Goal: Task Accomplishment & Management: Use online tool/utility

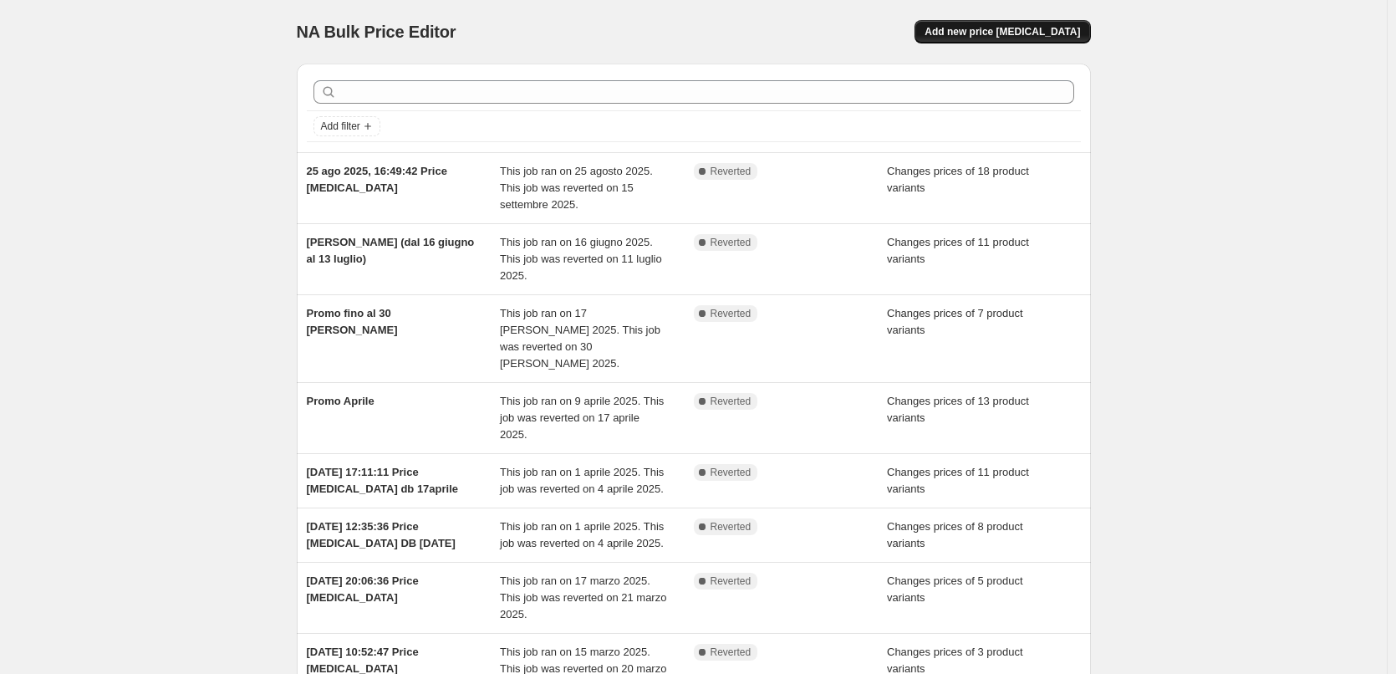
click at [1015, 35] on span "Add new price [MEDICAL_DATA]" at bounding box center [1003, 31] width 156 height 13
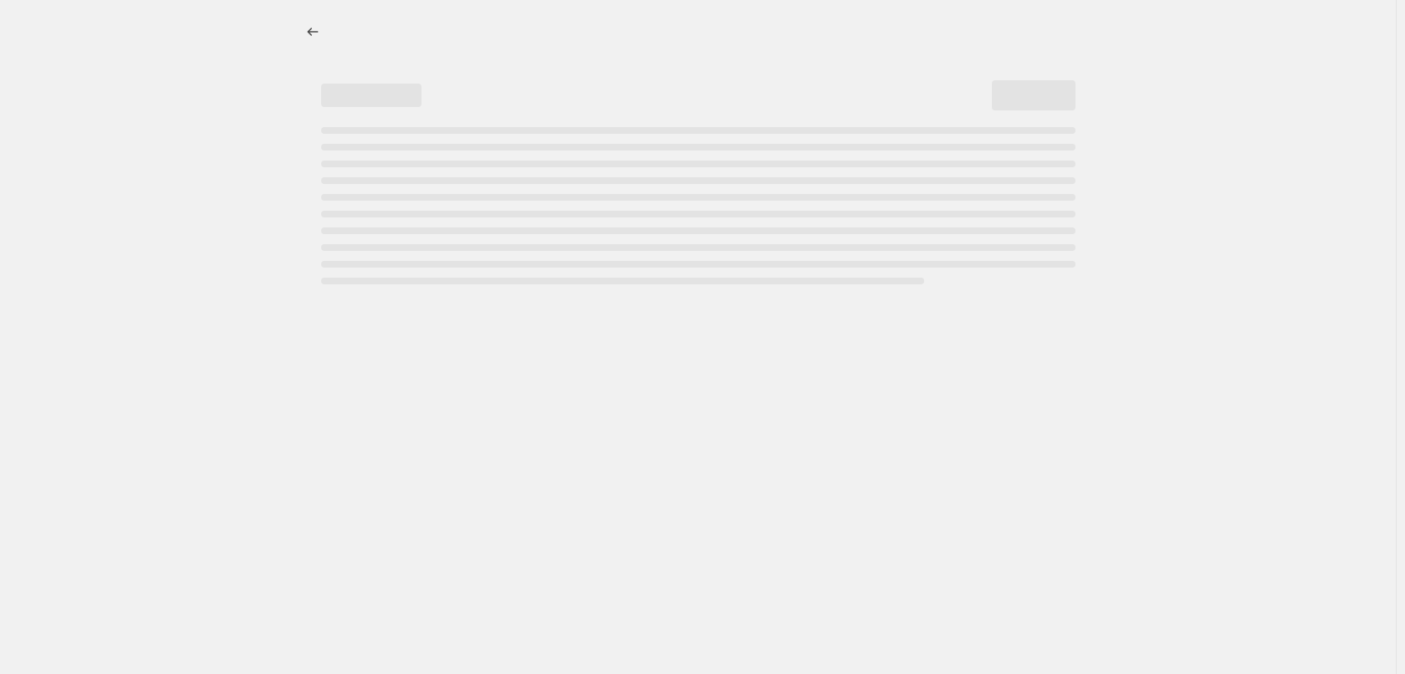
select select "percentage"
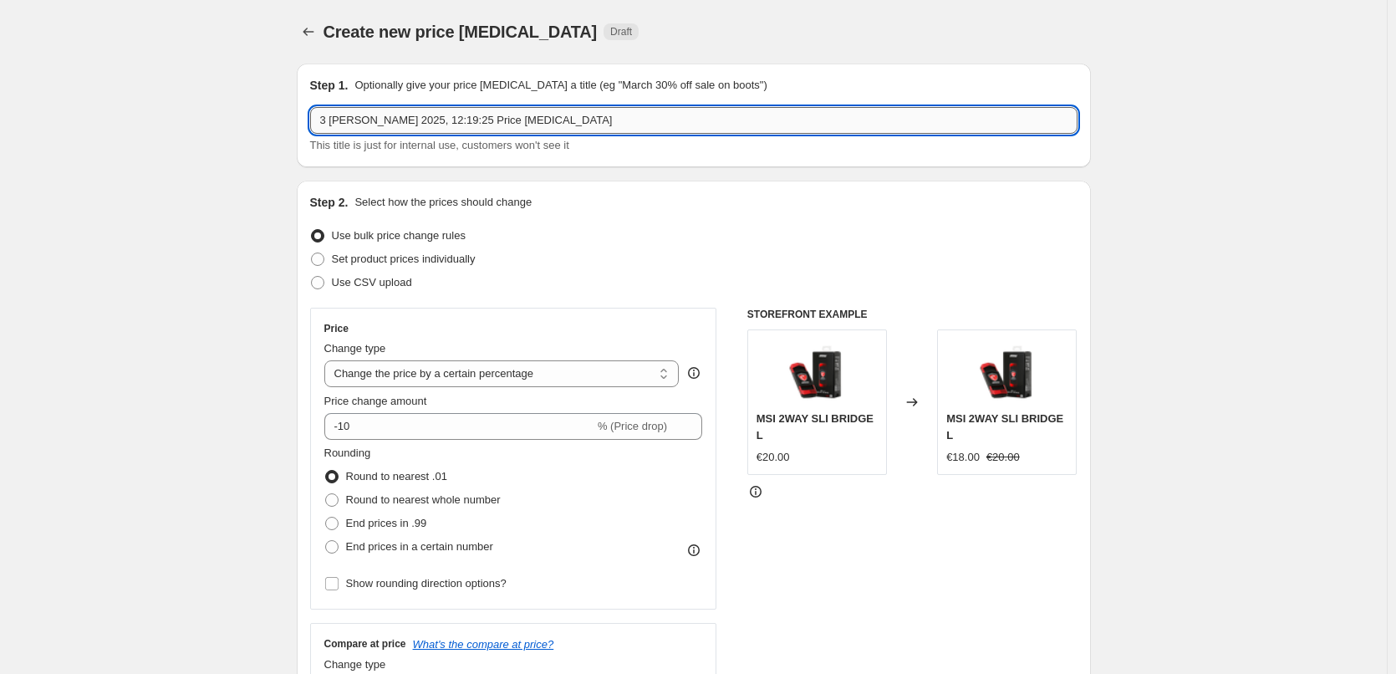
click at [590, 124] on input "3 ott 2025, 12:19:25 Price change job" at bounding box center [694, 120] width 768 height 27
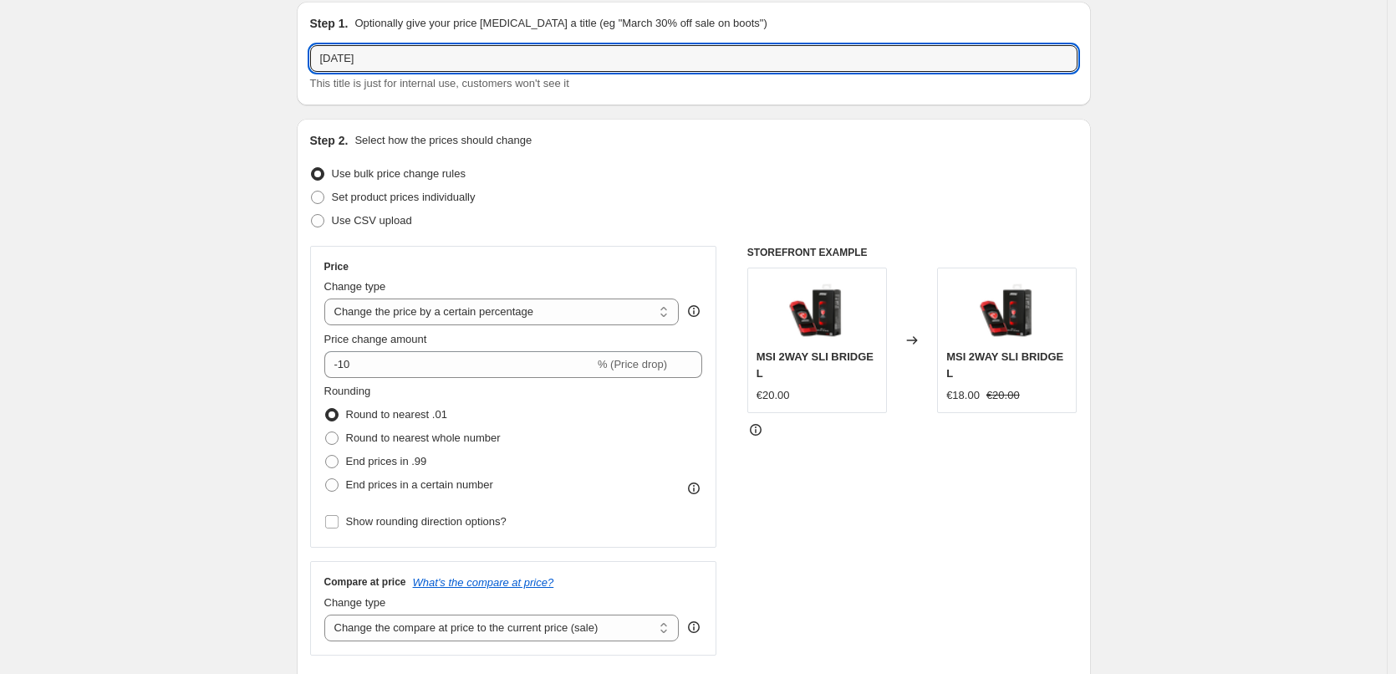
scroll to position [167, 0]
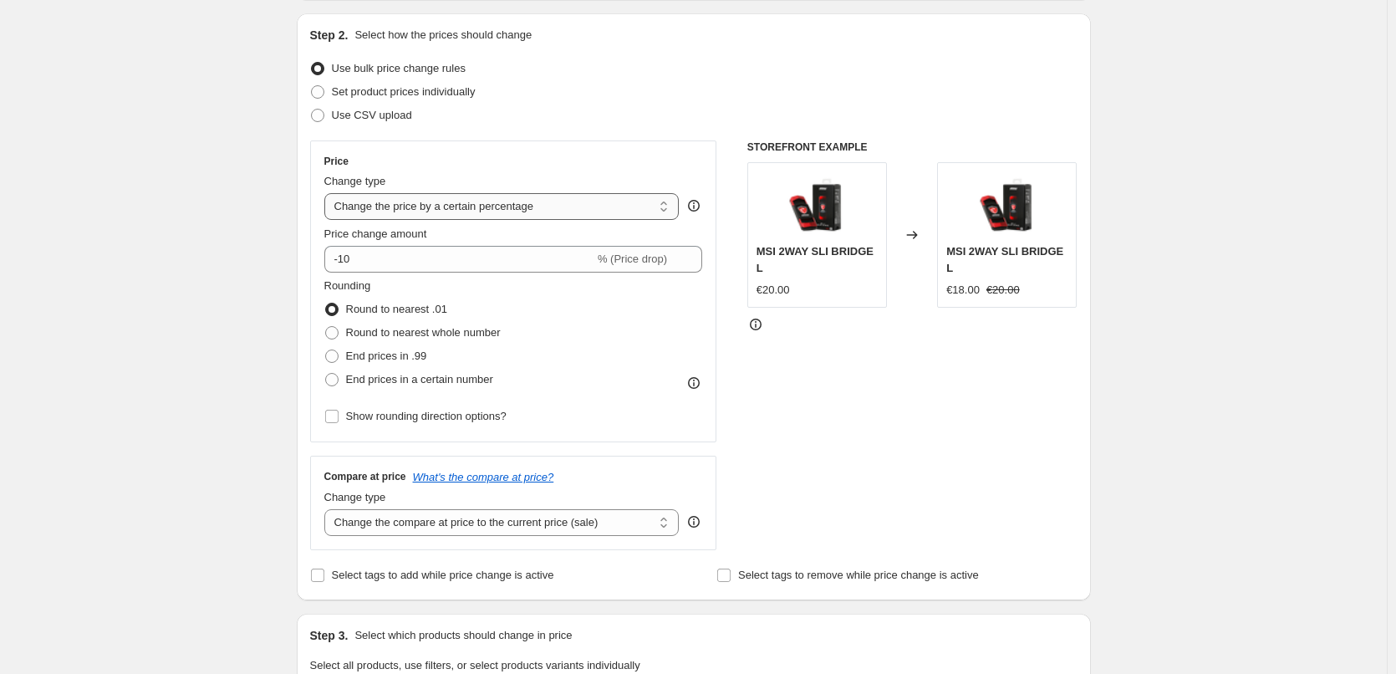
type input "October 2025"
click at [545, 212] on select "Change the price to a certain amount Change the price by a certain amount Chang…" at bounding box center [501, 206] width 355 height 27
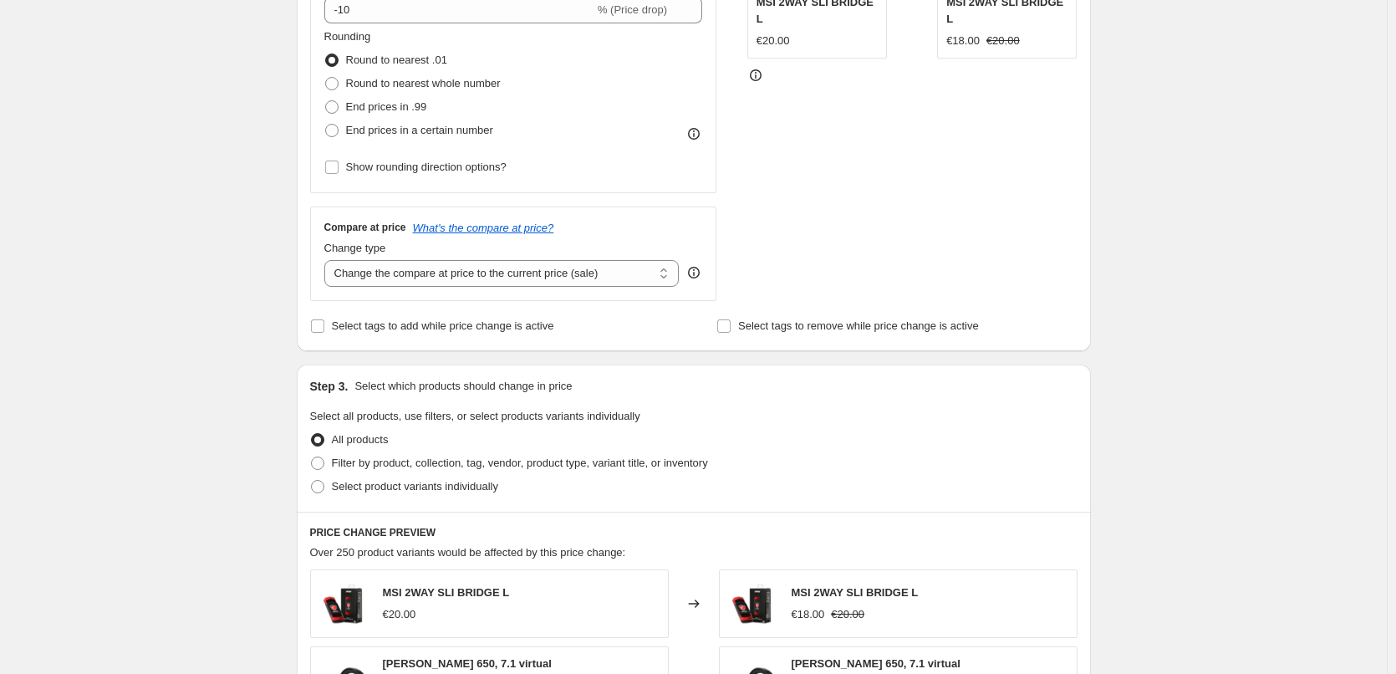
scroll to position [418, 0]
click at [517, 276] on select "Change the compare at price to the current price (sale) Change the compare at p…" at bounding box center [501, 271] width 355 height 27
click at [506, 324] on span "Select tags to add while price change is active" at bounding box center [443, 324] width 222 height 13
click at [324, 324] on input "Select tags to add while price change is active" at bounding box center [317, 324] width 13 height 13
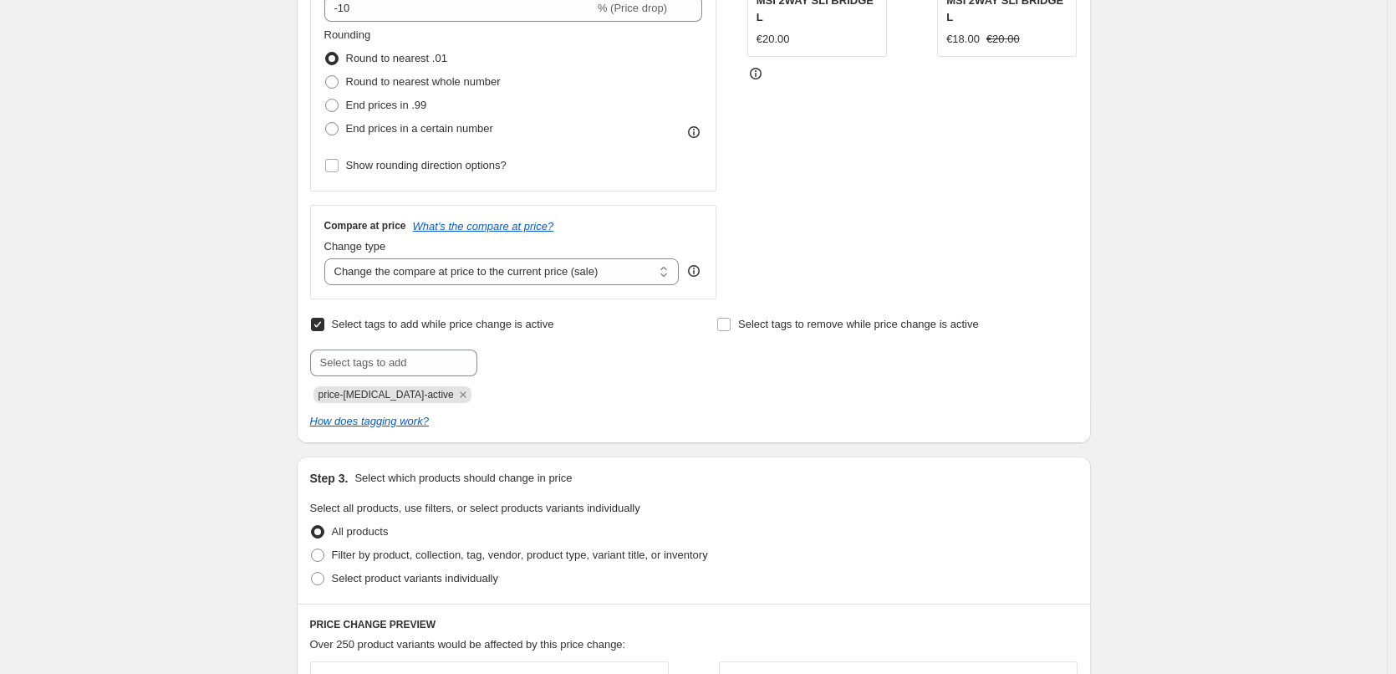
click at [439, 321] on span "Select tags to add while price change is active" at bounding box center [443, 324] width 222 height 13
click at [324, 321] on input "Select tags to add while price change is active" at bounding box center [317, 324] width 13 height 13
checkbox input "false"
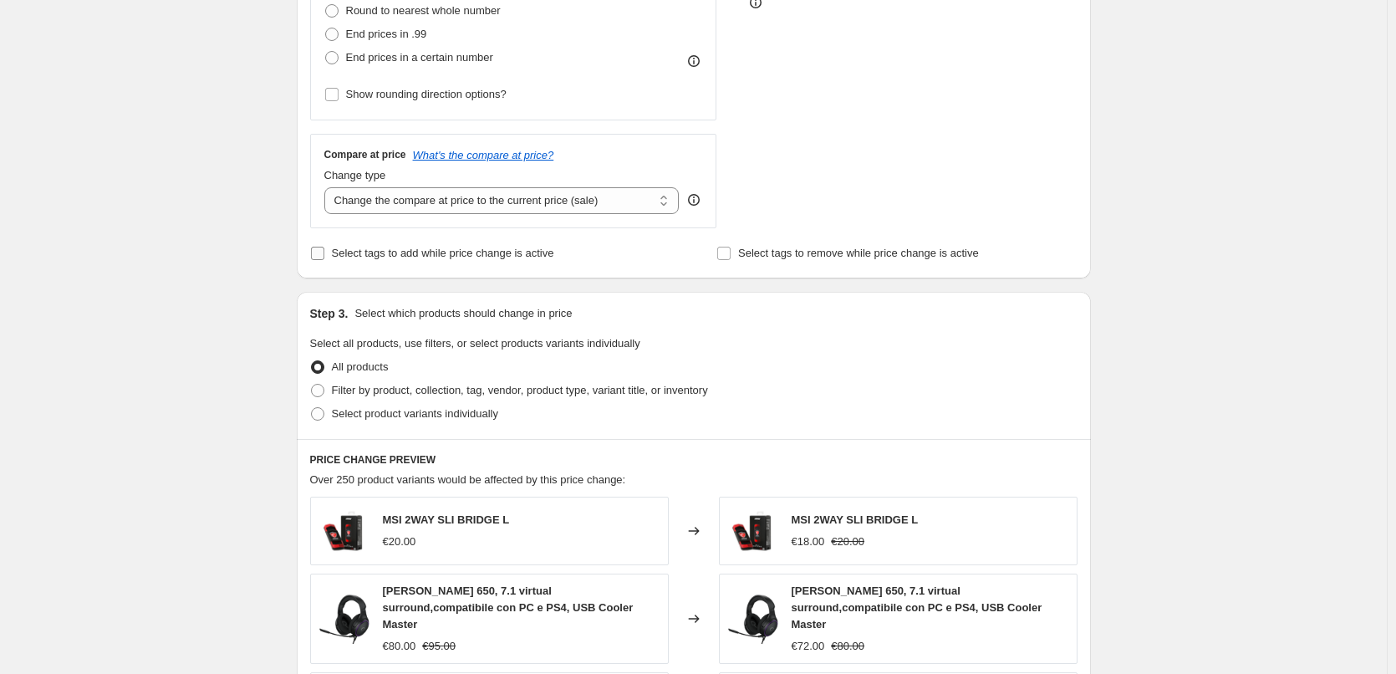
scroll to position [585, 0]
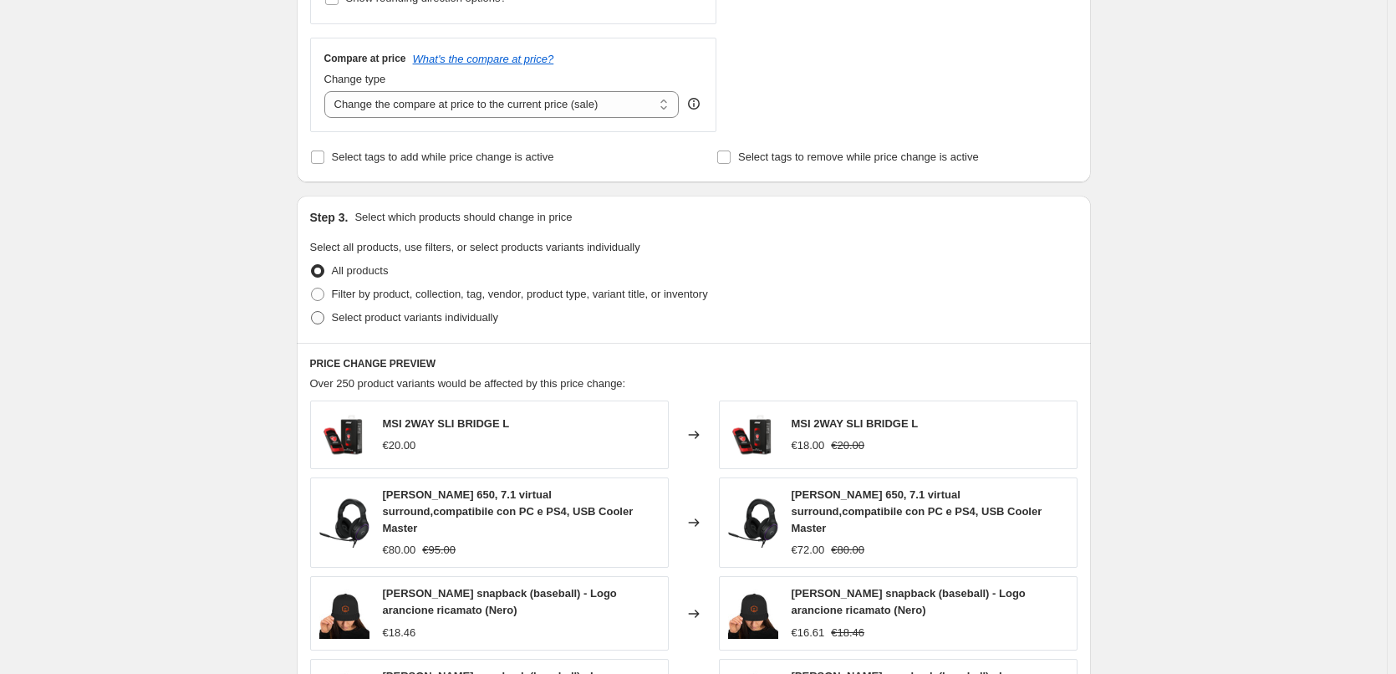
click at [467, 320] on span "Select product variants individually" at bounding box center [415, 317] width 166 height 13
click at [312, 312] on input "Select product variants individually" at bounding box center [311, 311] width 1 height 1
radio input "true"
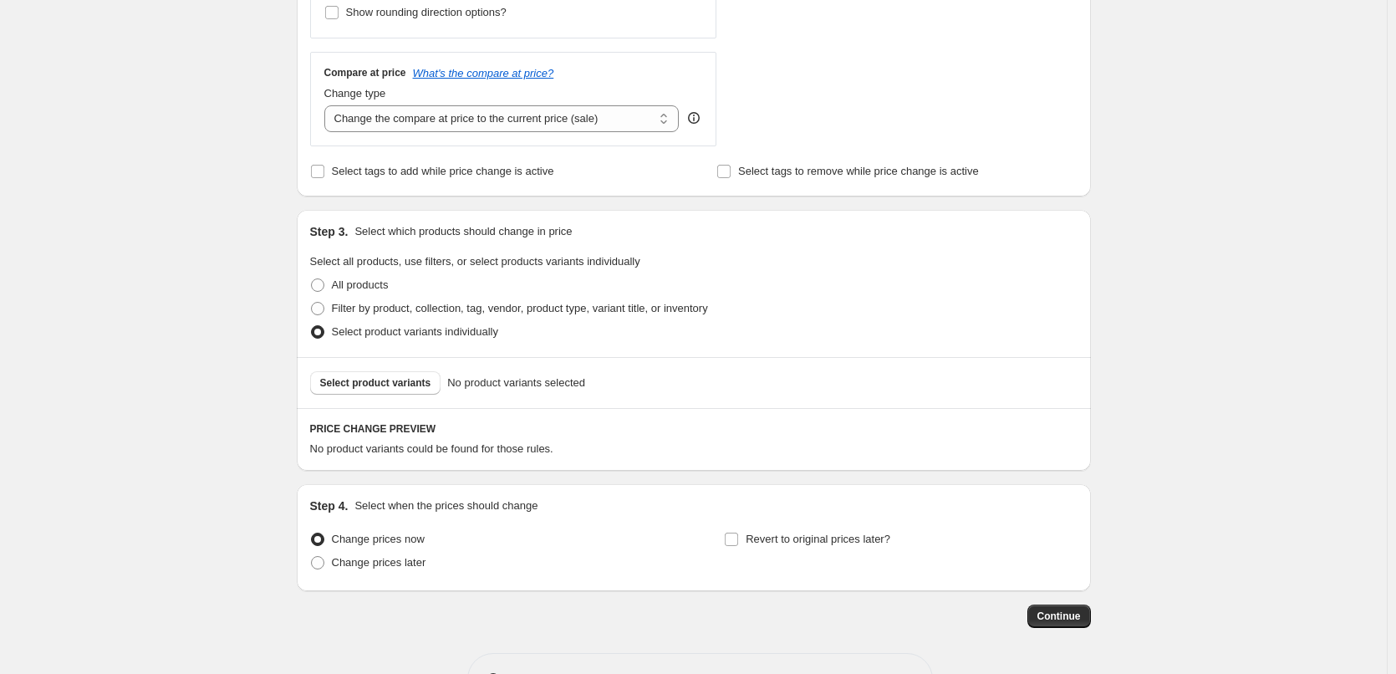
scroll to position [544, 0]
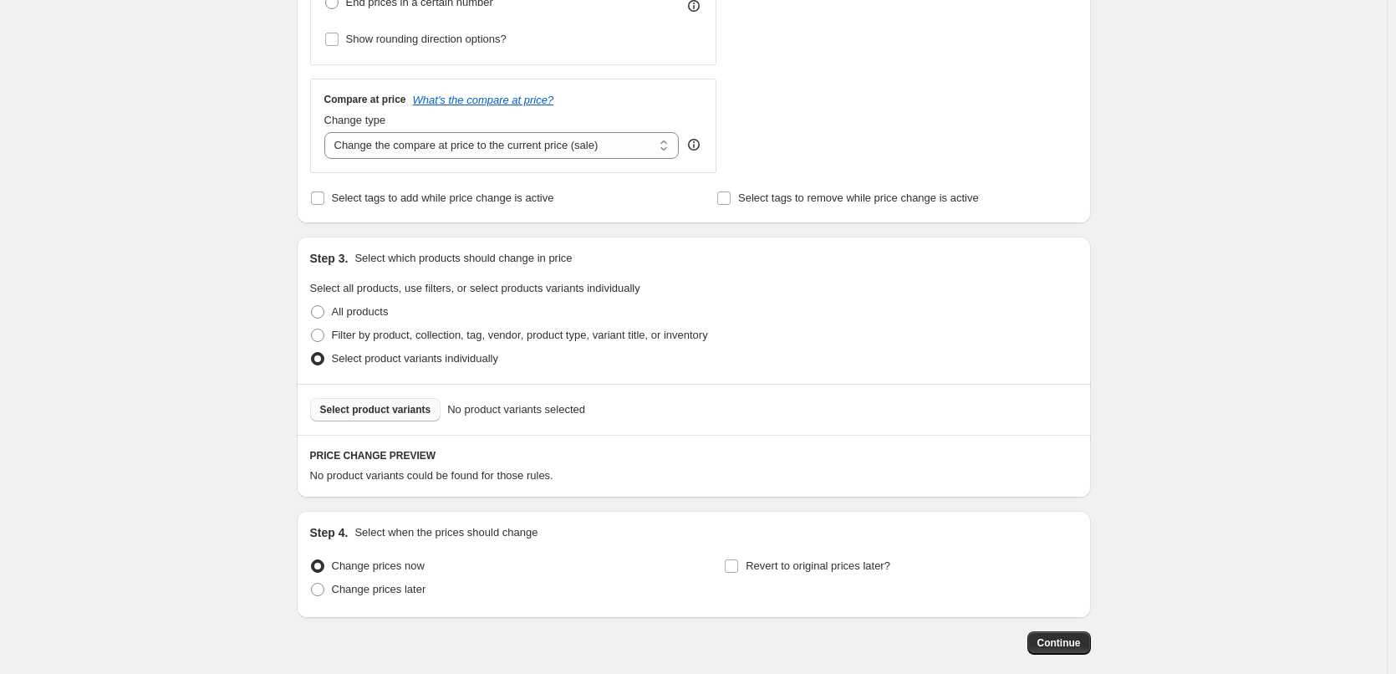
click at [405, 403] on button "Select product variants" at bounding box center [375, 409] width 131 height 23
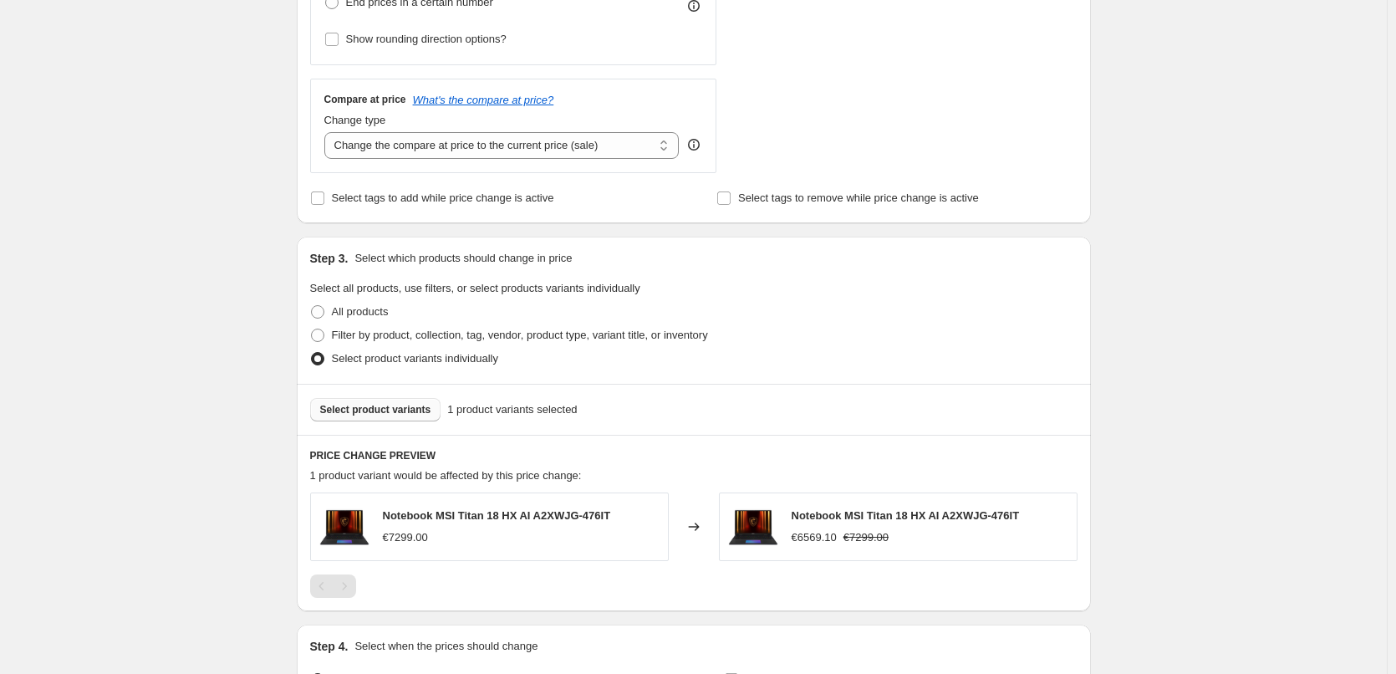
click at [830, 522] on span "Notebook MSI Titan 18 HX AI A2XWJG-476IT" at bounding box center [906, 515] width 228 height 13
click at [838, 554] on div "Notebook MSI Titan 18 HX AI A2XWJG-476IT €6569.10 €7299.00" at bounding box center [898, 526] width 359 height 69
click at [824, 543] on div "€6569.10" at bounding box center [814, 537] width 45 height 17
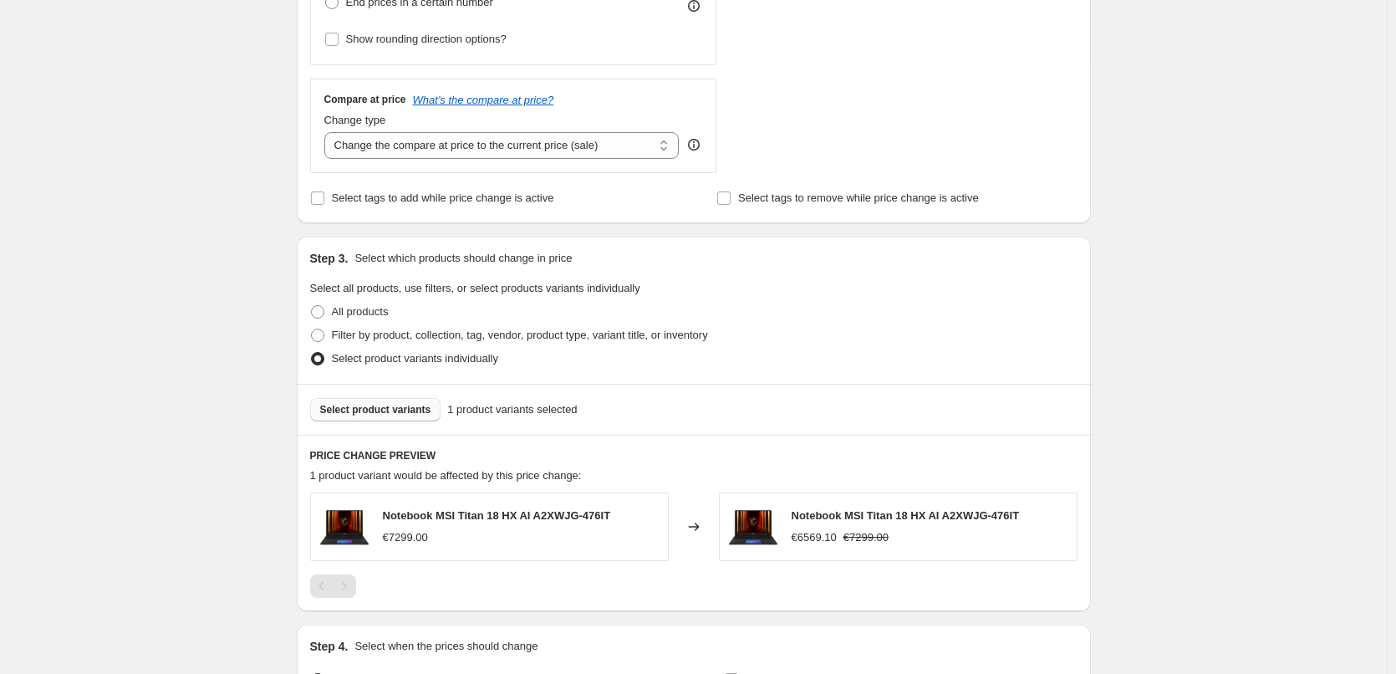
click at [713, 517] on div "Changed to" at bounding box center [694, 526] width 50 height 69
click at [696, 517] on div "Changed to" at bounding box center [694, 526] width 50 height 69
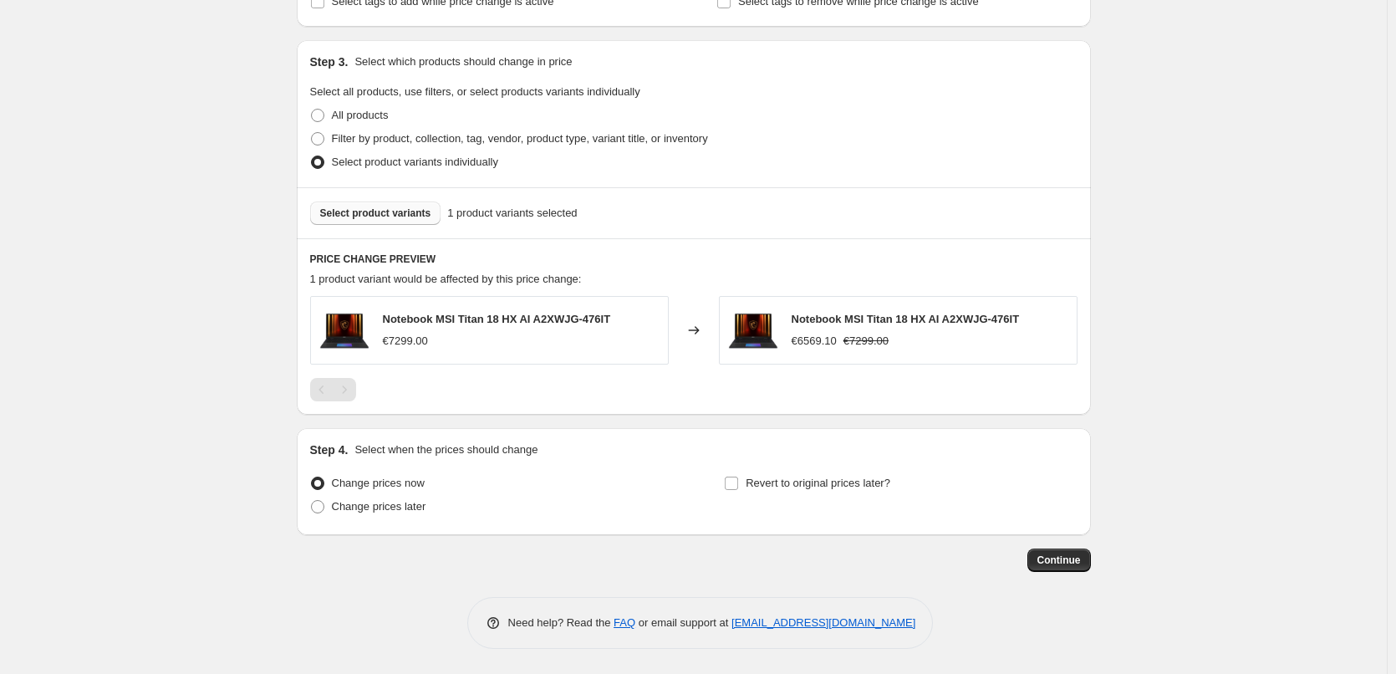
click at [775, 334] on img at bounding box center [753, 330] width 50 height 50
drag, startPoint x: 773, startPoint y: 336, endPoint x: 620, endPoint y: 324, distance: 154.4
click at [620, 324] on div "Notebook MSI Titan 18 HX AI A2XWJG-476IT €7299.00" at bounding box center [489, 330] width 359 height 69
click at [370, 324] on img at bounding box center [344, 330] width 50 height 50
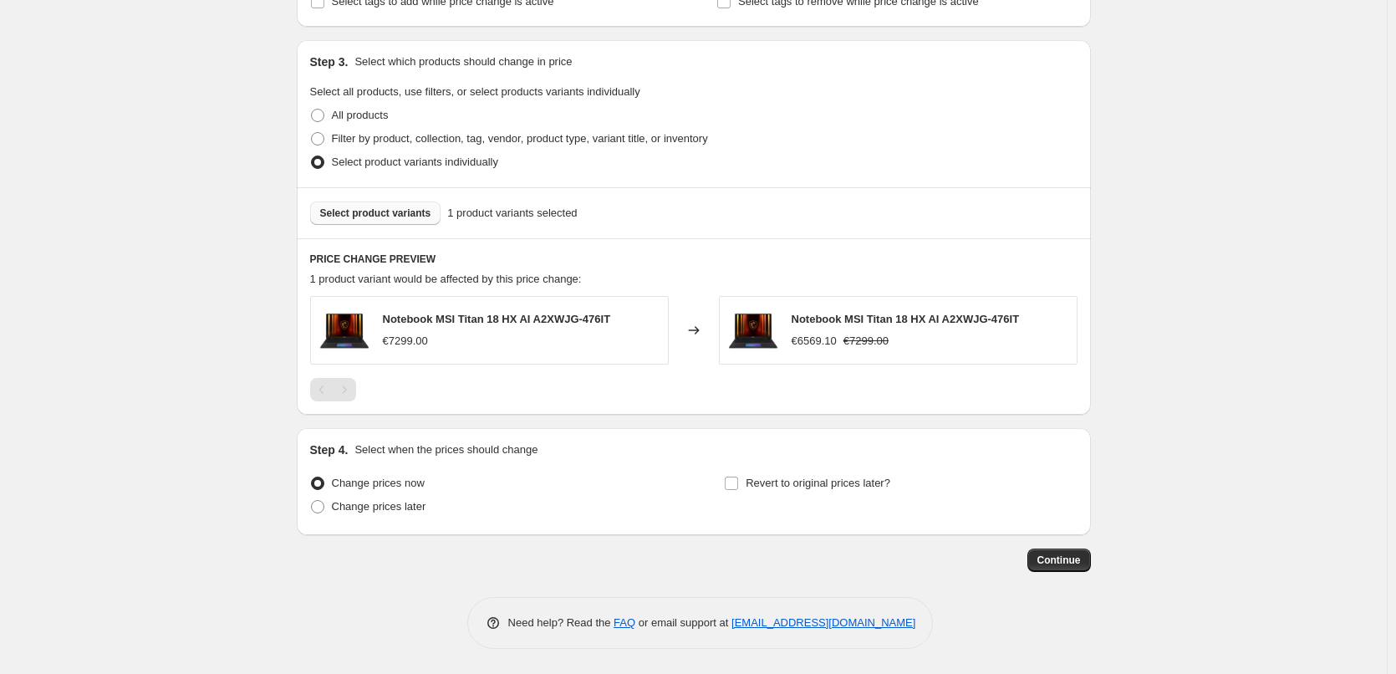
click at [368, 324] on img at bounding box center [344, 330] width 50 height 50
click at [362, 329] on img at bounding box center [344, 330] width 50 height 50
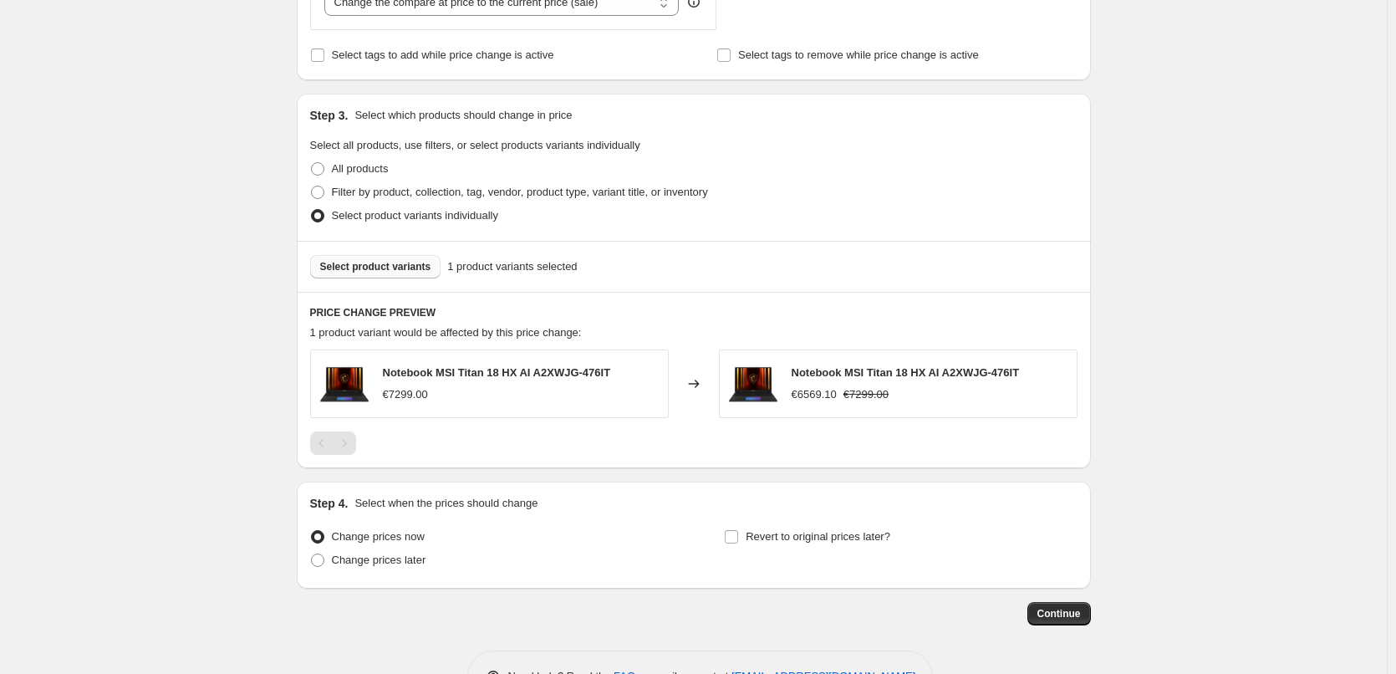
scroll to position [658, 0]
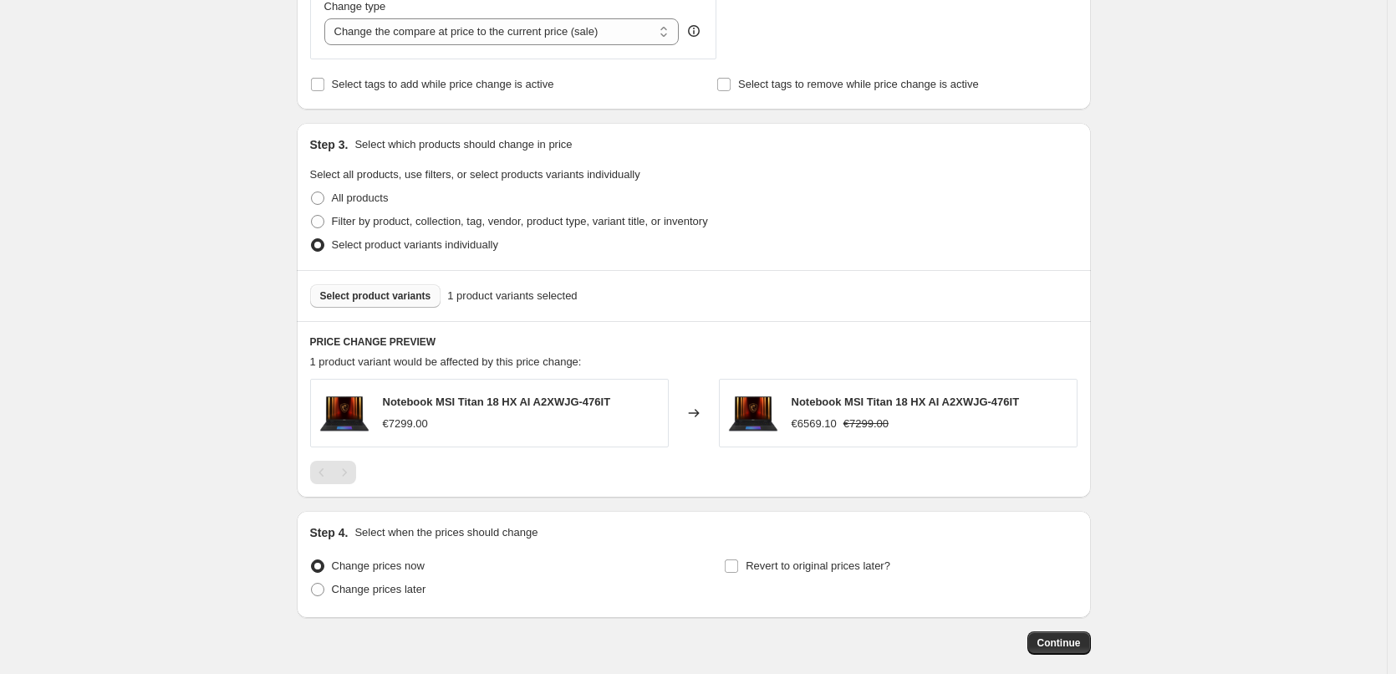
click at [754, 413] on img at bounding box center [753, 413] width 50 height 50
click at [821, 422] on div "€6569.10" at bounding box center [814, 424] width 45 height 17
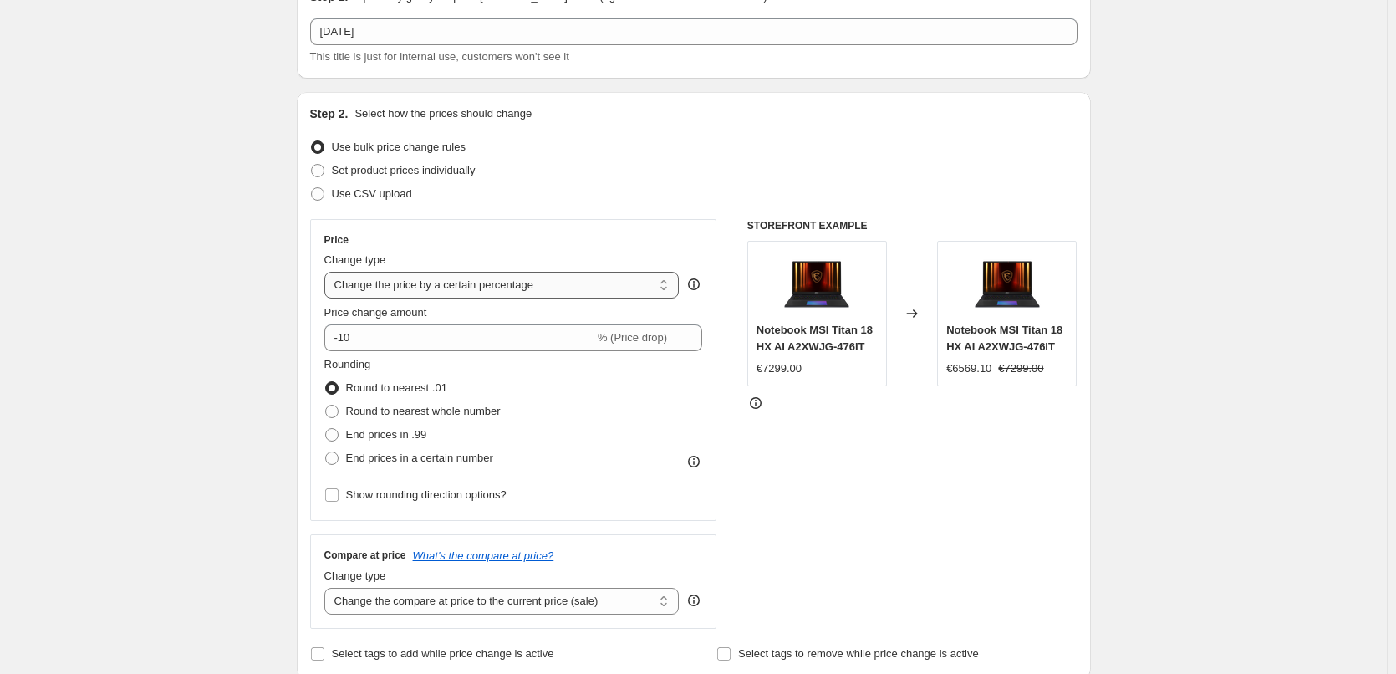
scroll to position [0, 0]
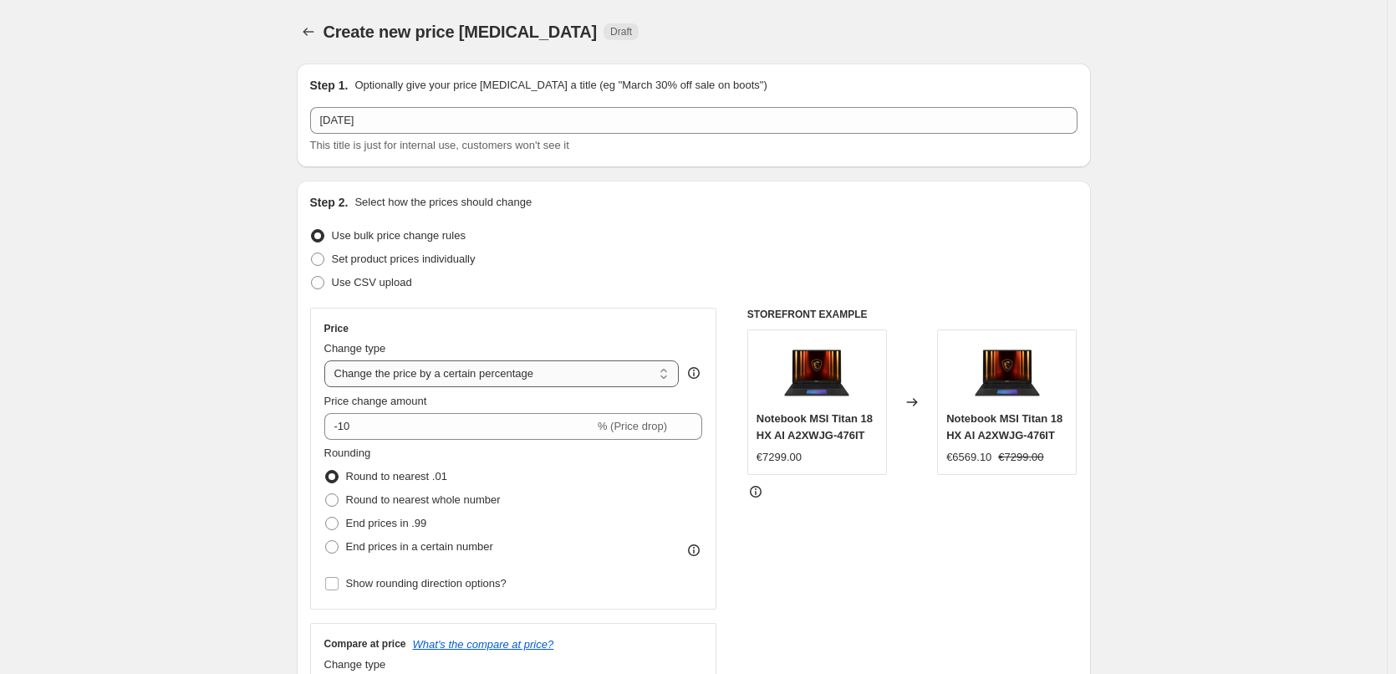
click at [588, 377] on select "Change the price to a certain amount Change the price by a certain amount Chang…" at bounding box center [501, 373] width 355 height 27
select select "to"
click at [328, 360] on select "Change the price to a certain amount Change the price by a certain amount Chang…" at bounding box center [501, 373] width 355 height 27
type input "80.00"
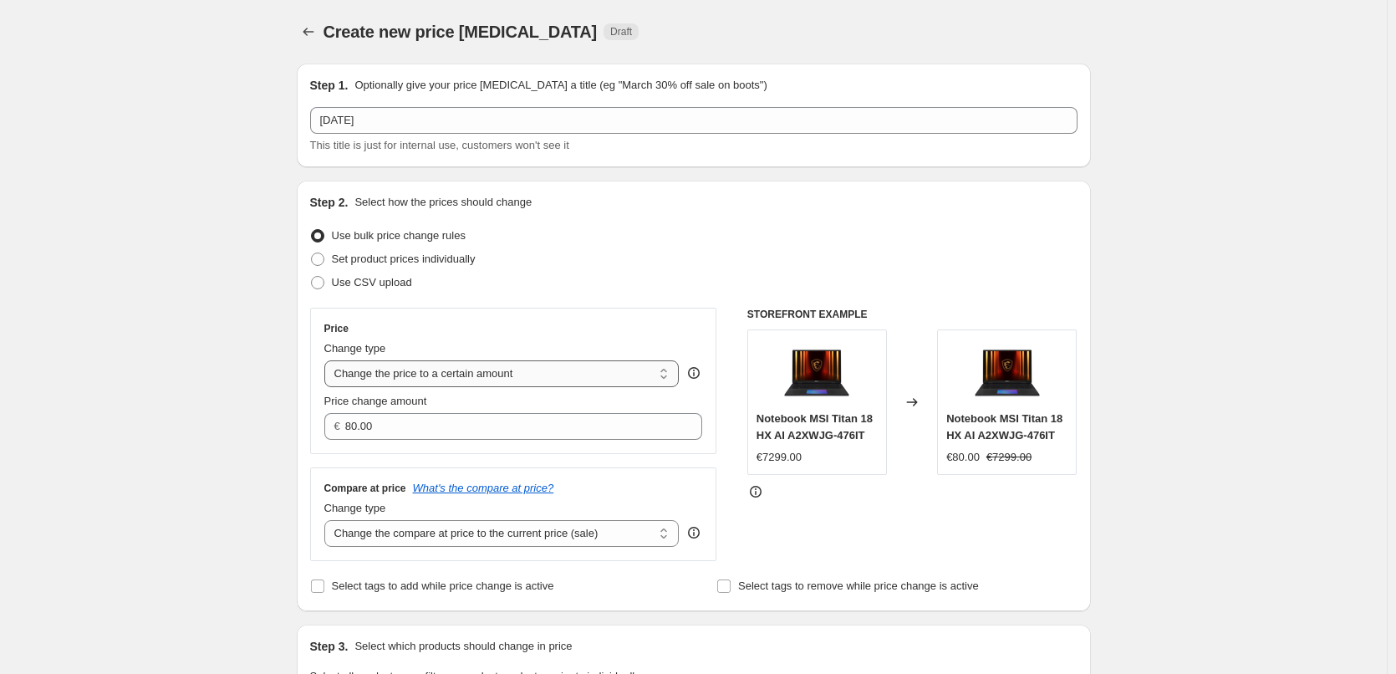
click at [599, 371] on select "Change the price to a certain amount Change the price by a certain amount Chang…" at bounding box center [501, 373] width 355 height 27
select select "by"
click at [328, 360] on select "Change the price to a certain amount Change the price by a certain amount Chang…" at bounding box center [501, 373] width 355 height 27
type input "-10.00"
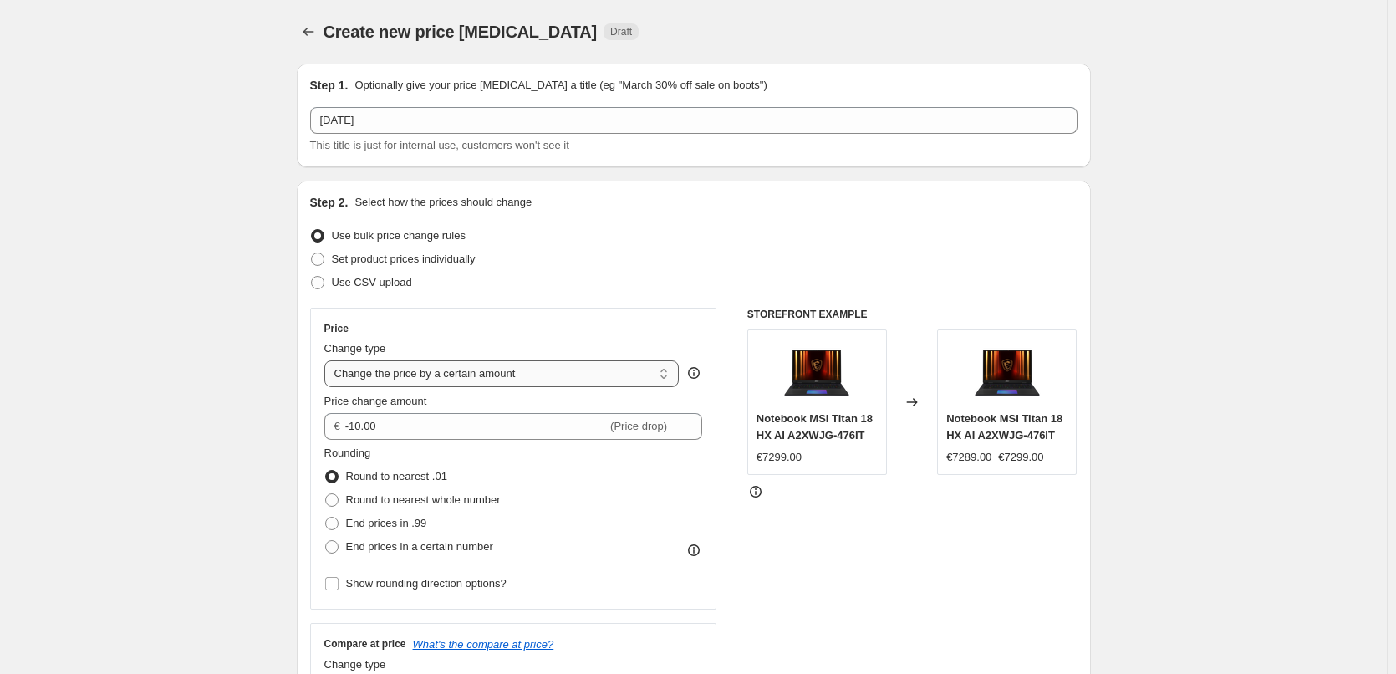
click at [572, 372] on select "Change the price to a certain amount Change the price by a certain amount Chang…" at bounding box center [501, 373] width 355 height 27
click at [462, 269] on label "Set product prices individually" at bounding box center [393, 258] width 166 height 23
click at [312, 253] on input "Set product prices individually" at bounding box center [311, 253] width 1 height 1
radio input "true"
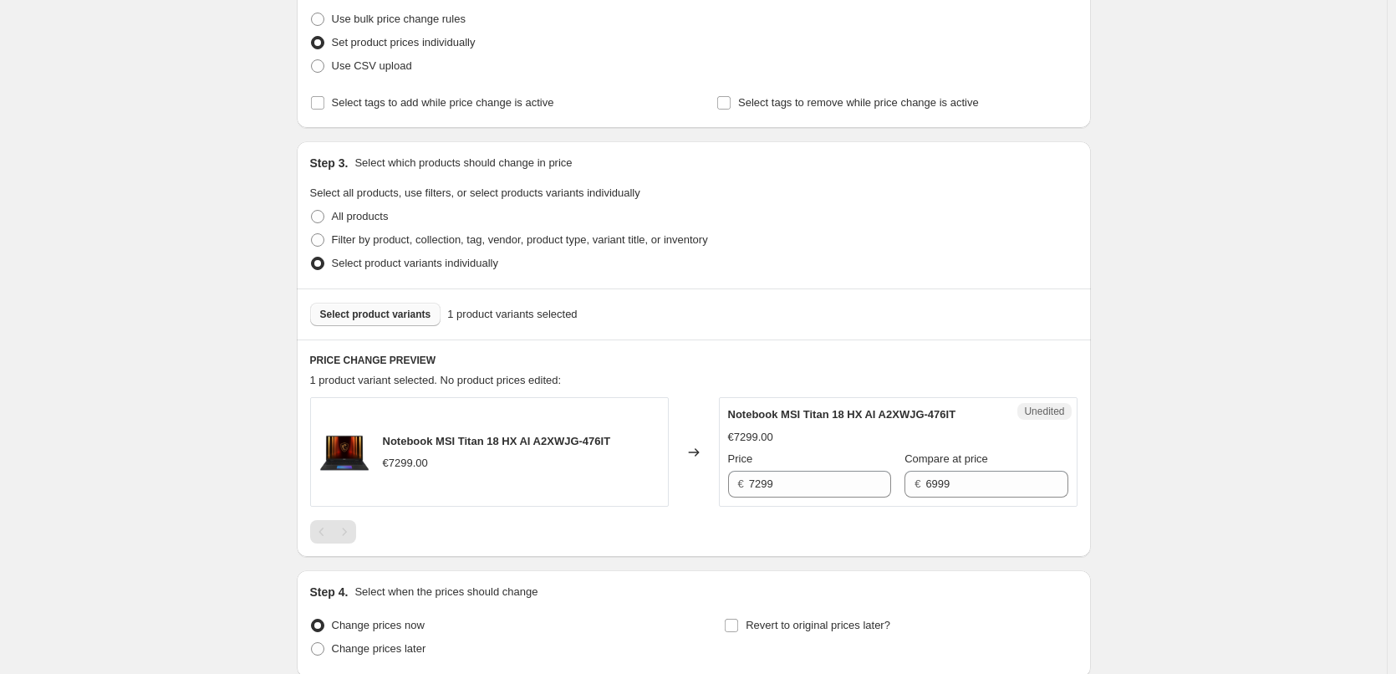
scroll to position [359, 0]
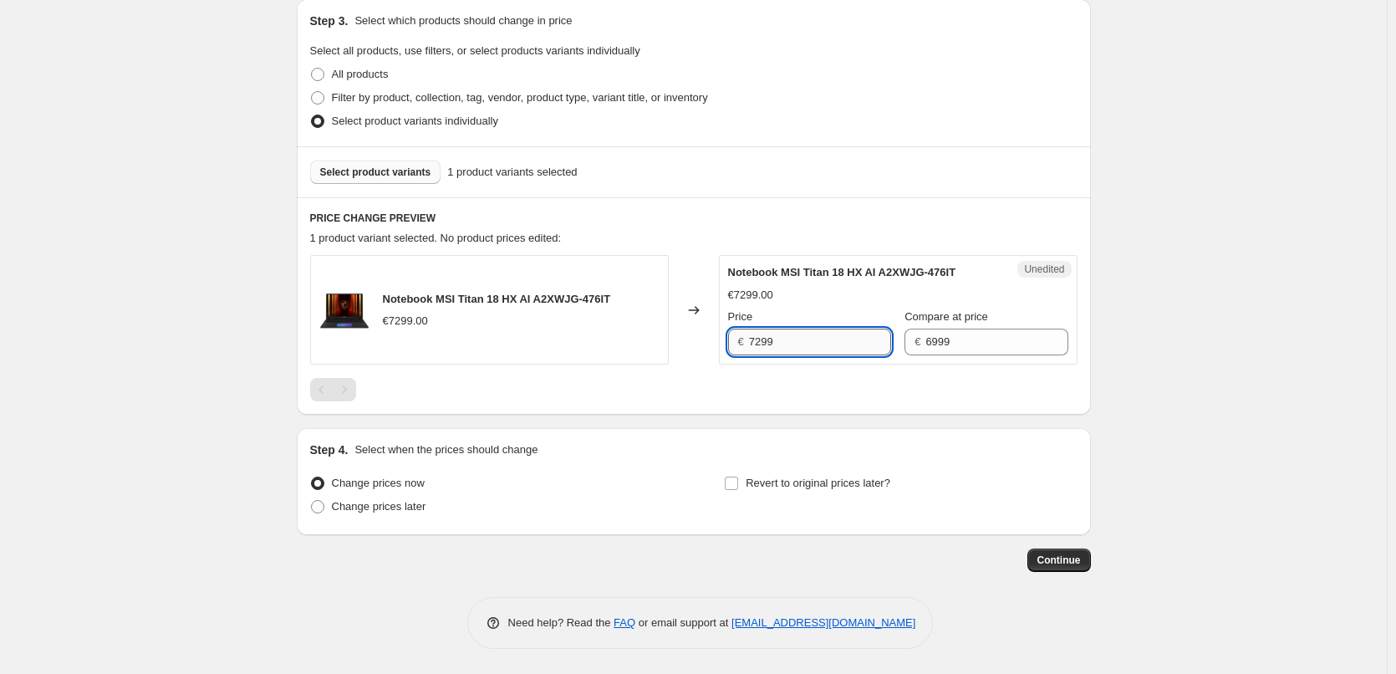
click at [795, 346] on input "7299" at bounding box center [820, 342] width 142 height 27
type input "6499"
click at [1136, 407] on div "Create new price change job. This page is ready Create new price change job Dra…" at bounding box center [693, 157] width 1387 height 1033
click at [410, 175] on span "Select product variants" at bounding box center [375, 172] width 111 height 13
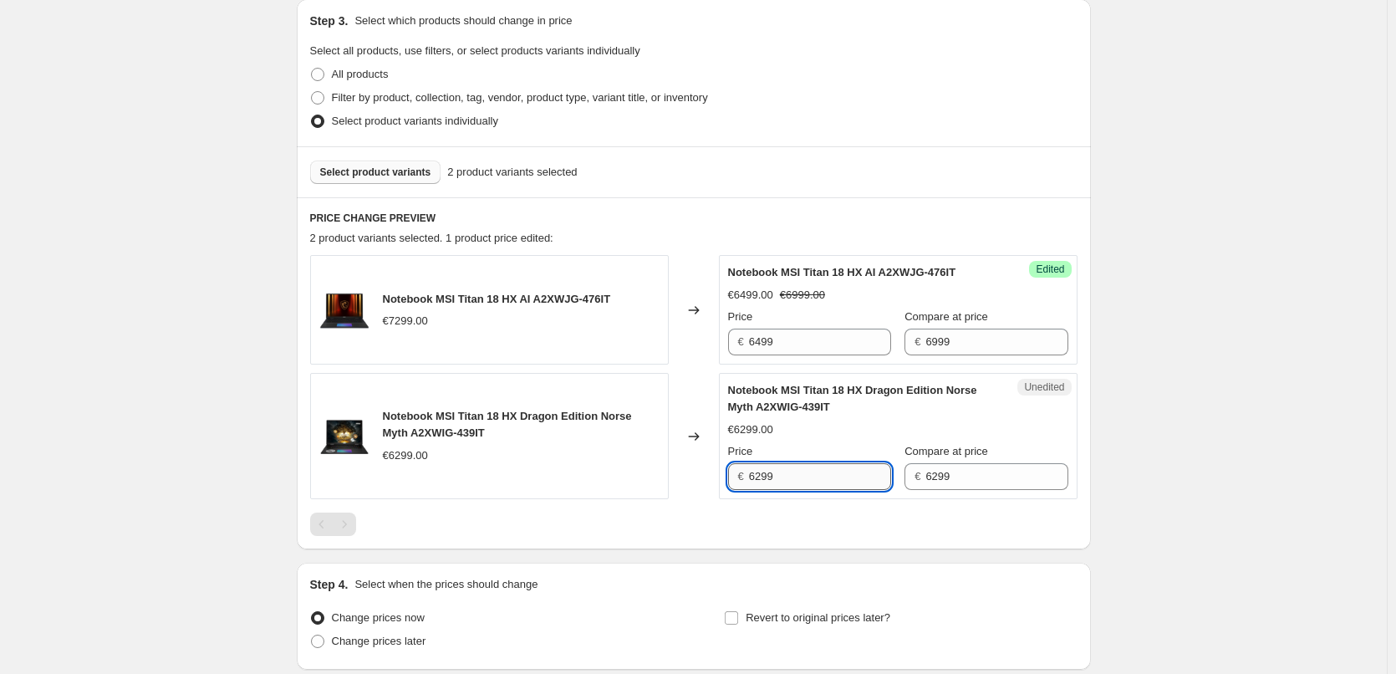
click at [816, 476] on input "6299" at bounding box center [820, 476] width 142 height 27
type input "5699"
click at [941, 558] on div "Step 1. Optionally give your price change job a title (eg "March 30% off sale o…" at bounding box center [687, 198] width 808 height 1015
click at [406, 171] on span "Select product variants" at bounding box center [375, 172] width 111 height 13
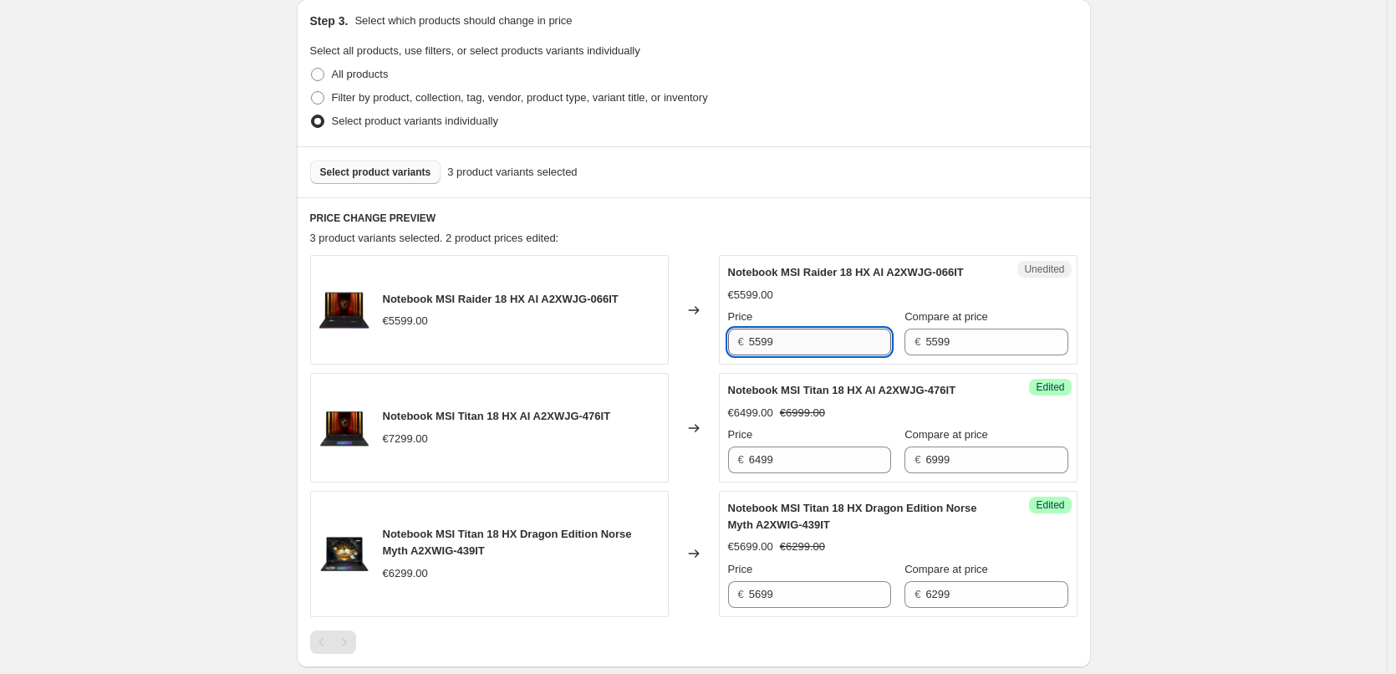
click at [791, 335] on input "5599" at bounding box center [820, 342] width 142 height 27
type input "5199"
click at [1162, 532] on div "Create new price change job. This page is ready Create new price change job Dra…" at bounding box center [693, 283] width 1387 height 1285
click at [365, 173] on span "Select product variants" at bounding box center [375, 172] width 111 height 13
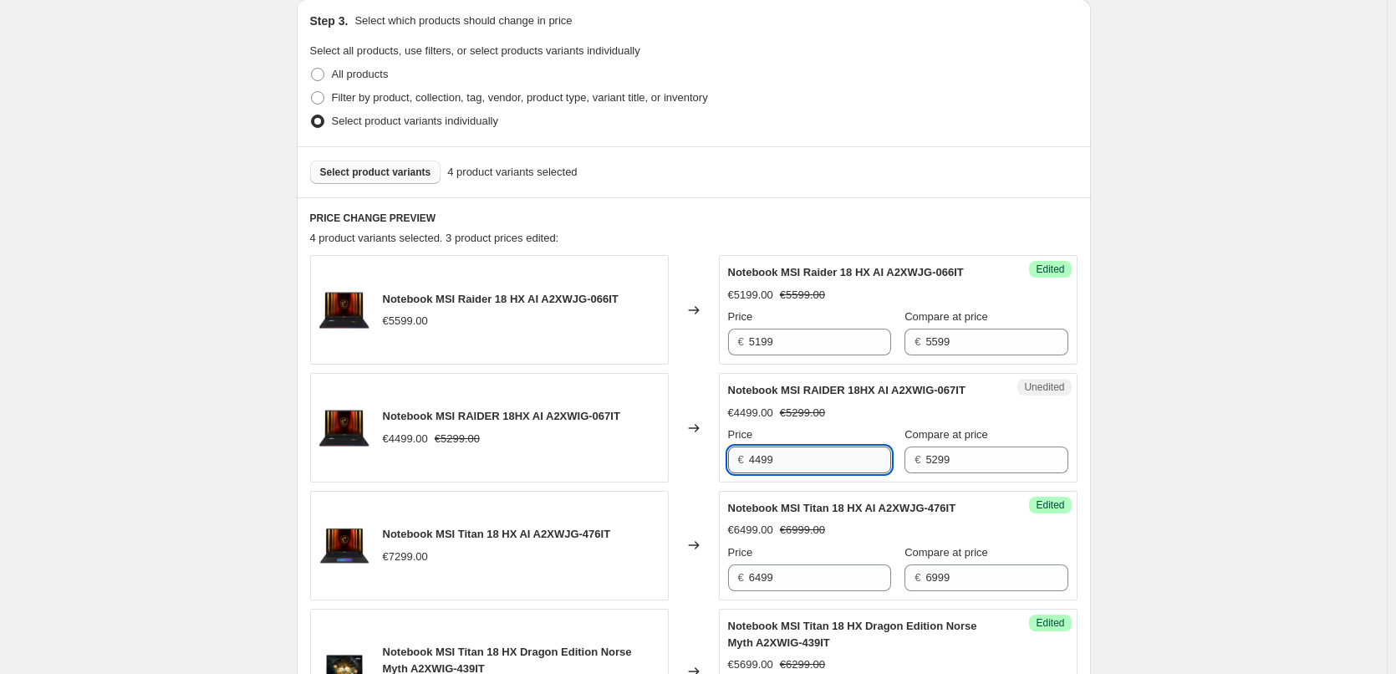
click at [762, 458] on input "4499" at bounding box center [820, 459] width 142 height 27
click at [763, 457] on input "4499" at bounding box center [820, 459] width 142 height 27
type input "4299"
click at [1336, 457] on div "Create new price change job. This page is ready Create new price change job Dra…" at bounding box center [693, 342] width 1387 height 1403
click at [397, 178] on span "Select product variants" at bounding box center [375, 172] width 111 height 13
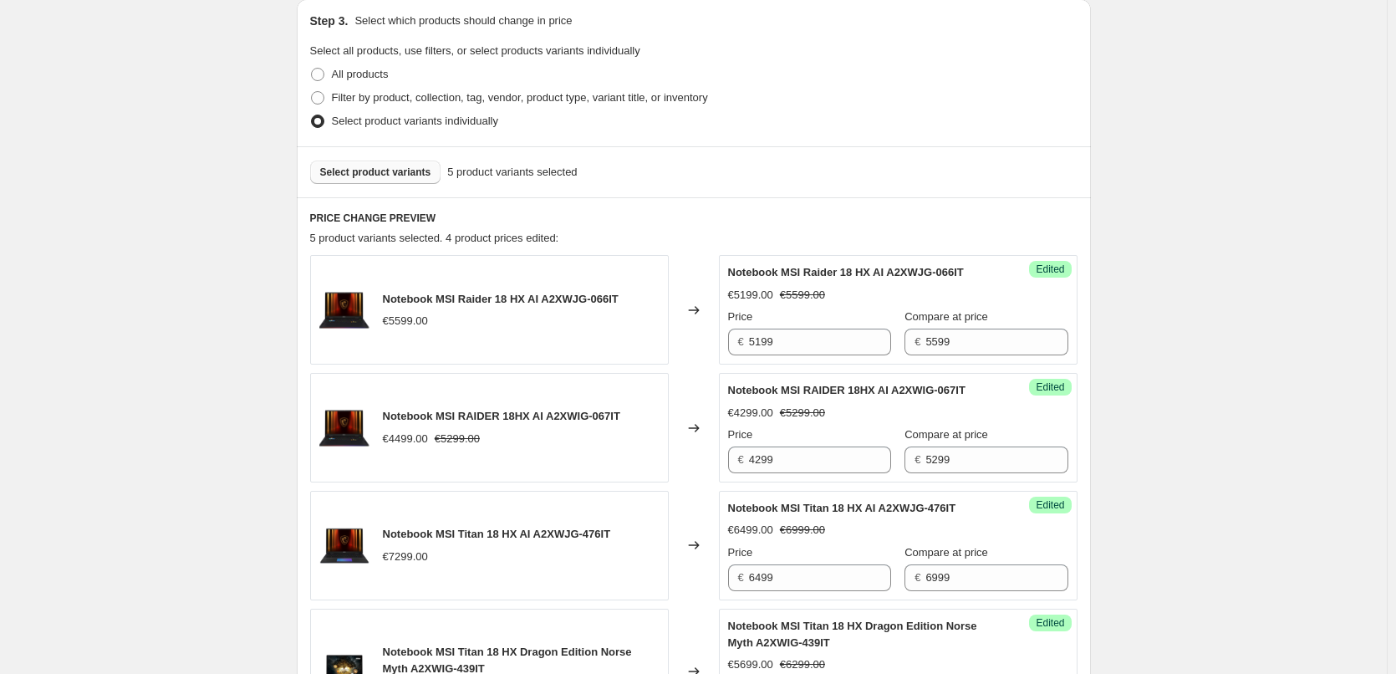
scroll to position [808, 0]
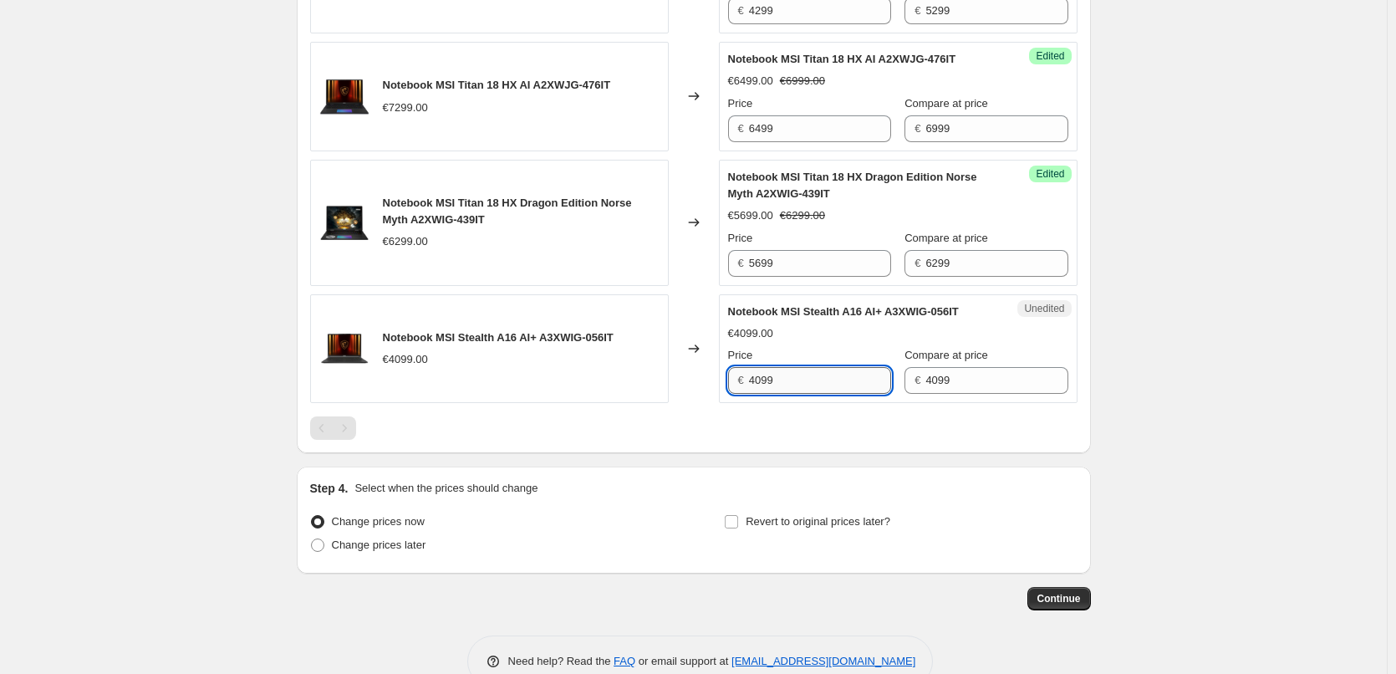
click at [811, 377] on input "4099" at bounding box center [820, 380] width 142 height 27
type input "3899"
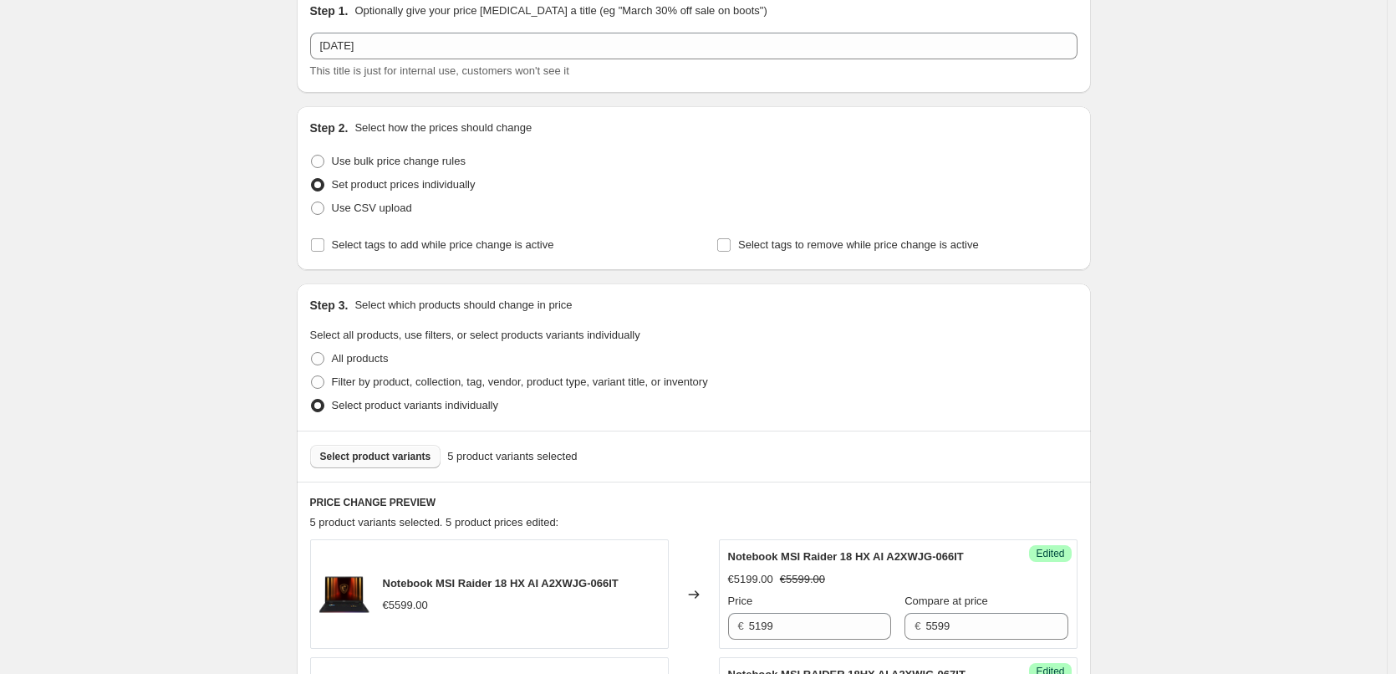
scroll to position [0, 0]
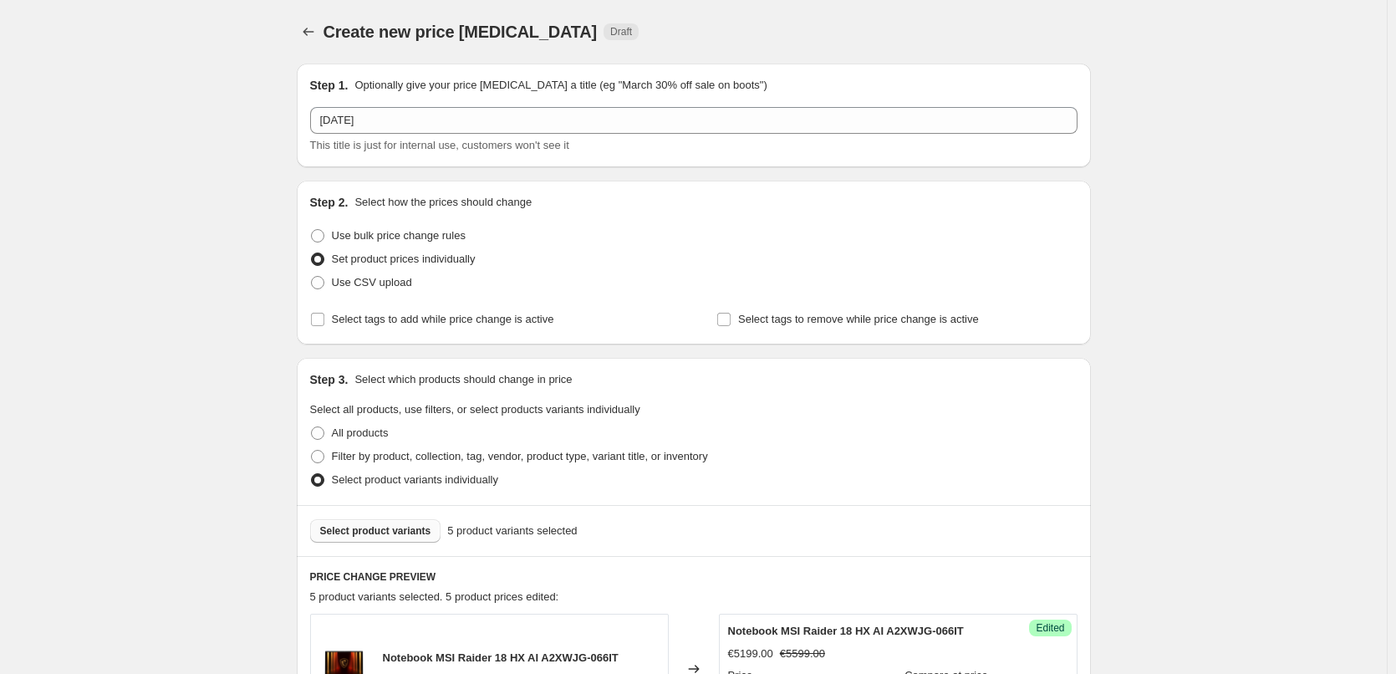
click at [399, 520] on button "Select product variants" at bounding box center [375, 530] width 131 height 23
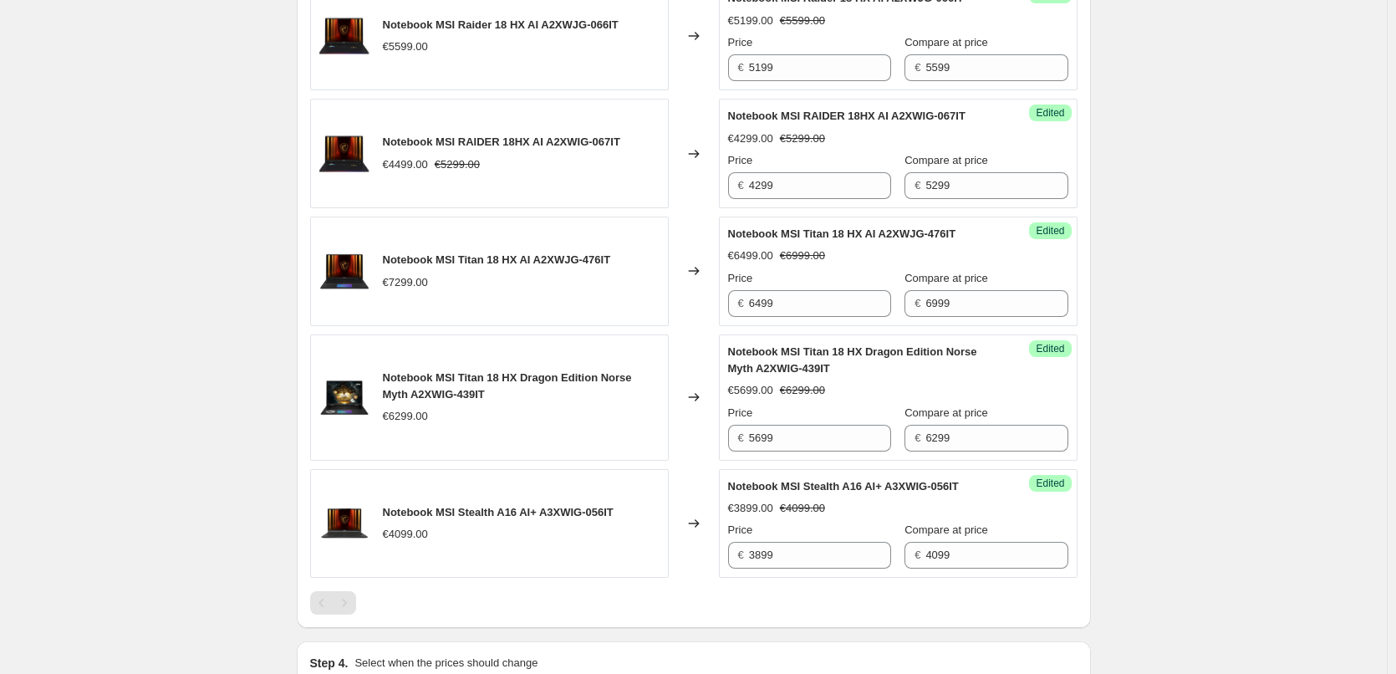
scroll to position [595, 0]
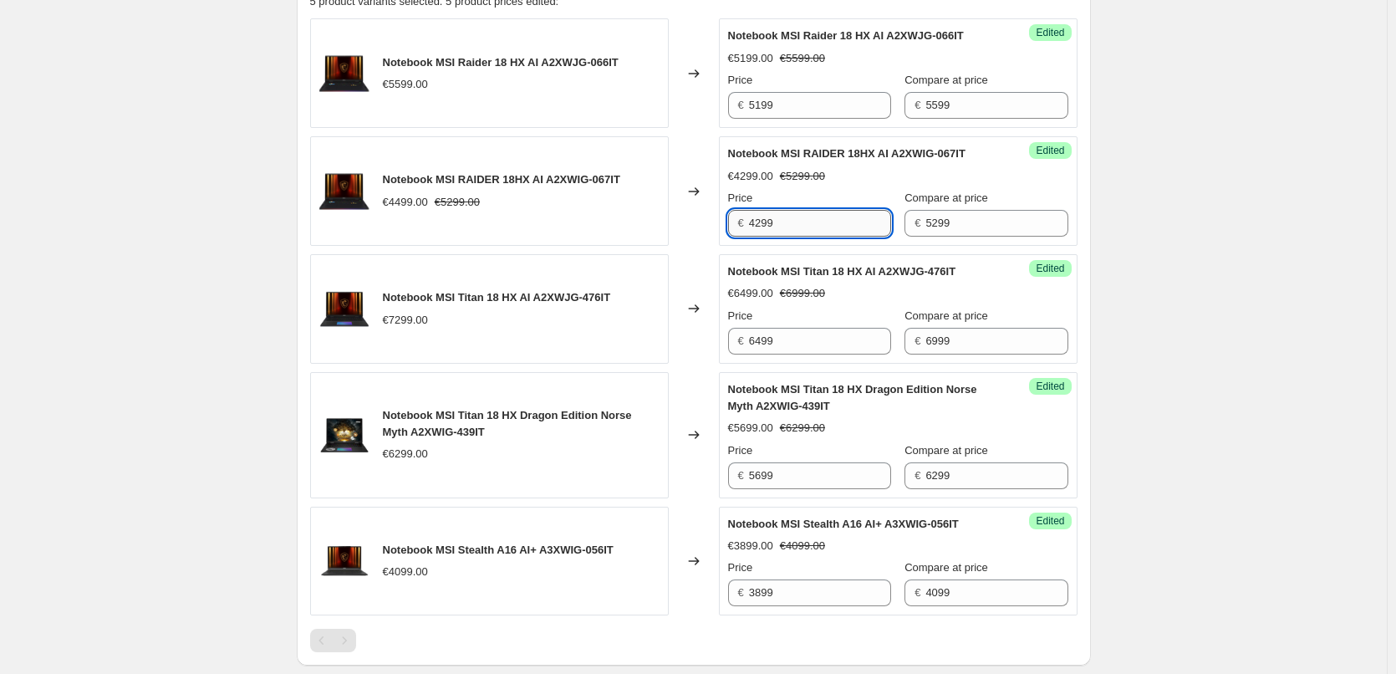
click at [798, 220] on input "4299" at bounding box center [820, 223] width 142 height 27
click at [1234, 79] on div "Create new price change job. This page is ready Create new price change job Dra…" at bounding box center [693, 165] width 1387 height 1520
click at [1232, 127] on div "Create new price change job. This page is ready Create new price change job Dra…" at bounding box center [693, 165] width 1387 height 1520
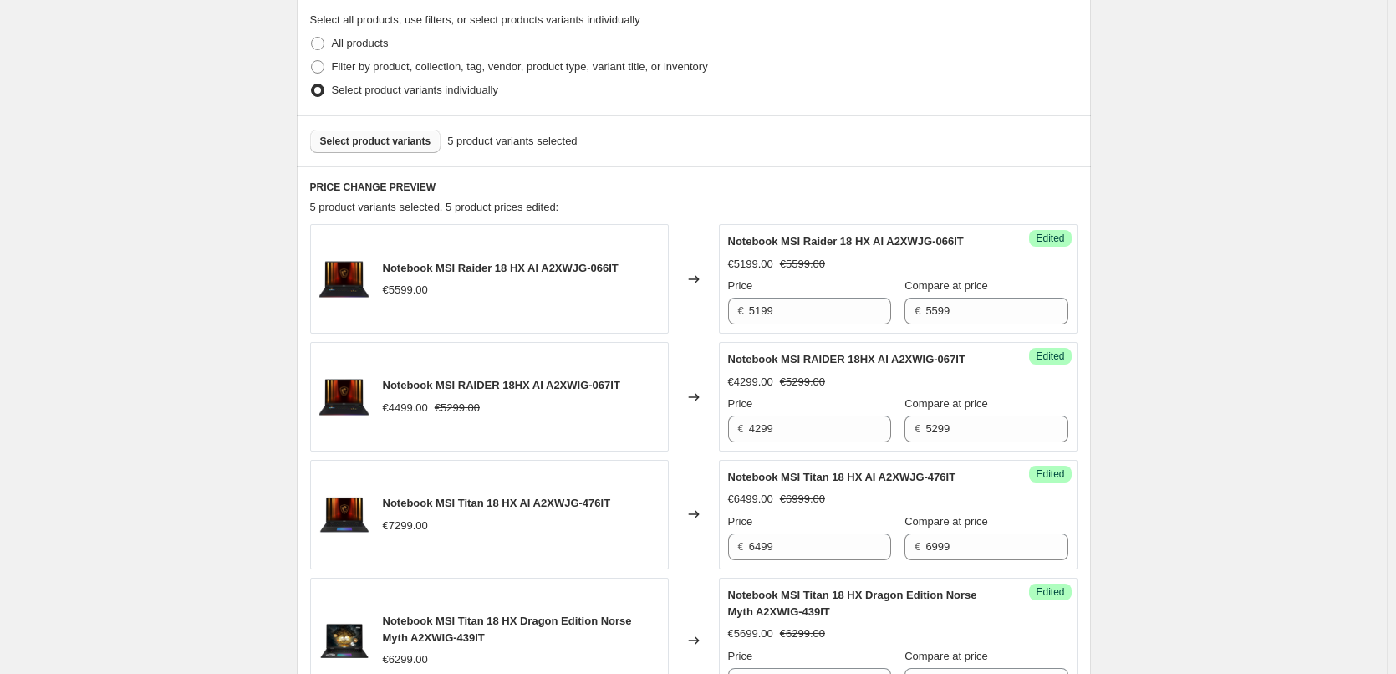
click at [375, 141] on span "Select product variants" at bounding box center [375, 141] width 111 height 13
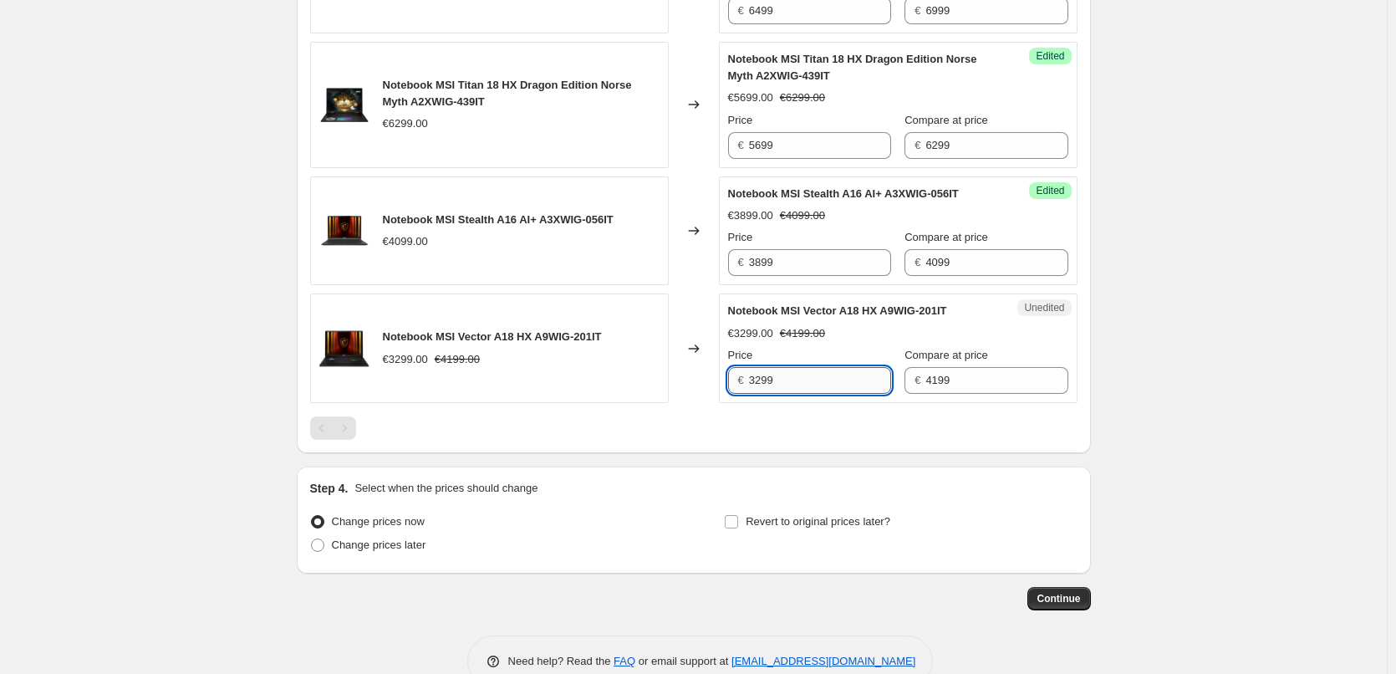
click at [823, 382] on input "3299" at bounding box center [820, 380] width 142 height 27
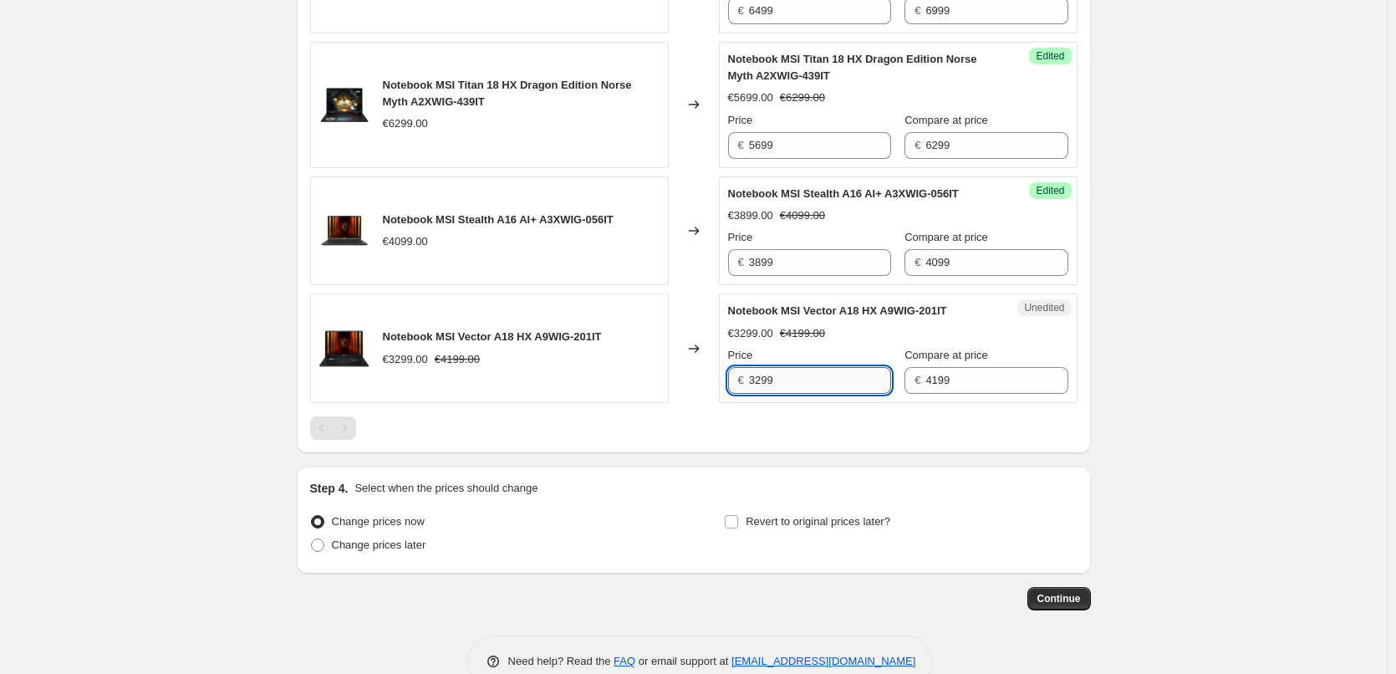
click at [823, 382] on input "3299" at bounding box center [820, 380] width 142 height 27
click at [805, 377] on input "3299" at bounding box center [820, 380] width 142 height 27
type input "3"
click at [944, 354] on span "Compare at price" at bounding box center [947, 355] width 84 height 13
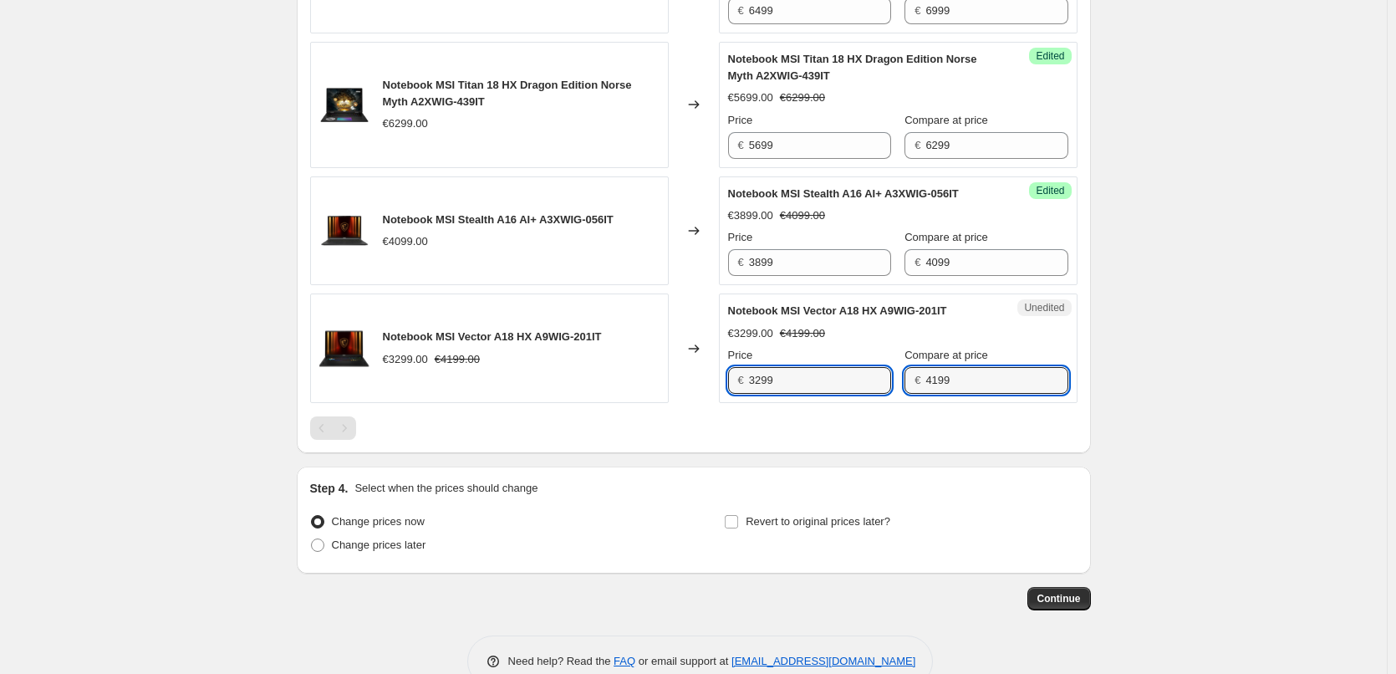
click at [944, 367] on input "4199" at bounding box center [997, 380] width 142 height 27
click at [623, 453] on div "PRICE CHANGE PREVIEW 6 product variants selected. 5 product prices edited: Note…" at bounding box center [694, 41] width 794 height 823
click at [798, 382] on input "3299" at bounding box center [820, 380] width 142 height 27
click at [758, 378] on input "3299" at bounding box center [820, 380] width 142 height 27
drag, startPoint x: 767, startPoint y: 378, endPoint x: 720, endPoint y: 373, distance: 47.1
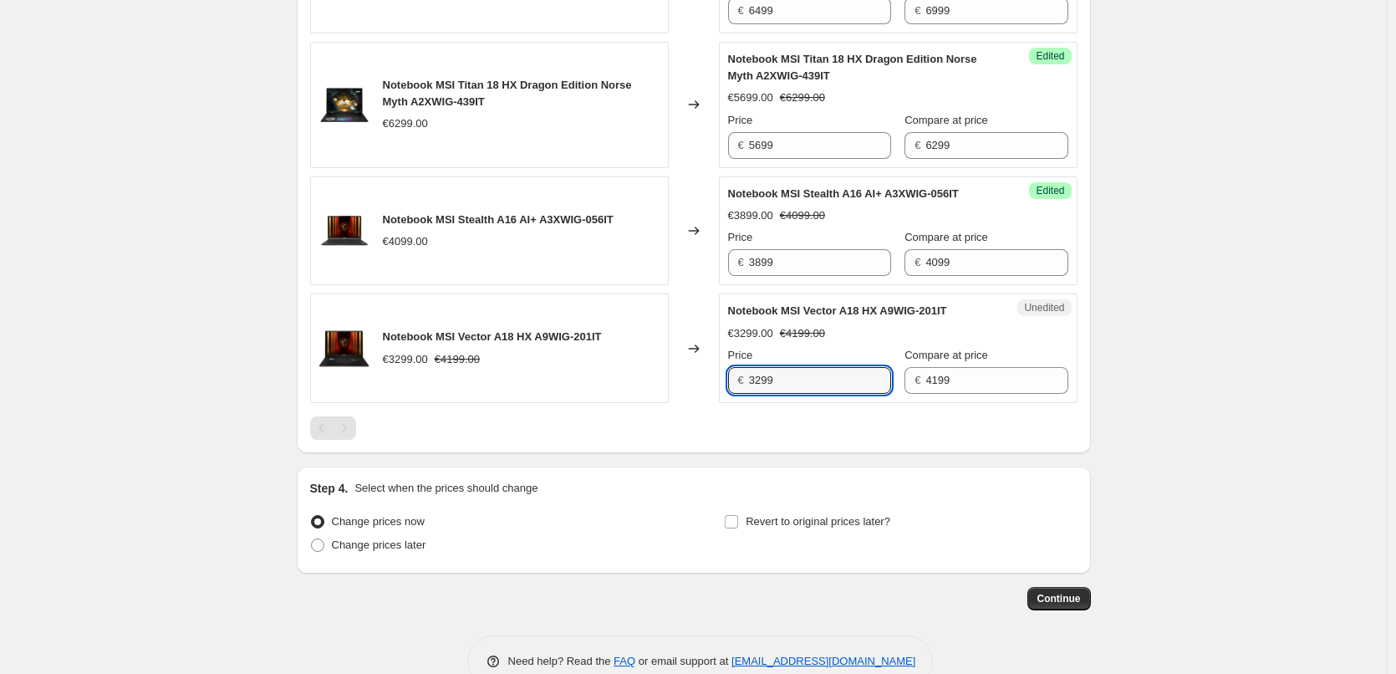
click at [721, 373] on div "Notebook MSI Vector A18 HX A9WIG-201IT €3299.00 €4199.00 Changed to Unedited No…" at bounding box center [694, 348] width 768 height 110
type input "3499"
click at [1077, 473] on div "Step 4. Select when the prices should change Change prices now Change prices la…" at bounding box center [694, 520] width 794 height 107
click at [1042, 488] on div "Step 4. Select when the prices should change" at bounding box center [694, 488] width 768 height 17
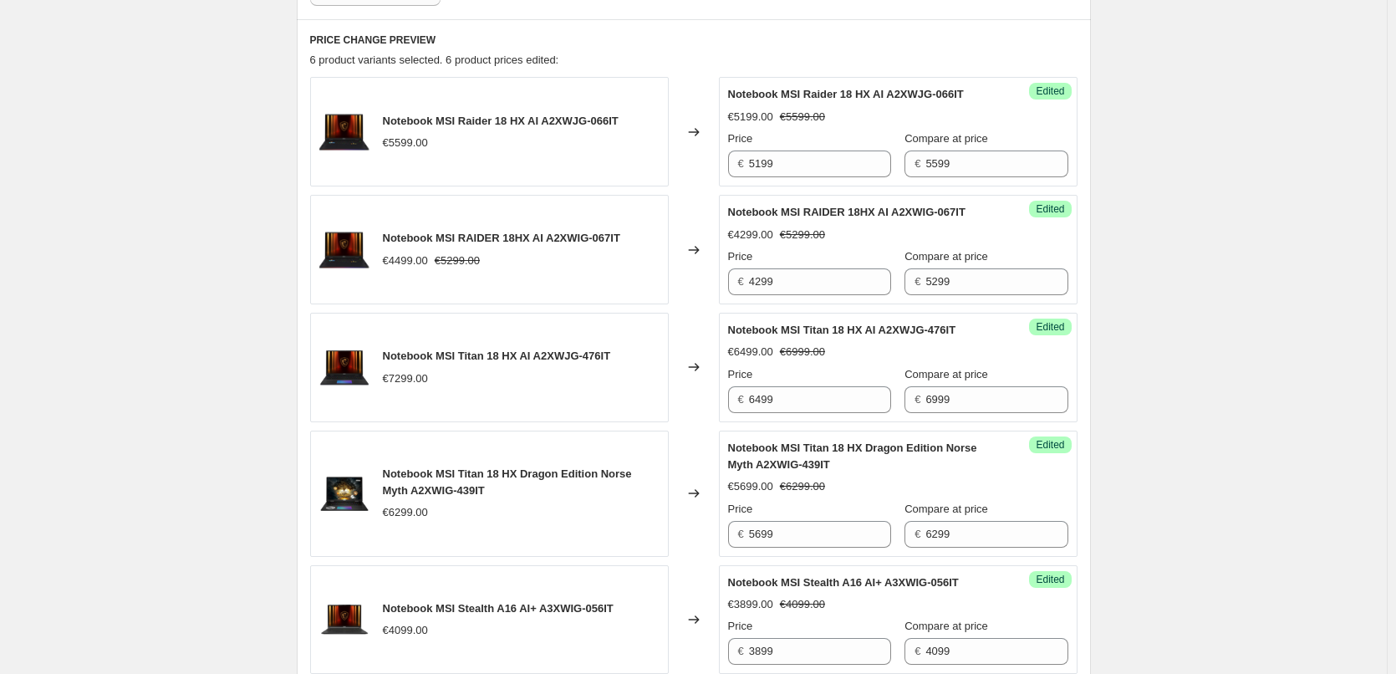
scroll to position [424, 0]
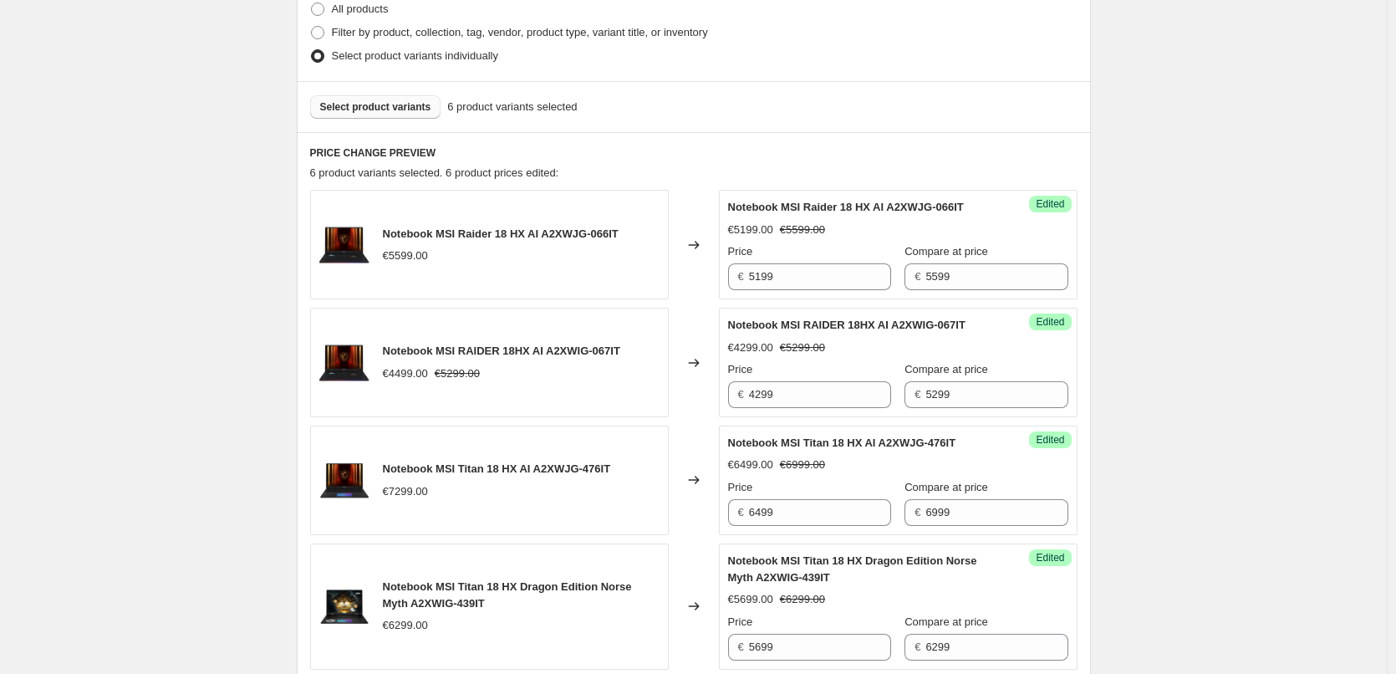
click at [395, 110] on span "Select product variants" at bounding box center [375, 106] width 111 height 13
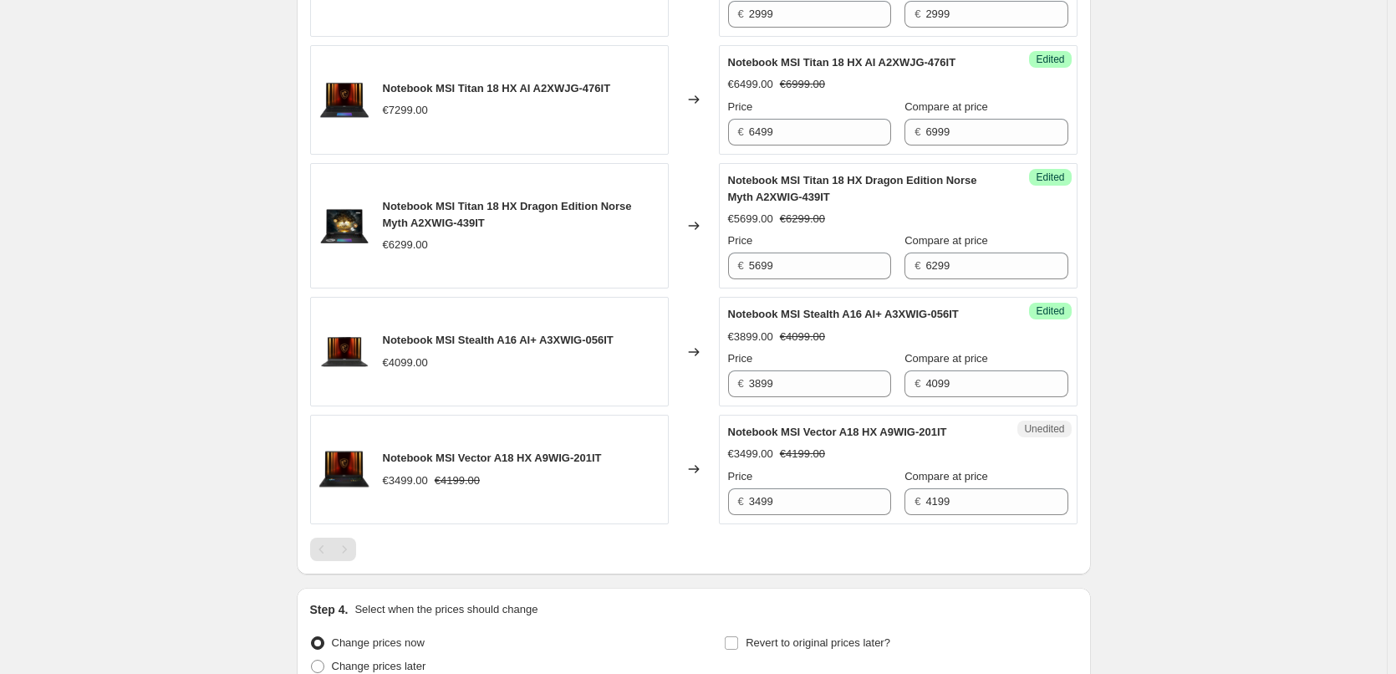
scroll to position [915, 0]
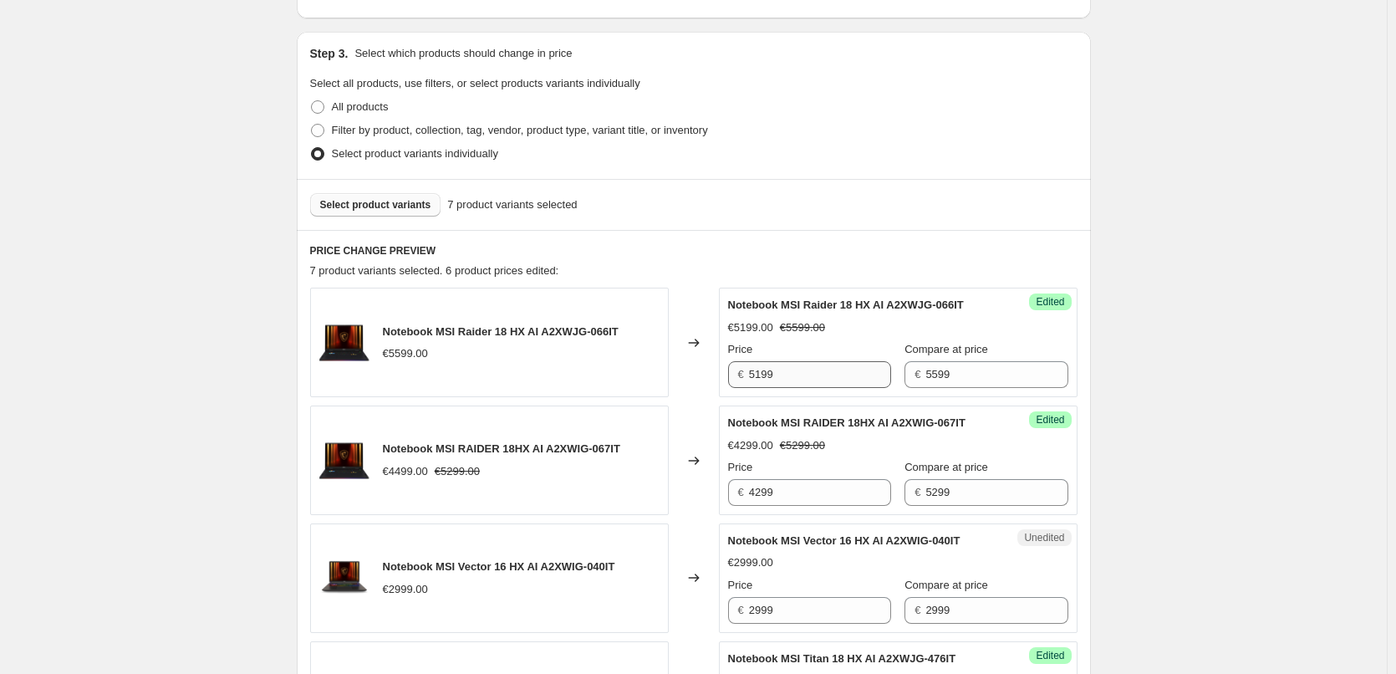
scroll to position [413, 0]
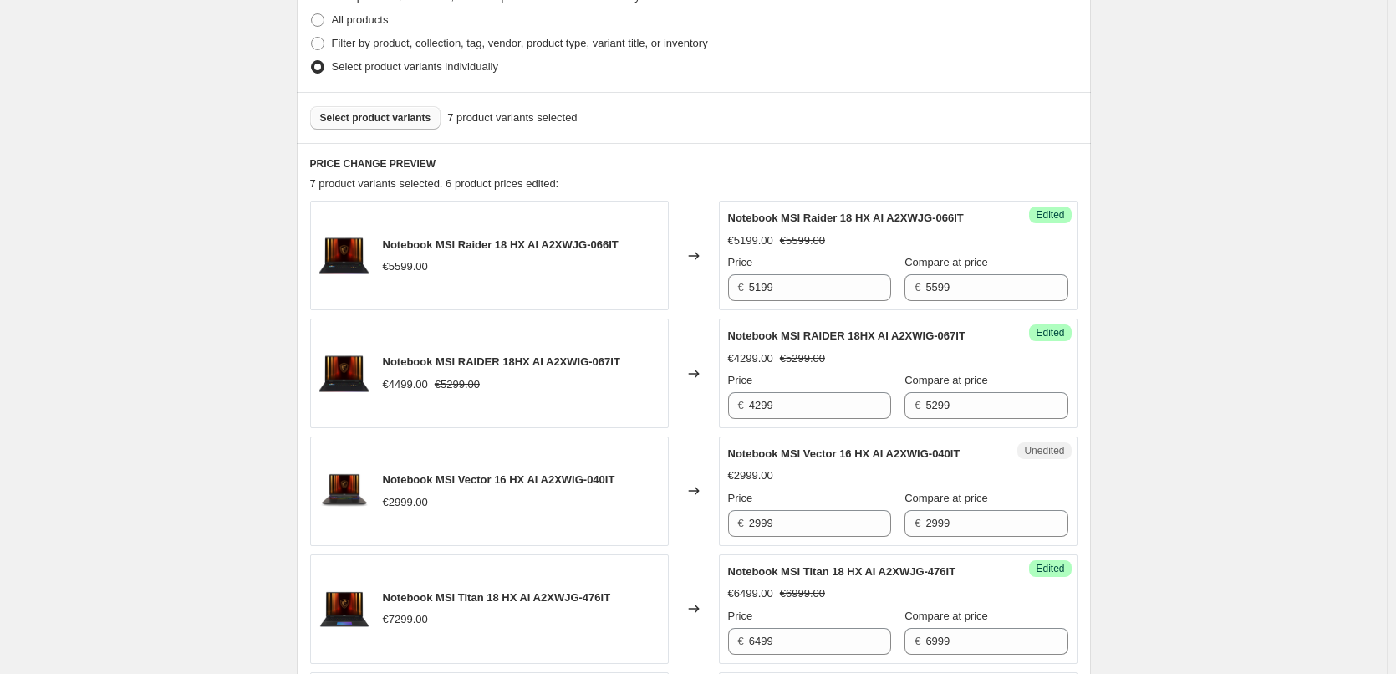
click at [405, 118] on span "Select product variants" at bounding box center [375, 117] width 111 height 13
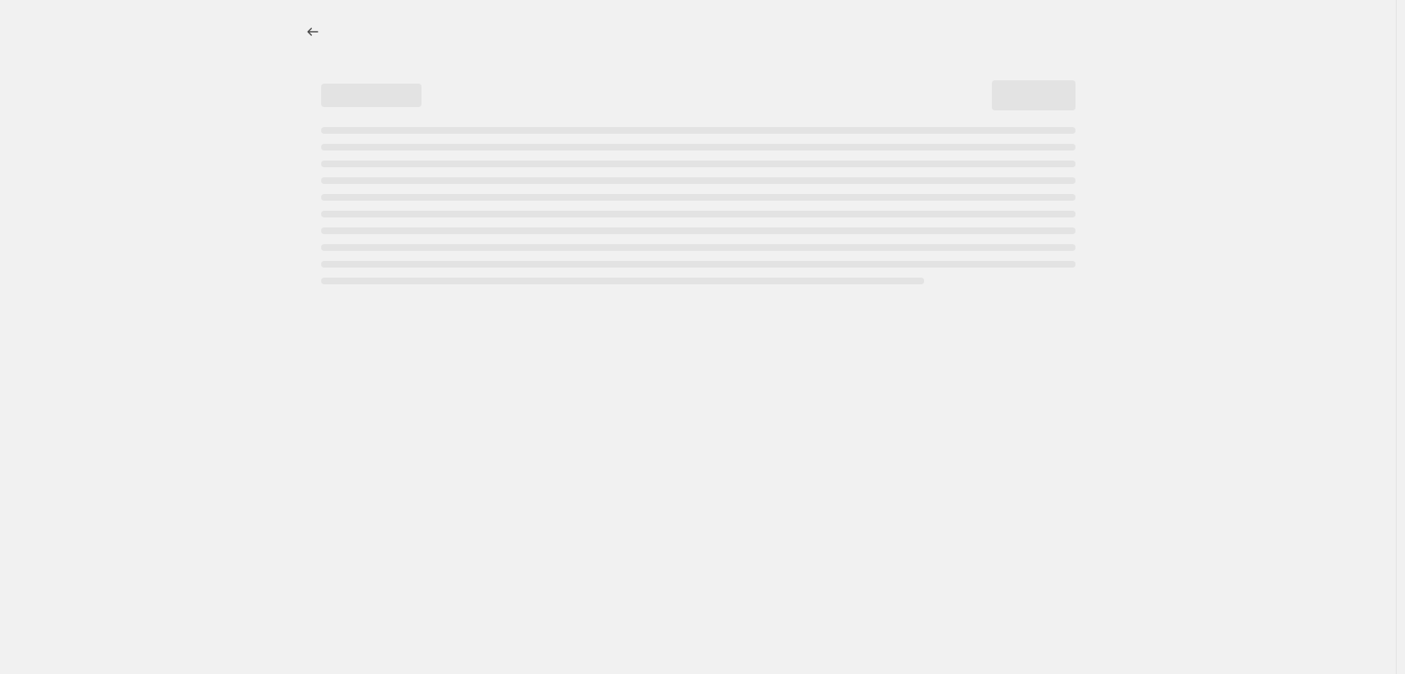
select select "percentage"
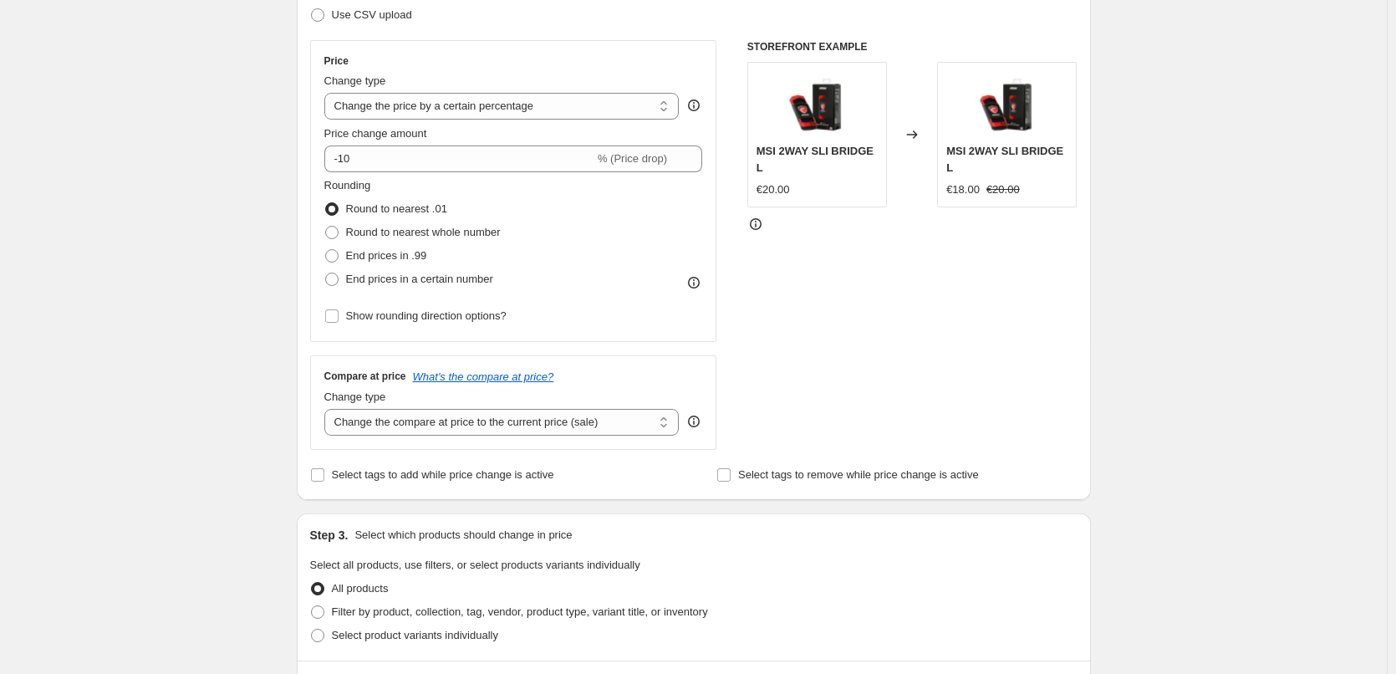
scroll to position [184, 0]
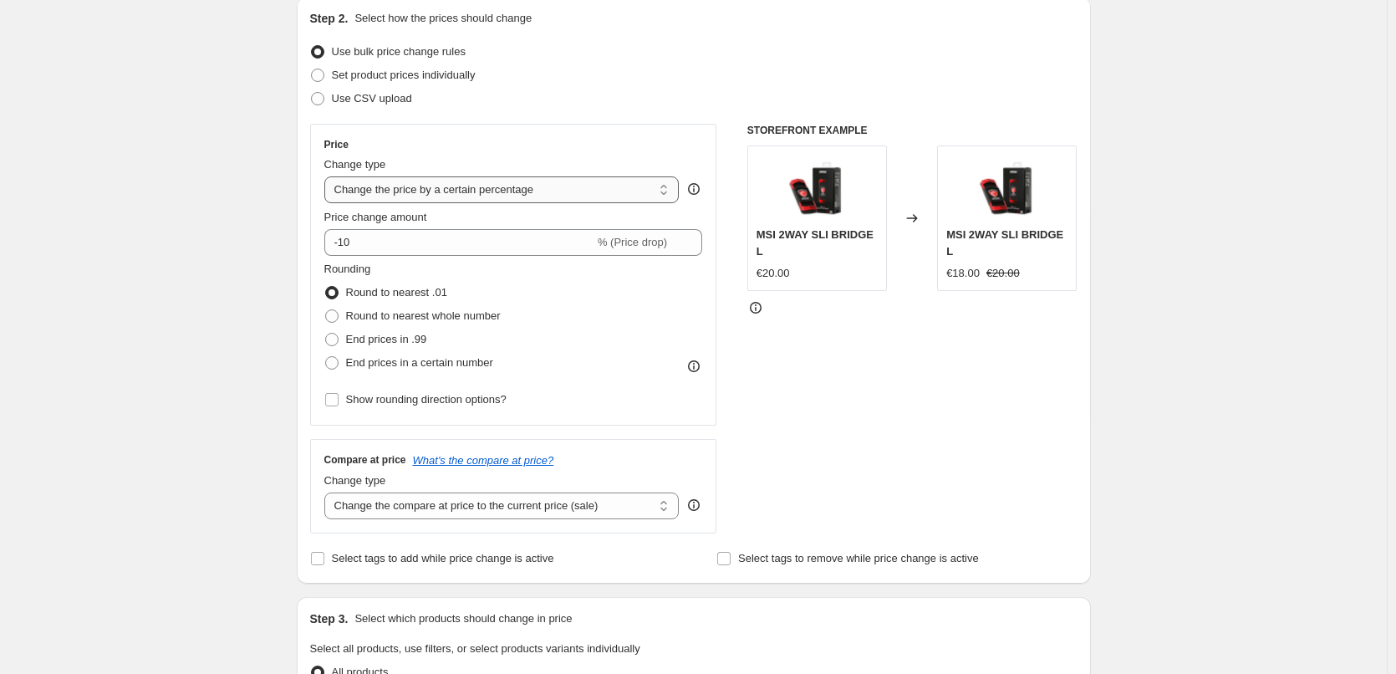
click at [523, 195] on select "Change the price to a certain amount Change the price by a certain amount Chang…" at bounding box center [501, 189] width 355 height 27
click at [468, 203] on select "Change the price to a certain amount Change the price by a certain amount Chang…" at bounding box center [501, 189] width 355 height 27
click at [808, 418] on div "STOREFRONT EXAMPLE MSI 2WAY SLI BRIDGE L €20.00 Changed to MSI 2WAY SLI BRIDGE …" at bounding box center [912, 329] width 330 height 410
click at [513, 233] on input "-10" at bounding box center [459, 242] width 270 height 27
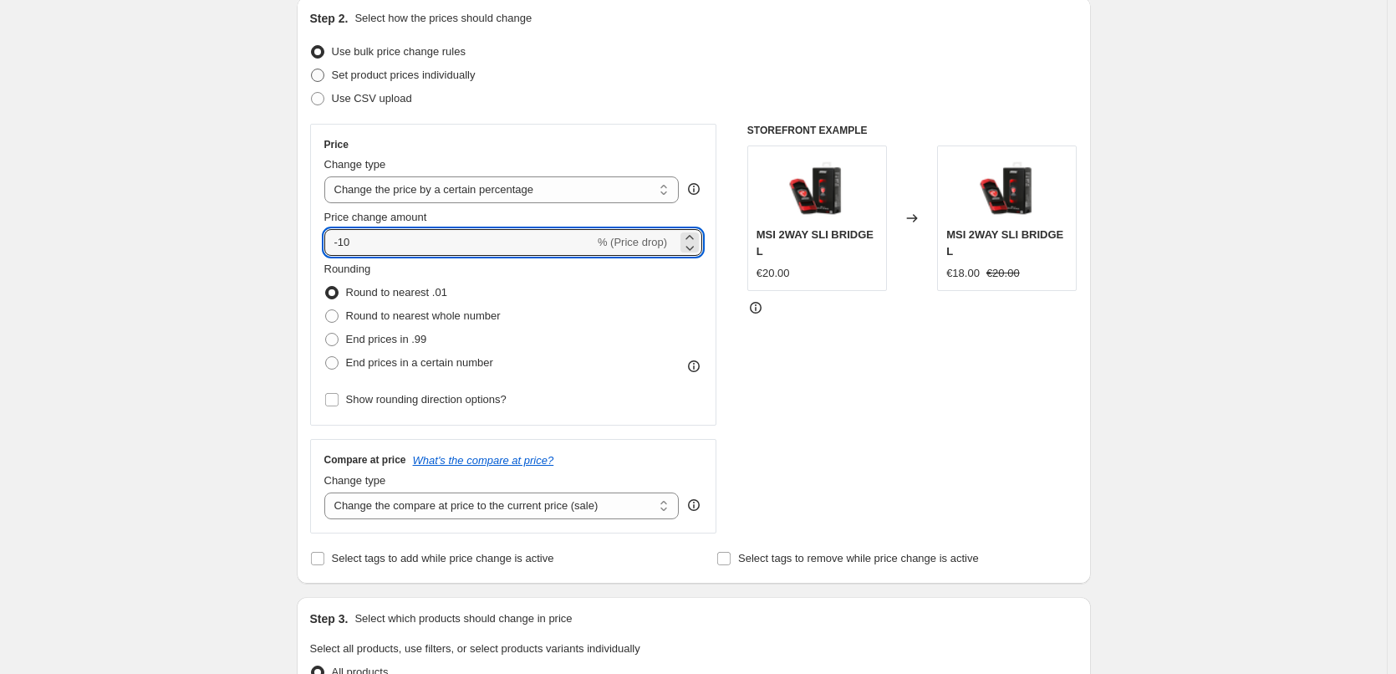
click at [400, 75] on span "Set product prices individually" at bounding box center [404, 75] width 144 height 13
click at [312, 69] on input "Set product prices individually" at bounding box center [311, 69] width 1 height 1
radio input "true"
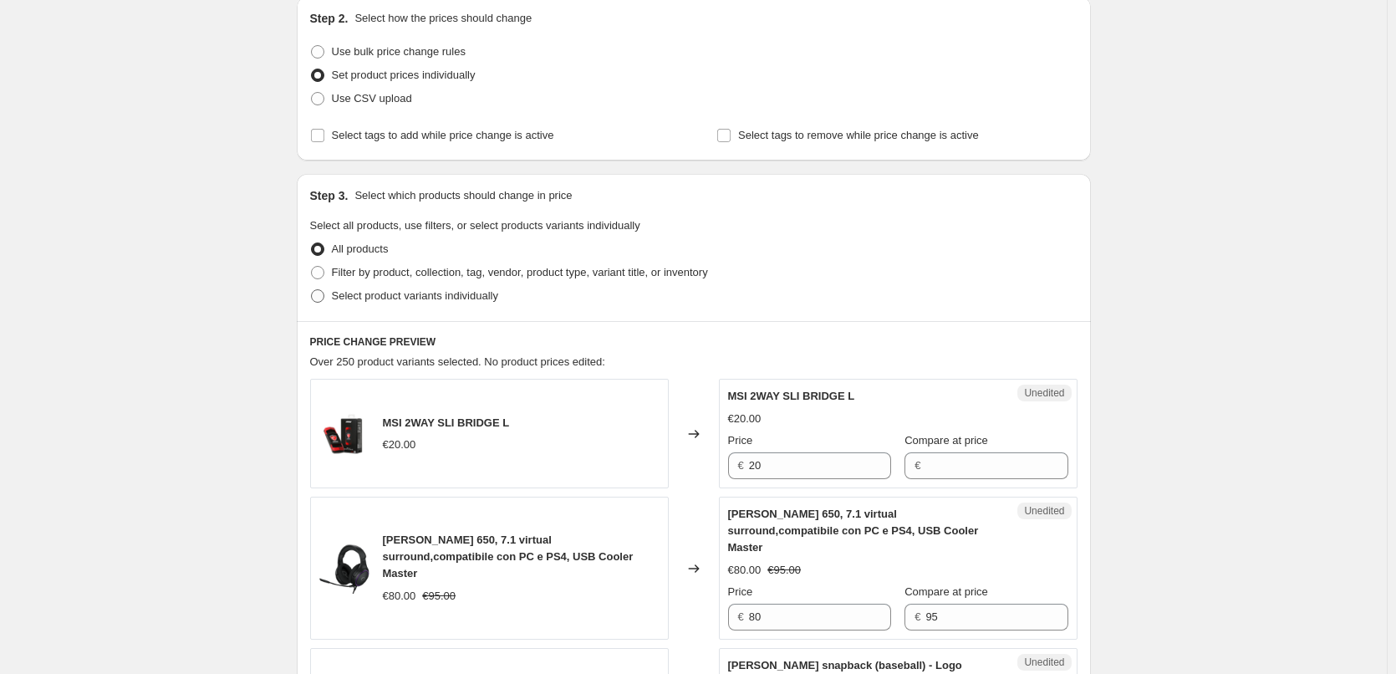
click at [447, 293] on span "Select product variants individually" at bounding box center [415, 295] width 166 height 13
click at [312, 290] on input "Select product variants individually" at bounding box center [311, 289] width 1 height 1
radio input "true"
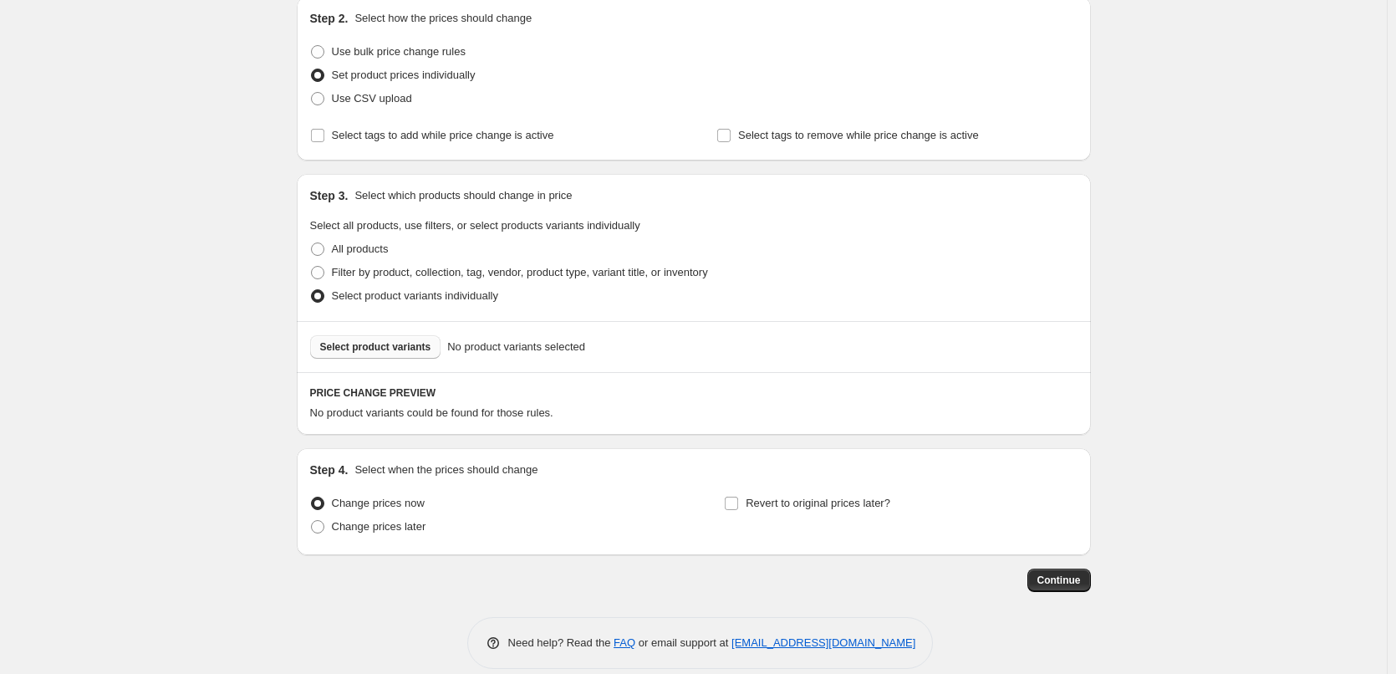
click at [402, 353] on span "Select product variants" at bounding box center [375, 346] width 111 height 13
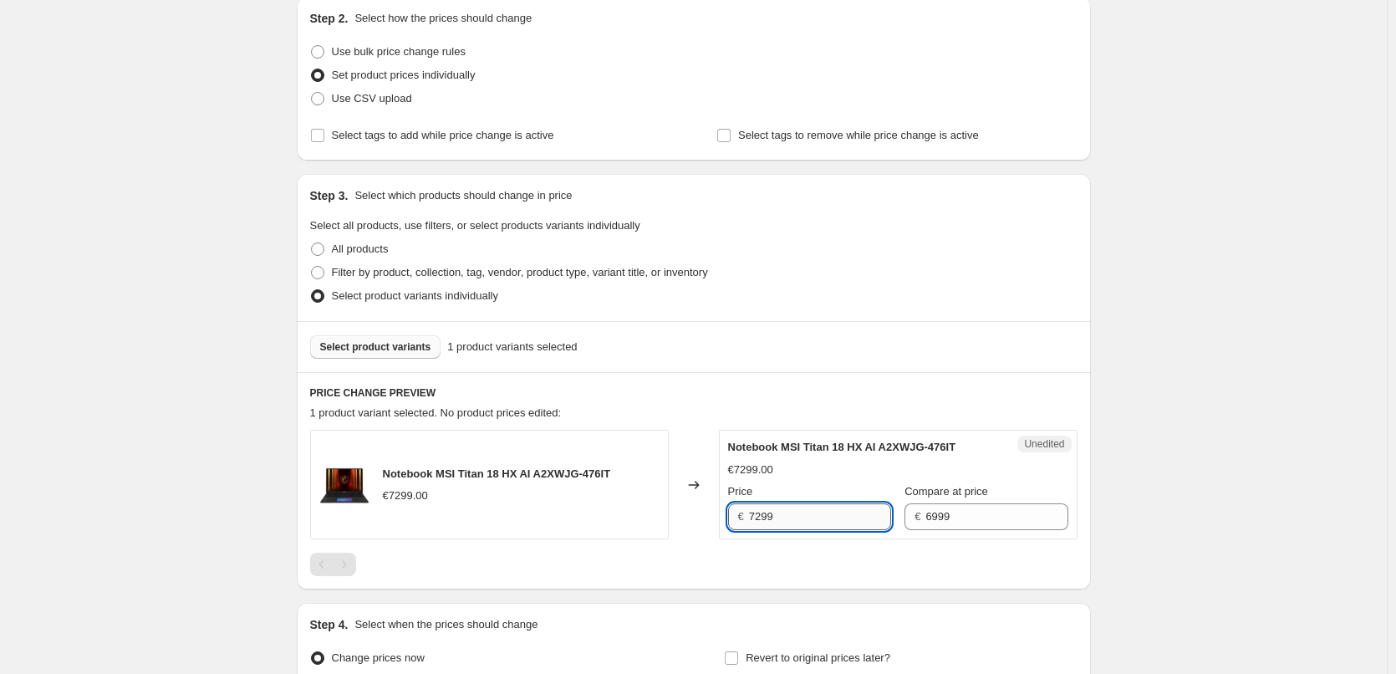
click at [788, 513] on input "7299" at bounding box center [820, 516] width 142 height 27
click at [787, 513] on input "7299" at bounding box center [820, 516] width 142 height 27
type input "6499"
click at [851, 585] on div "PRICE CHANGE PREVIEW 1 product variant selected. No product prices edited: Note…" at bounding box center [694, 480] width 794 height 217
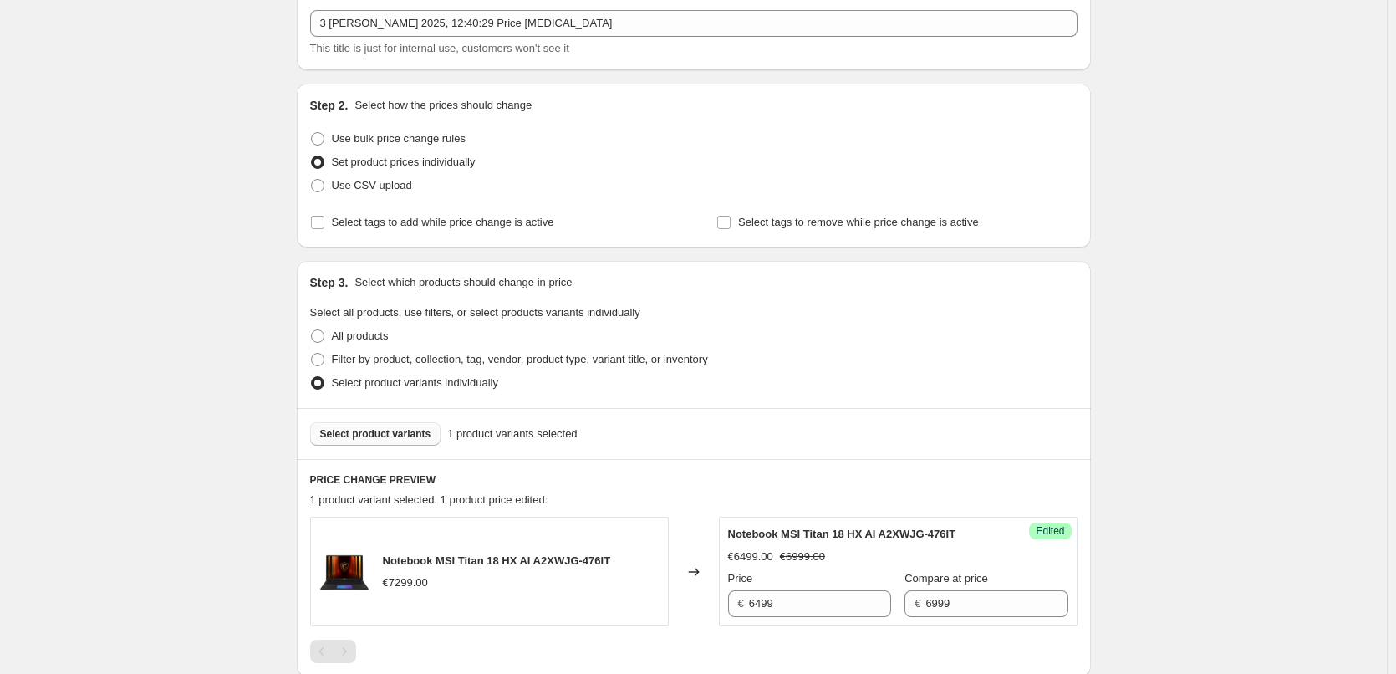
scroll to position [251, 0]
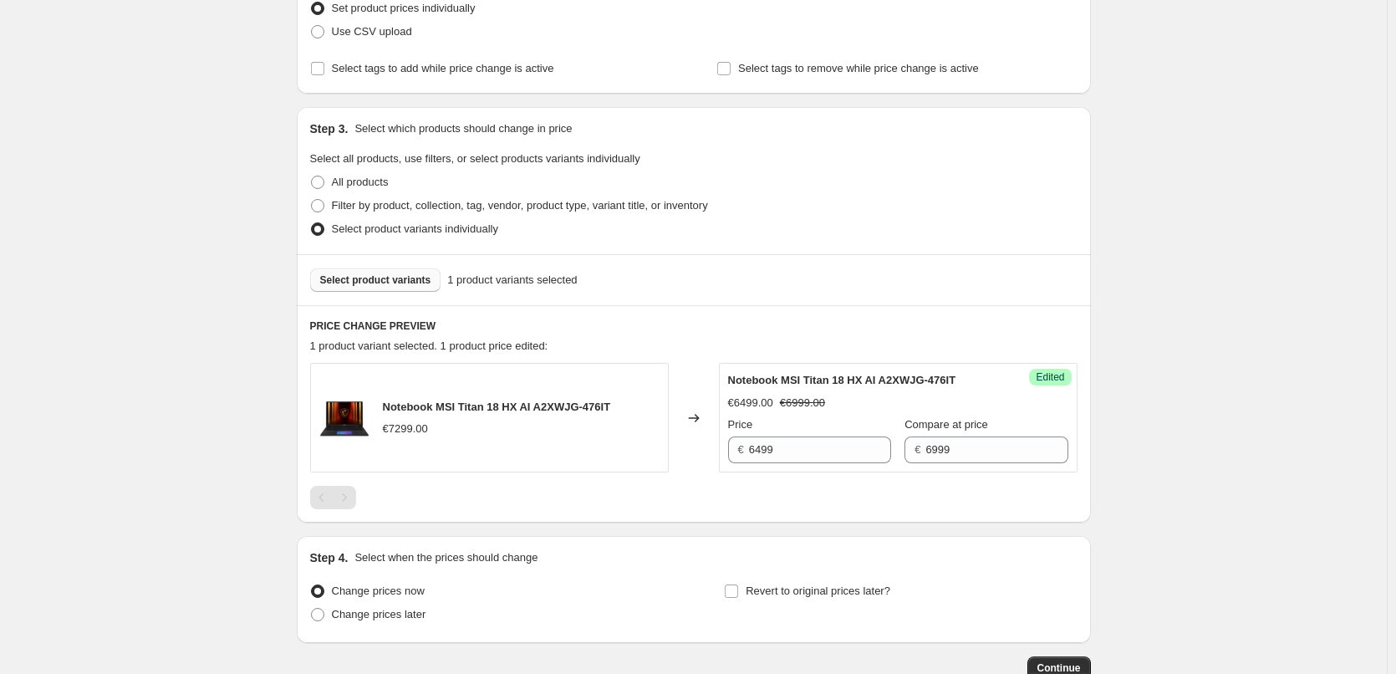
click at [385, 286] on span "Select product variants" at bounding box center [375, 279] width 111 height 13
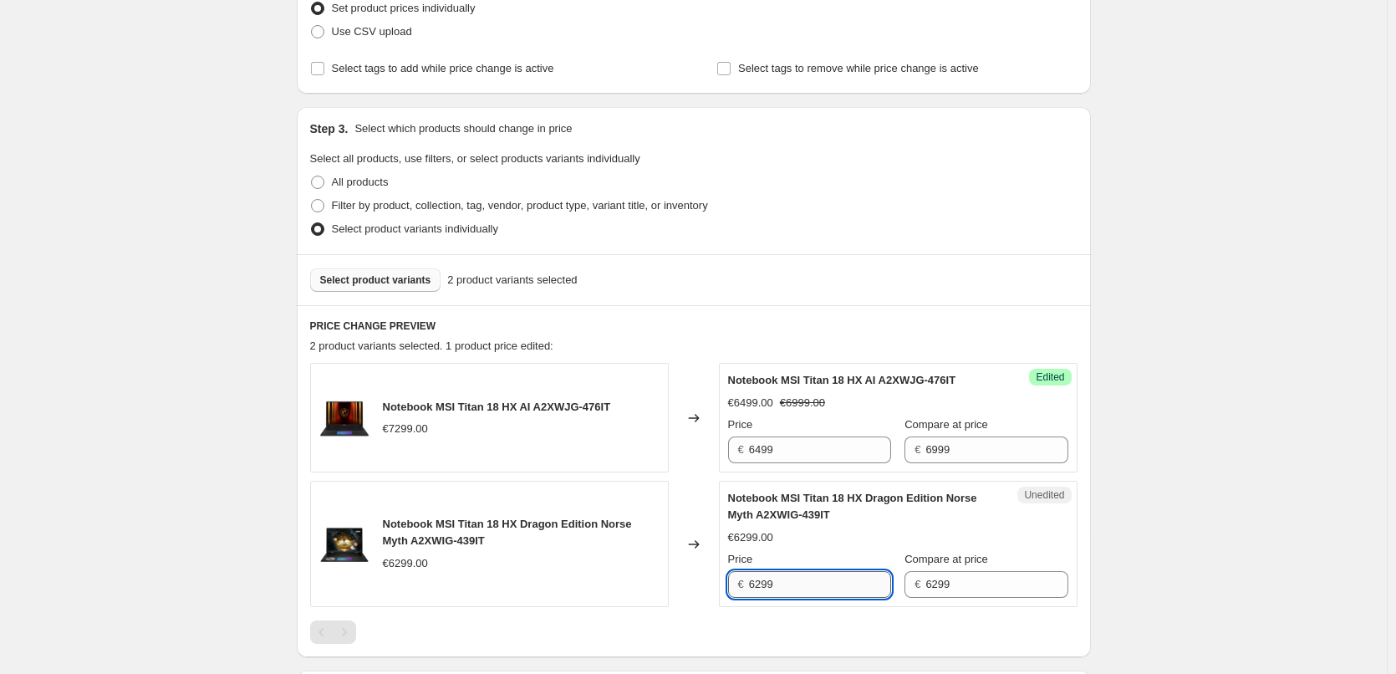
click at [802, 590] on input "6299" at bounding box center [820, 584] width 142 height 27
type input "5699"
click at [370, 283] on span "Select product variants" at bounding box center [375, 279] width 111 height 13
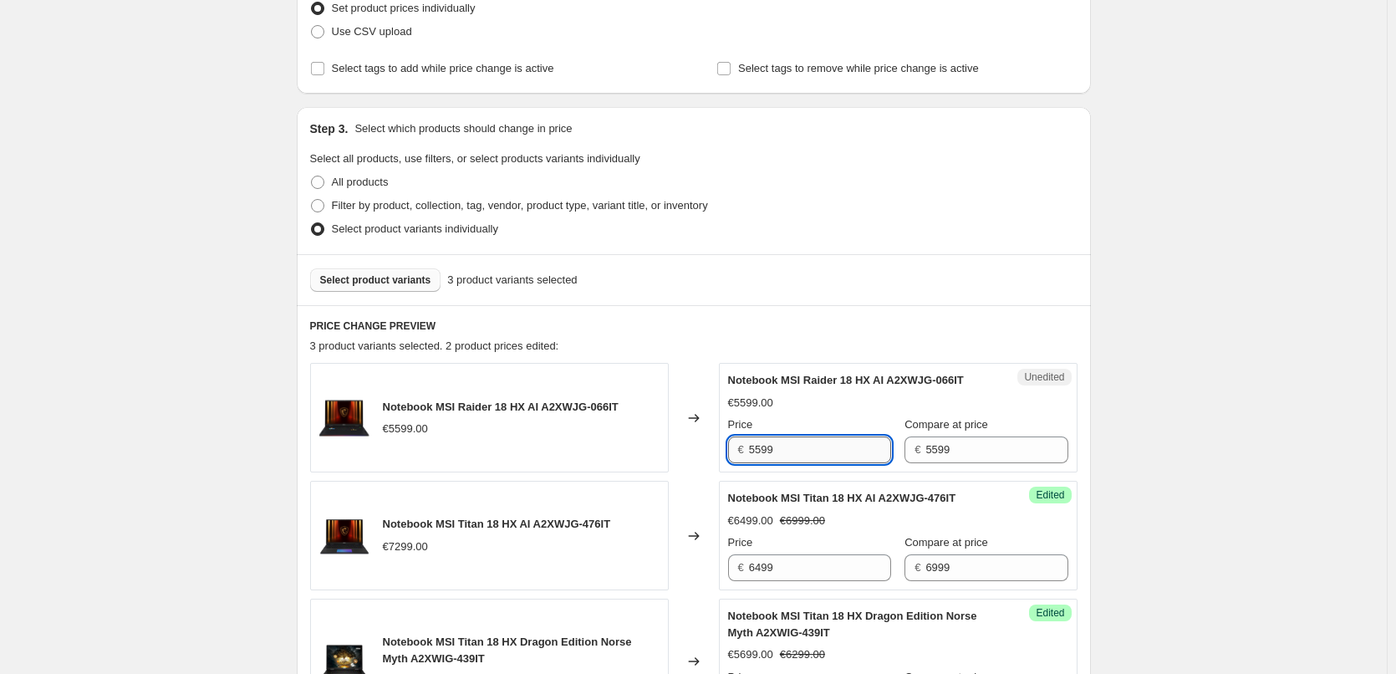
click at [838, 456] on input "5599" at bounding box center [820, 449] width 142 height 27
type input "5199"
click at [1141, 522] on div "Create new price [MEDICAL_DATA]. This page is ready Create new price [MEDICAL_D…" at bounding box center [693, 391] width 1387 height 1285
click at [411, 285] on span "Select product variants" at bounding box center [375, 279] width 111 height 13
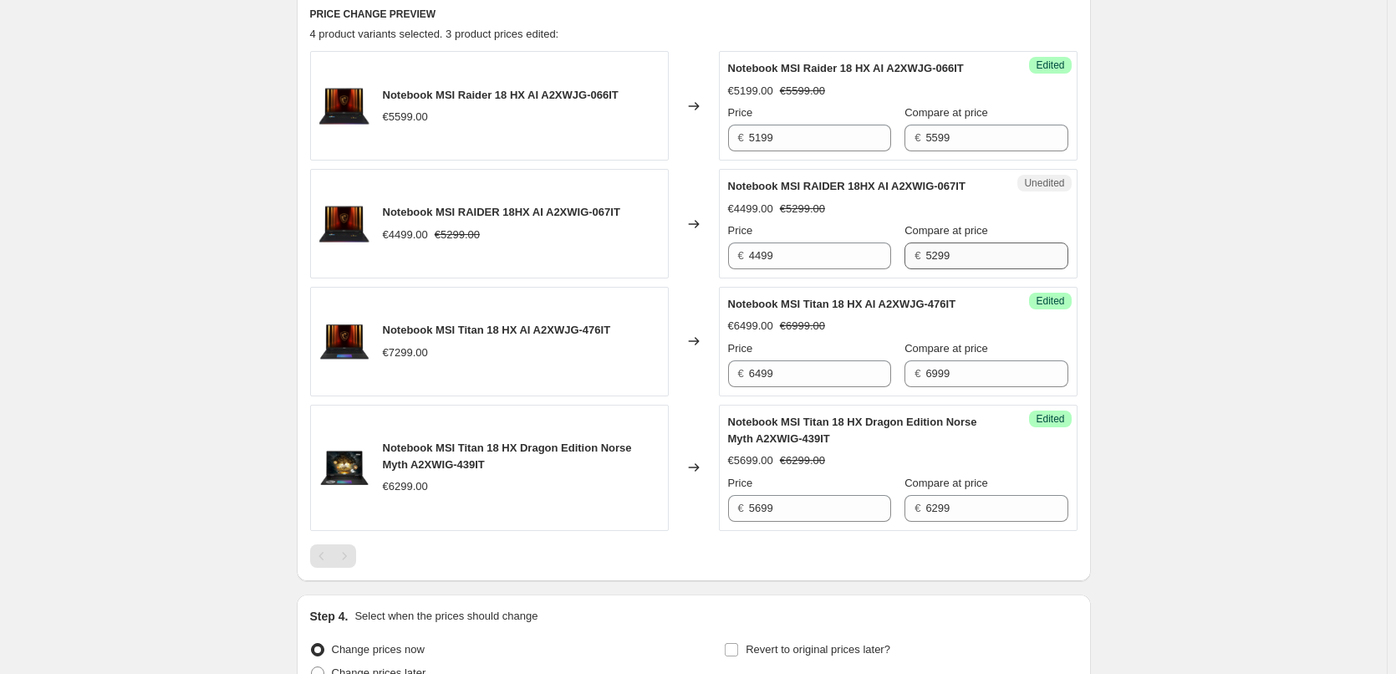
scroll to position [562, 0]
click at [807, 264] on input "4499" at bounding box center [820, 256] width 142 height 27
type input "4299"
click at [1171, 326] on div "Create new price [MEDICAL_DATA]. This page is ready Create new price [MEDICAL_D…" at bounding box center [693, 139] width 1387 height 1403
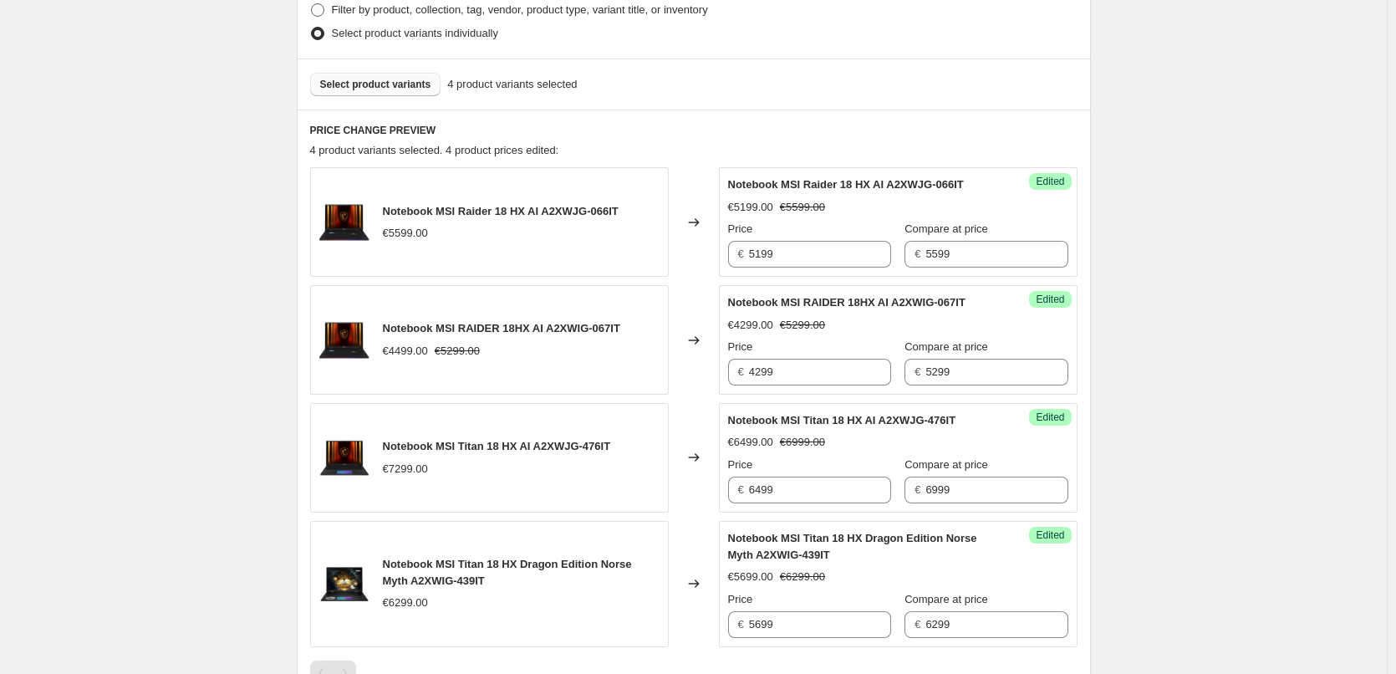
scroll to position [227, 0]
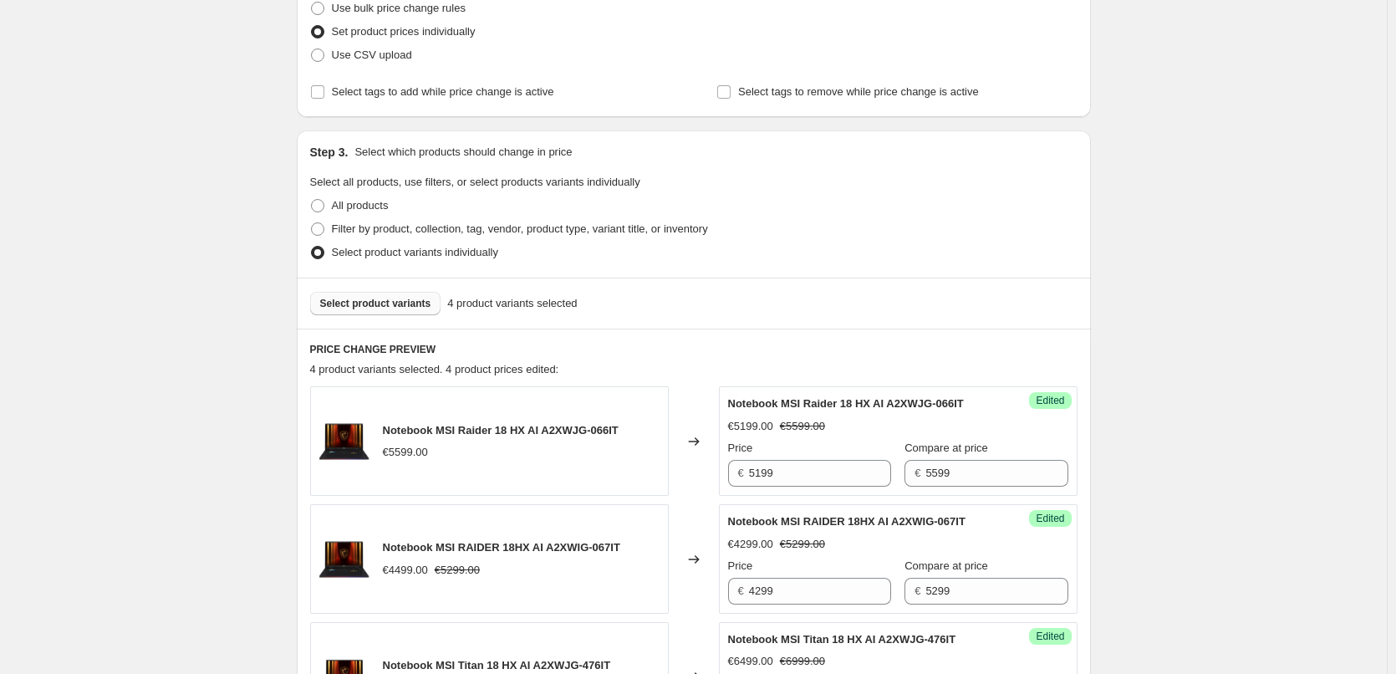
click at [387, 304] on span "Select product variants" at bounding box center [375, 303] width 111 height 13
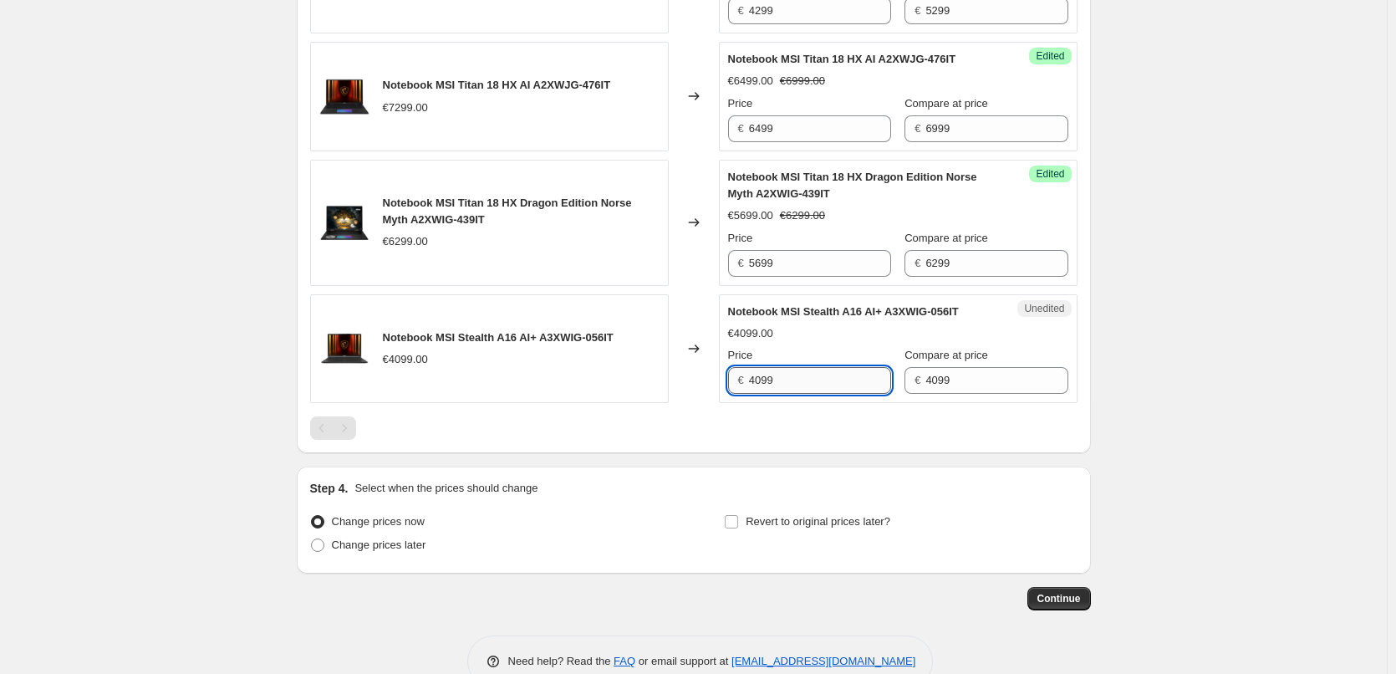
click at [798, 387] on input "4099" at bounding box center [820, 380] width 142 height 27
type input "3899"
click at [948, 438] on div at bounding box center [694, 427] width 768 height 23
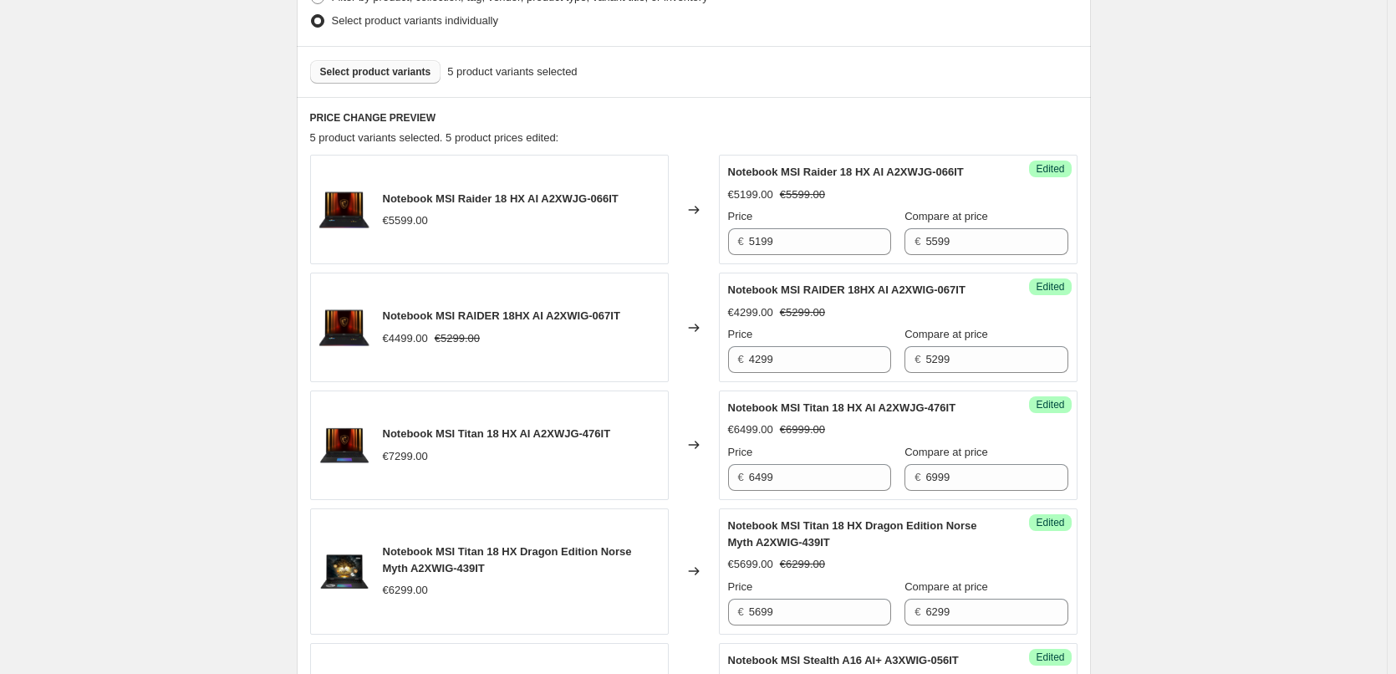
scroll to position [306, 0]
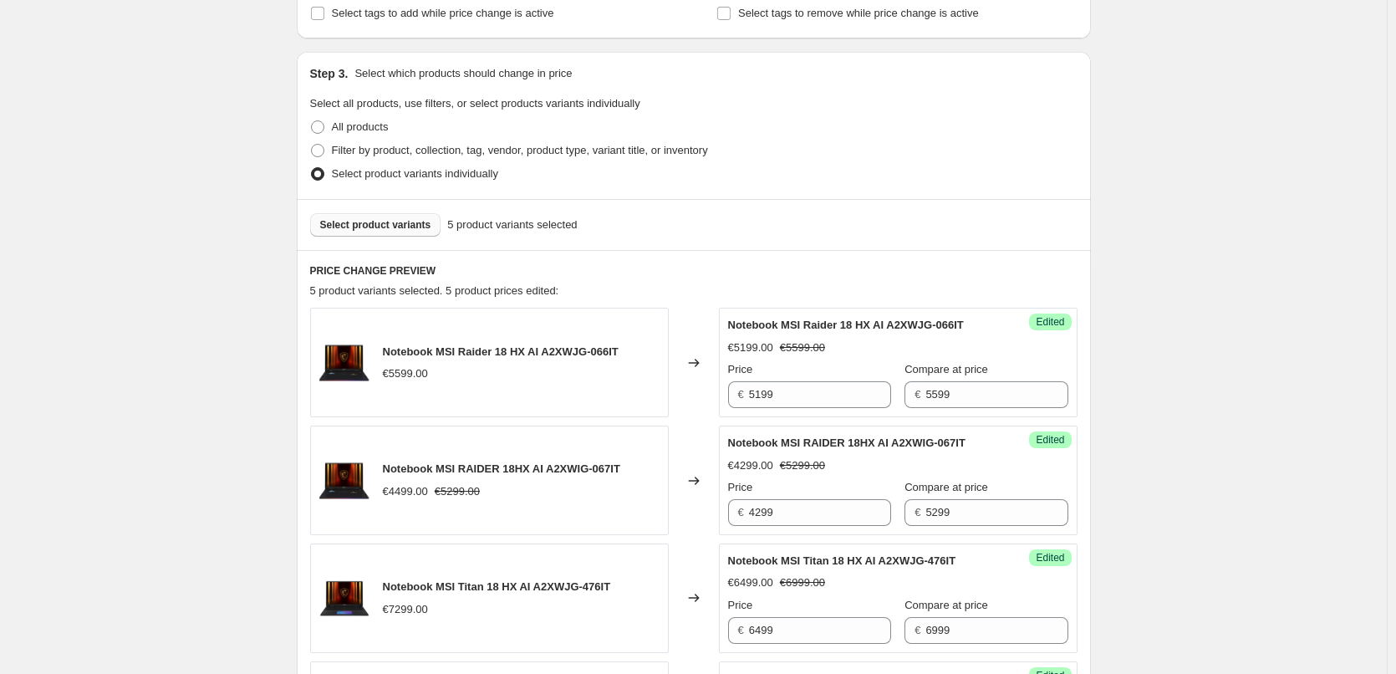
click at [417, 225] on span "Select product variants" at bounding box center [375, 224] width 111 height 13
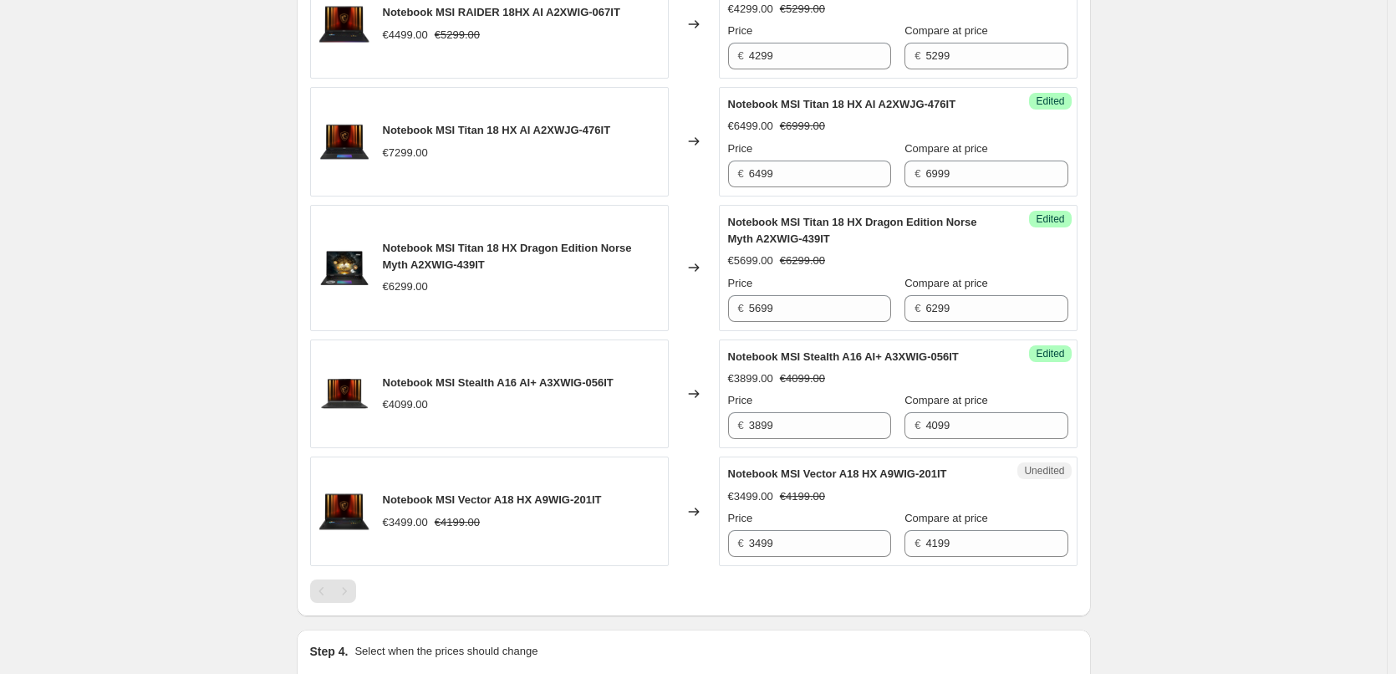
scroll to position [390, 0]
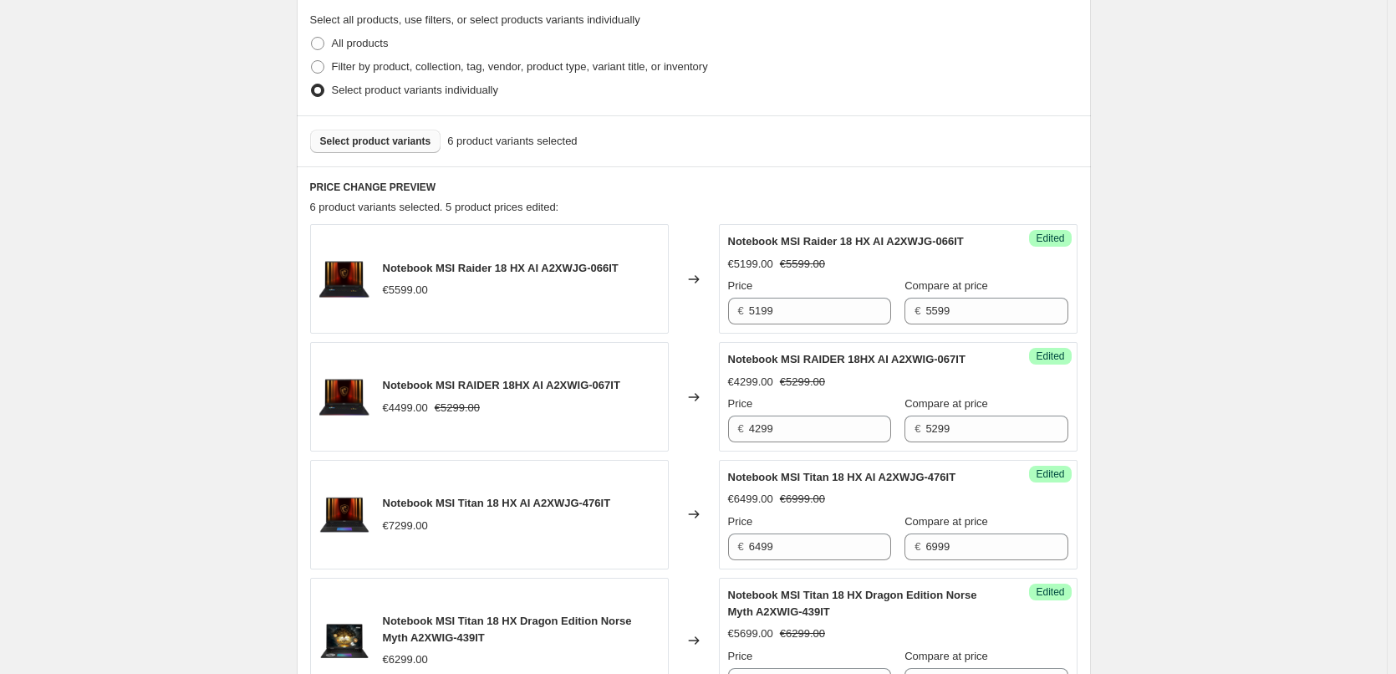
click at [405, 145] on span "Select product variants" at bounding box center [375, 141] width 111 height 13
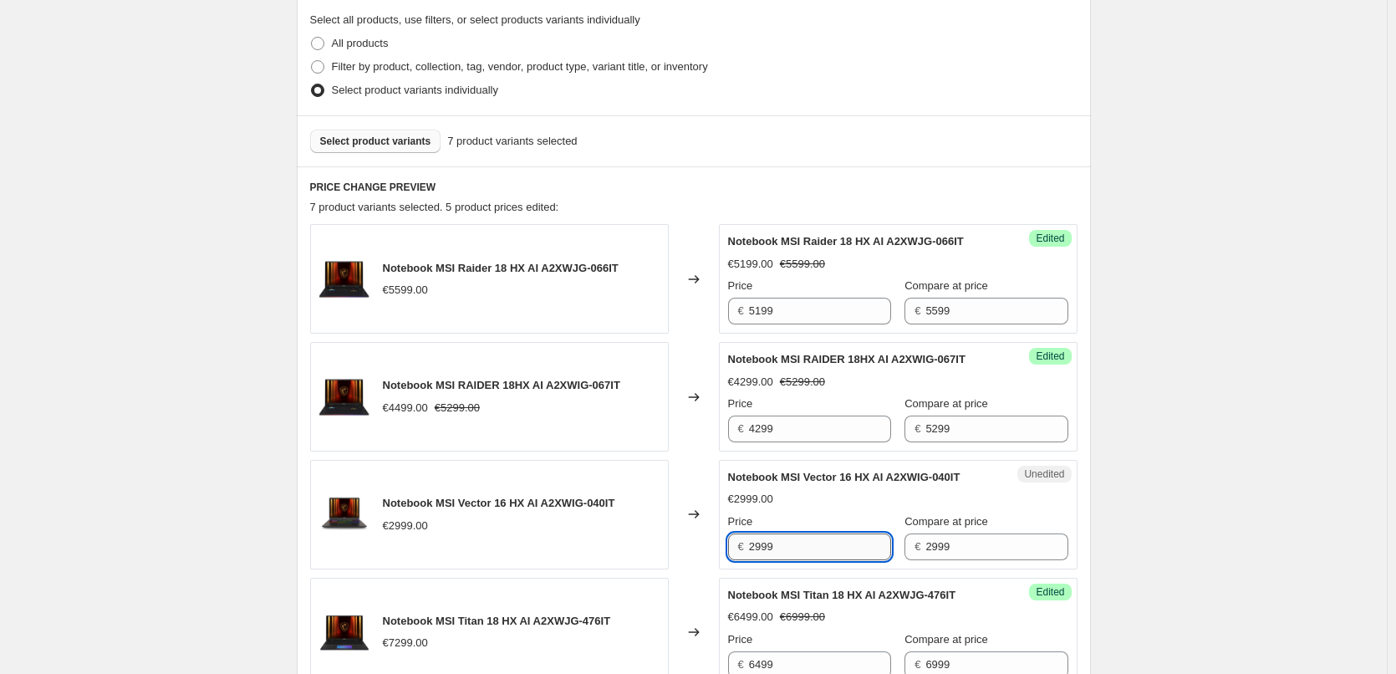
click at [765, 544] on input "2999" at bounding box center [820, 546] width 142 height 27
click at [1225, 515] on div "Create new price [MEDICAL_DATA]. This page is ready Create new price [MEDICAL_D…" at bounding box center [693, 488] width 1387 height 1756
click at [406, 141] on span "Select product variants" at bounding box center [375, 141] width 111 height 13
click at [408, 147] on span "Select product variants" at bounding box center [375, 141] width 111 height 13
click at [535, 503] on span "Notebook MSI Vector 16 HX AI A2XWIG-040IT" at bounding box center [499, 503] width 232 height 13
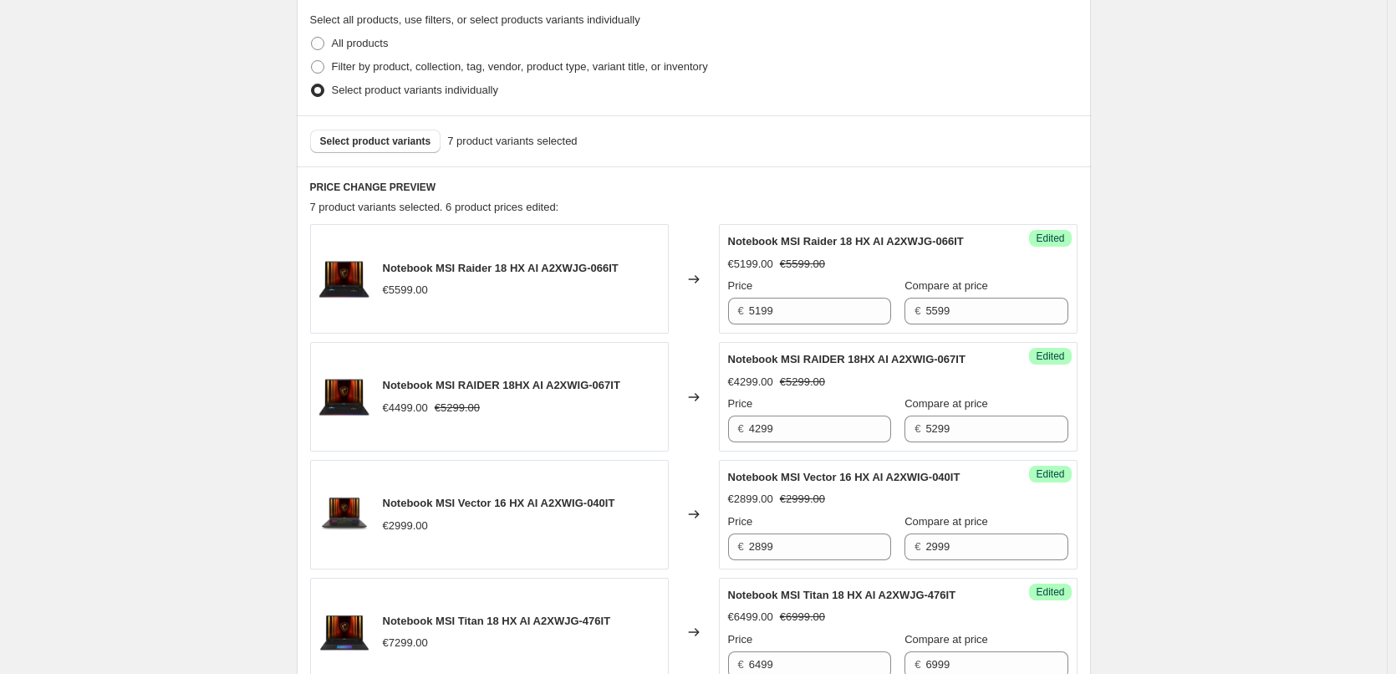
click at [533, 503] on span "Notebook MSI Vector 16 HX AI A2XWIG-040IT" at bounding box center [499, 503] width 232 height 13
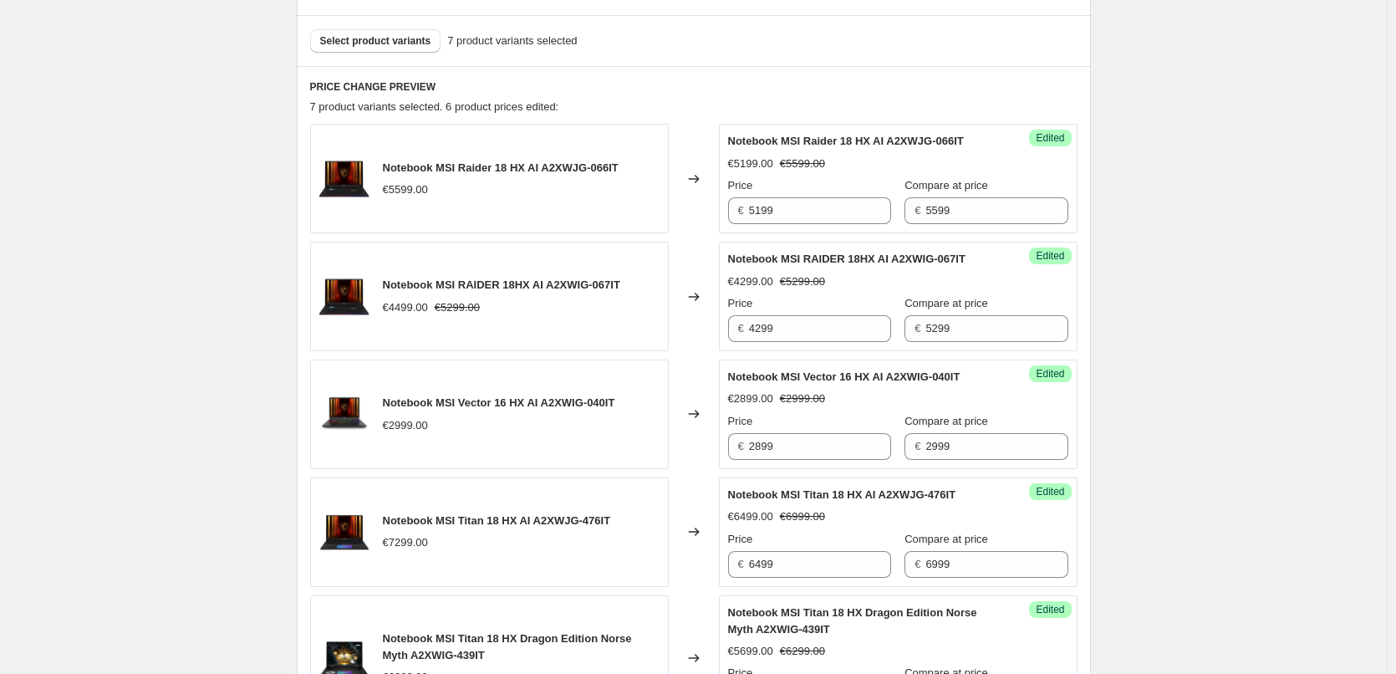
scroll to position [473, 0]
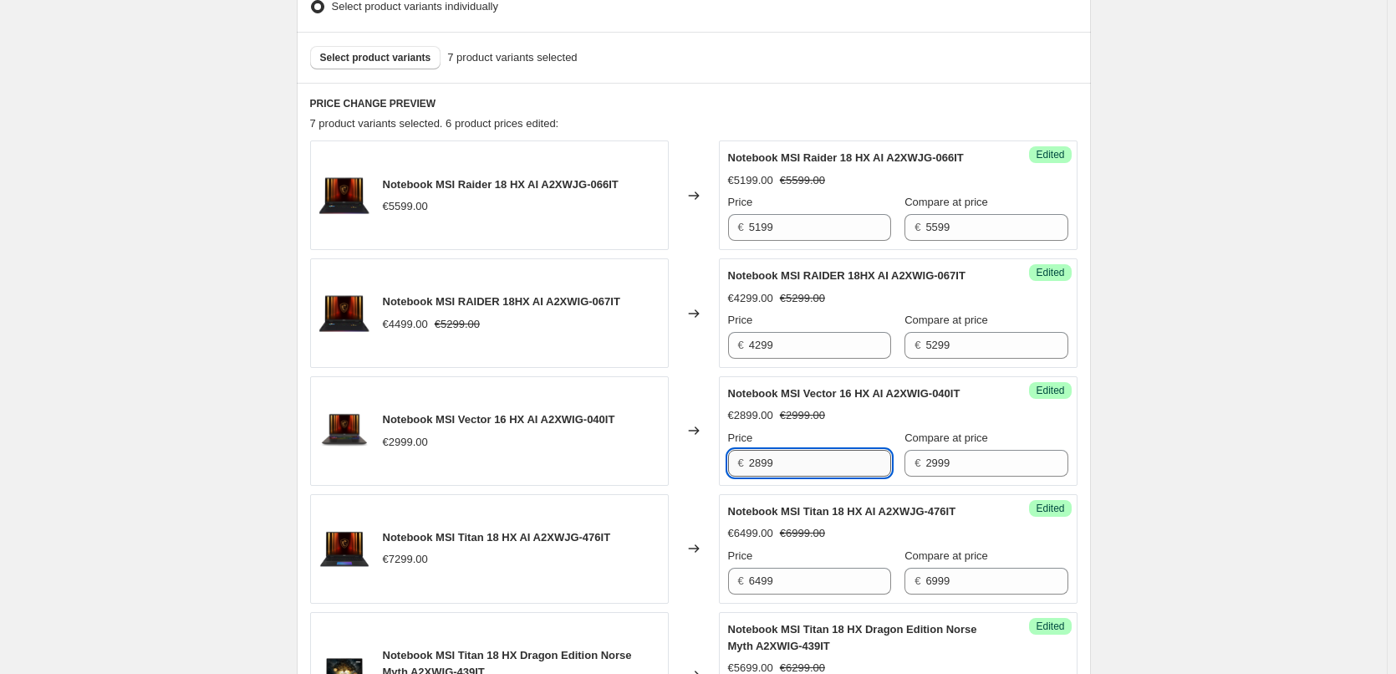
click at [764, 464] on input "2899" at bounding box center [820, 463] width 142 height 27
type input "2999"
click at [1301, 461] on div "Create new price [MEDICAL_DATA]. This page is ready Create new price [MEDICAL_D…" at bounding box center [693, 405] width 1387 height 1756
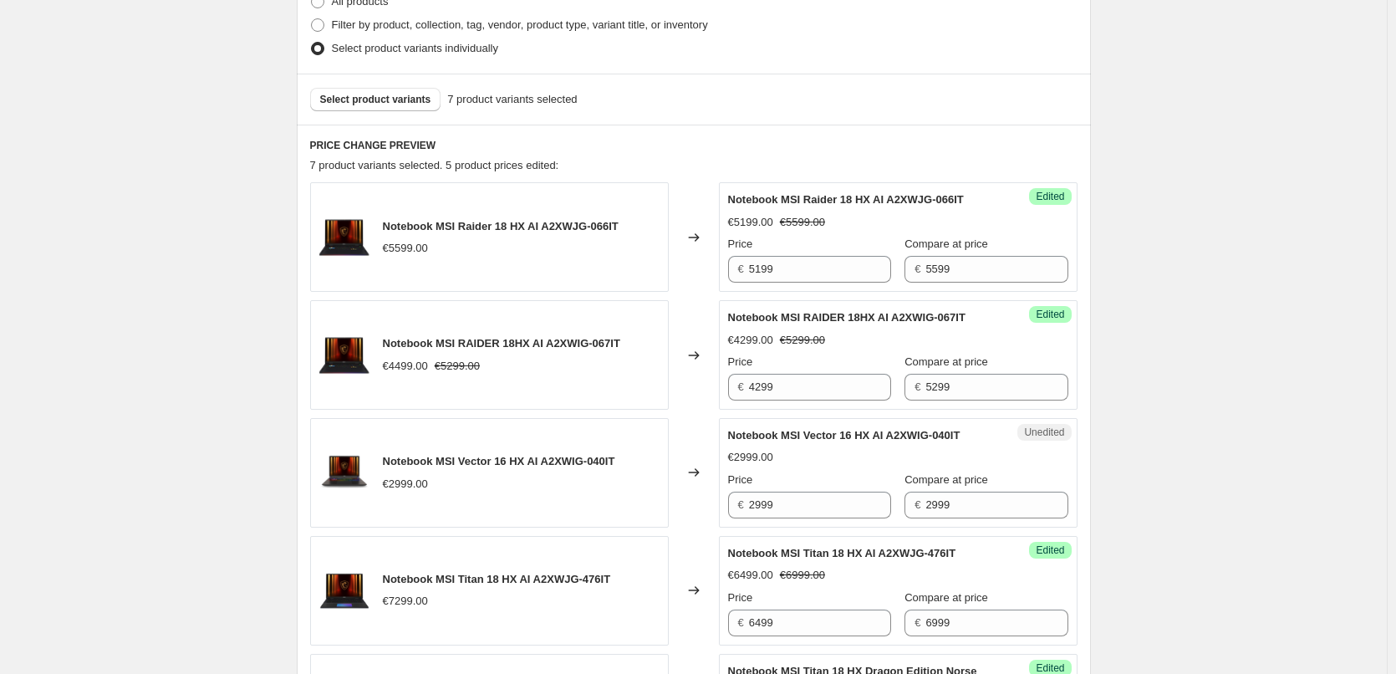
scroll to position [222, 0]
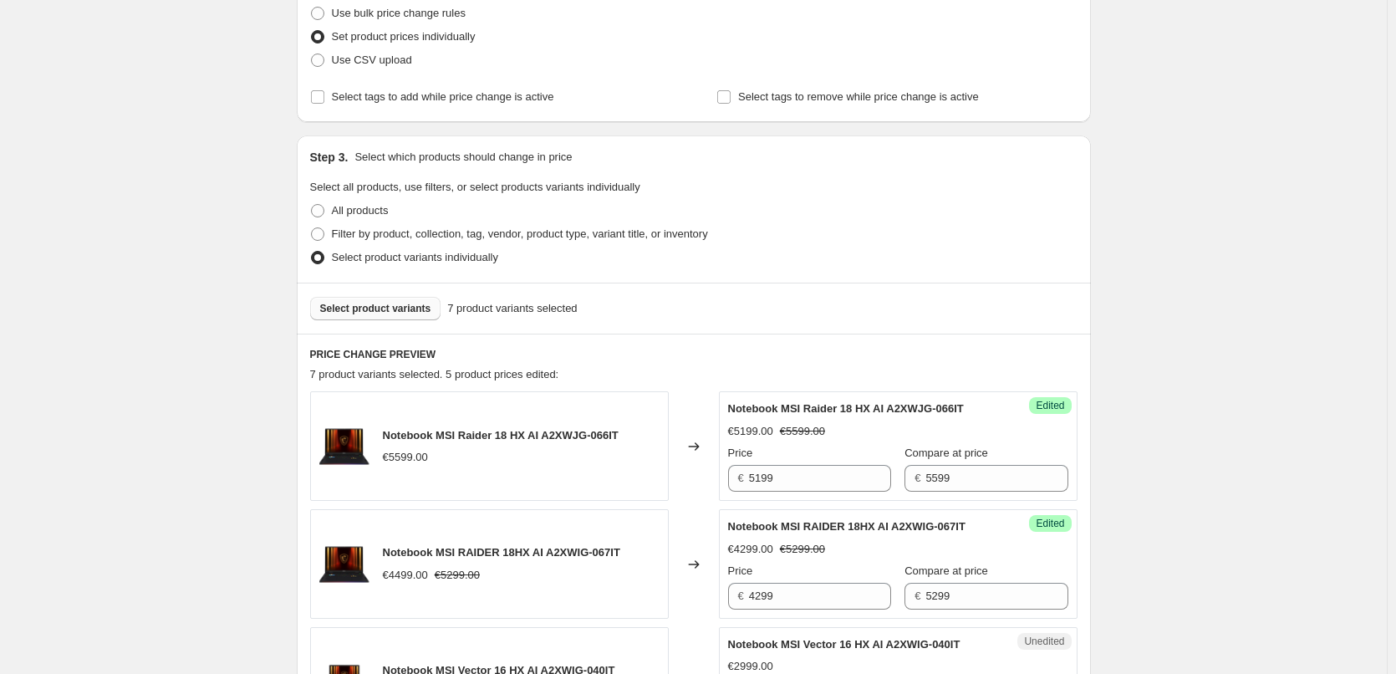
click at [400, 298] on button "Select product variants" at bounding box center [375, 308] width 131 height 23
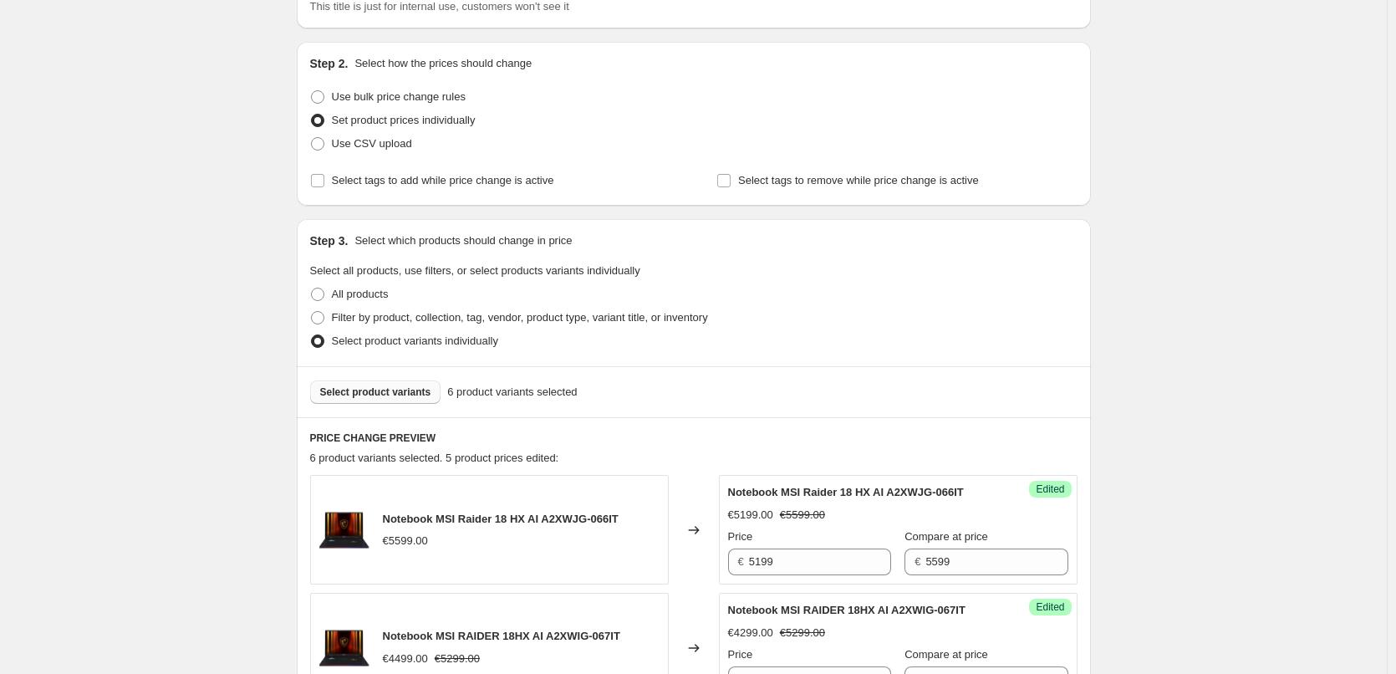
click at [415, 394] on span "Select product variants" at bounding box center [375, 391] width 111 height 13
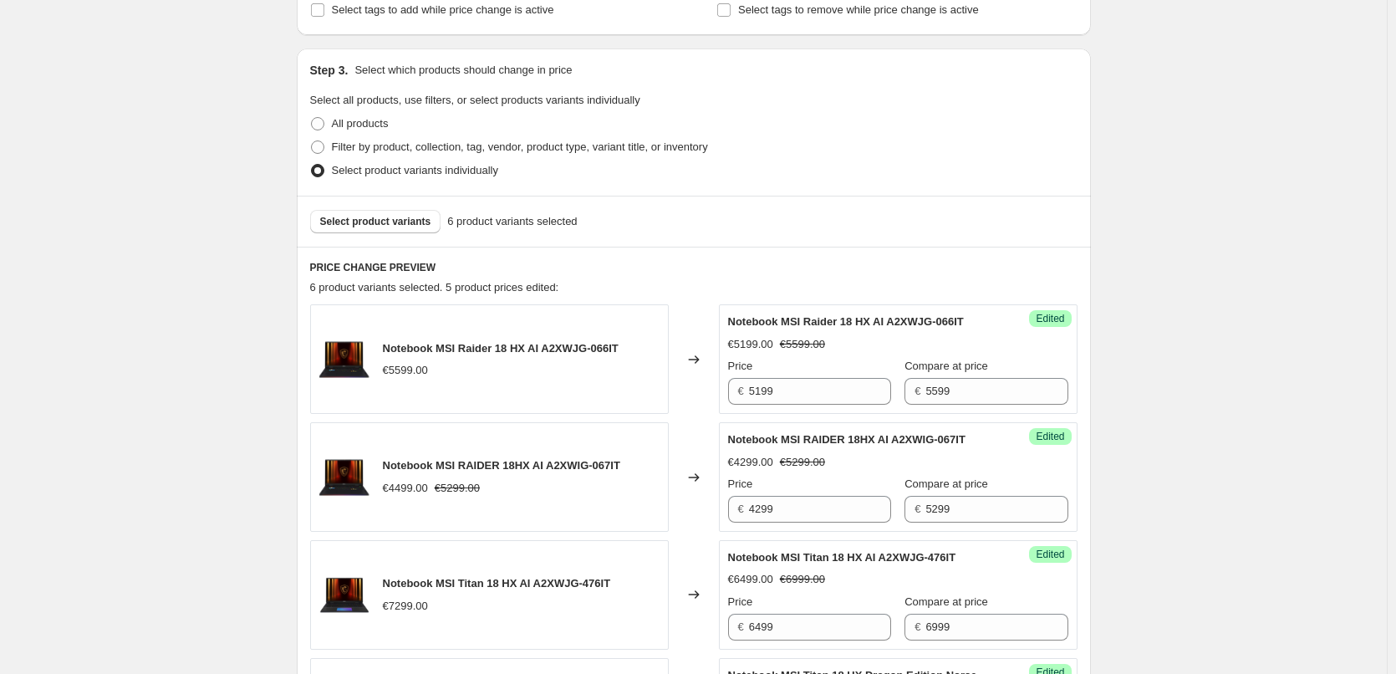
scroll to position [6, 0]
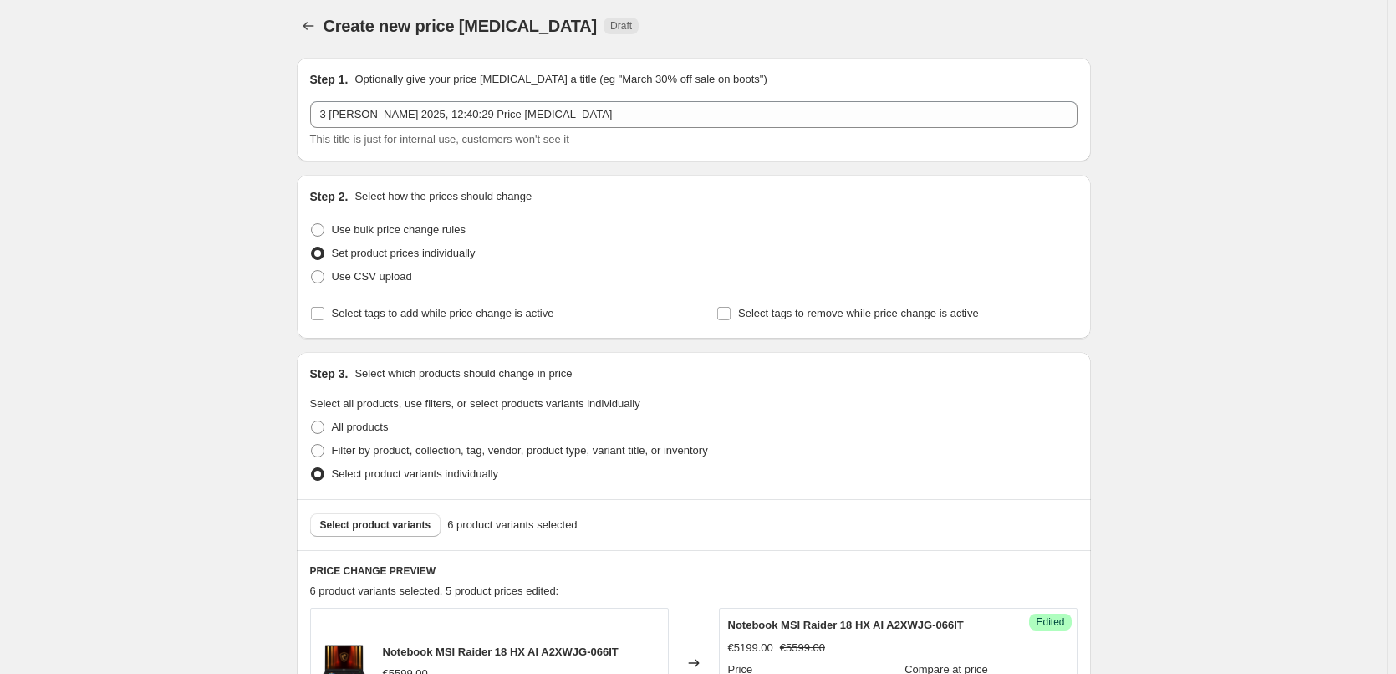
click at [395, 540] on div "Select product variants 6 product variants selected" at bounding box center [694, 524] width 794 height 51
click at [399, 528] on span "Select product variants" at bounding box center [375, 524] width 111 height 13
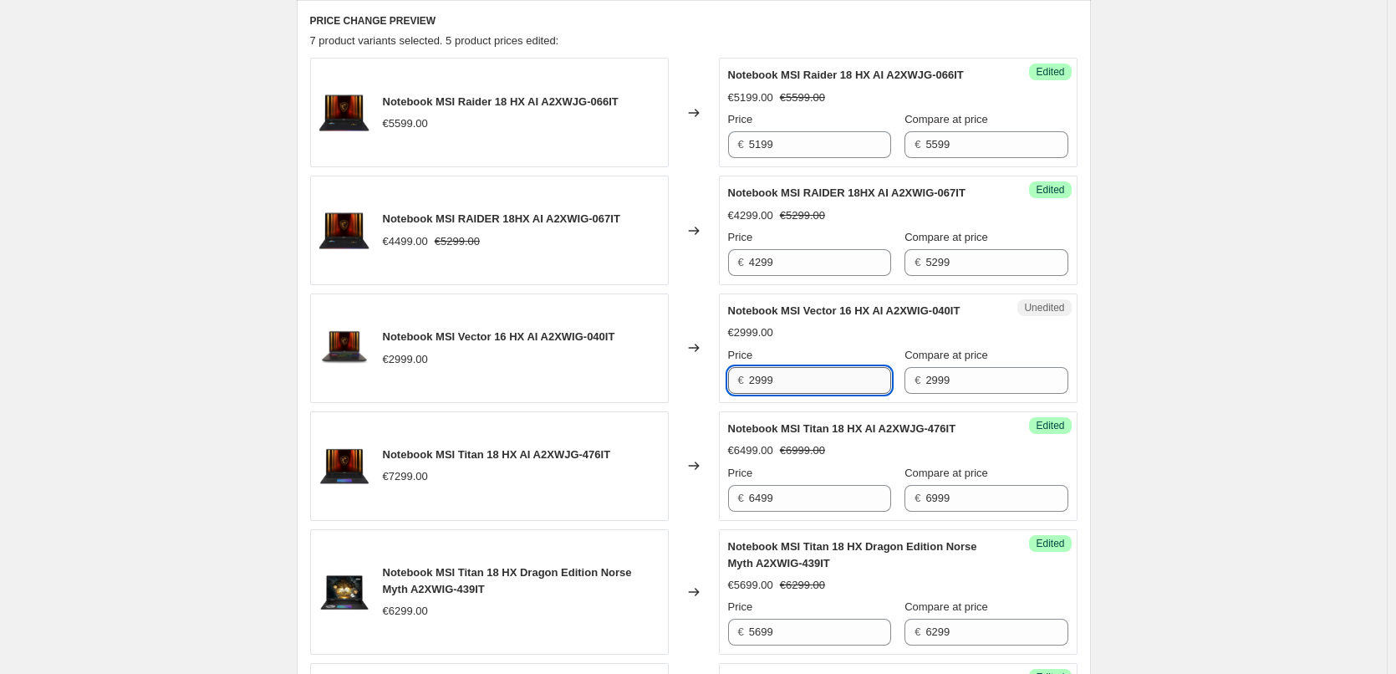
click at [763, 378] on input "2999" at bounding box center [820, 380] width 142 height 27
type input "2899"
click at [1376, 400] on div "Create new price [MEDICAL_DATA]. This page is ready Create new price [MEDICAL_D…" at bounding box center [693, 322] width 1387 height 1756
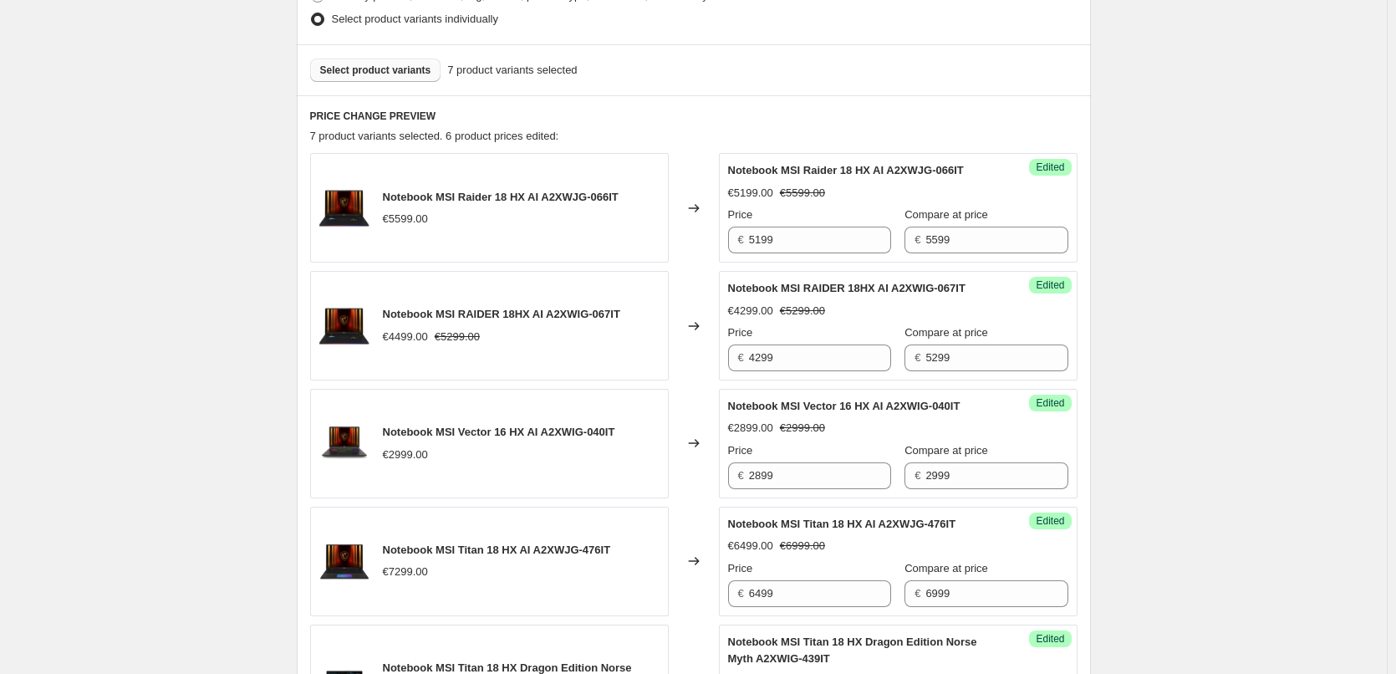
scroll to position [222, 0]
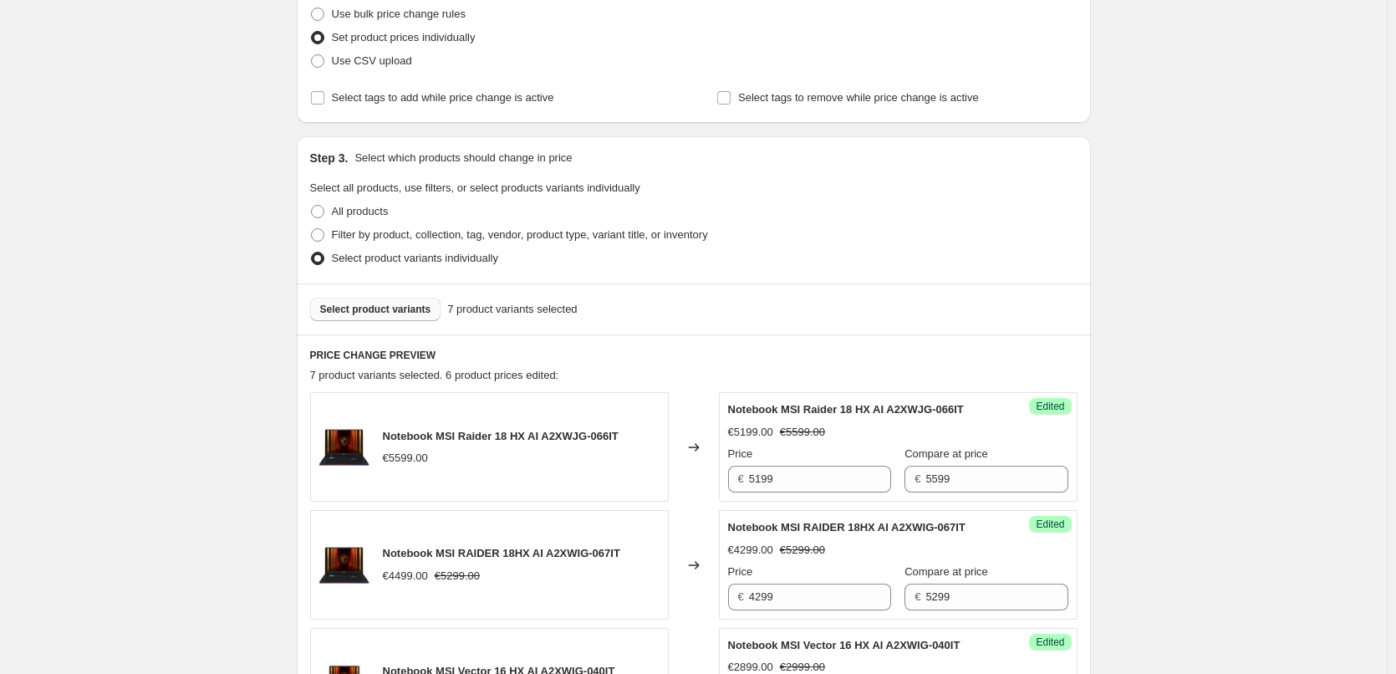
click at [403, 313] on span "Select product variants" at bounding box center [375, 309] width 111 height 13
